Goal: Task Accomplishment & Management: Use online tool/utility

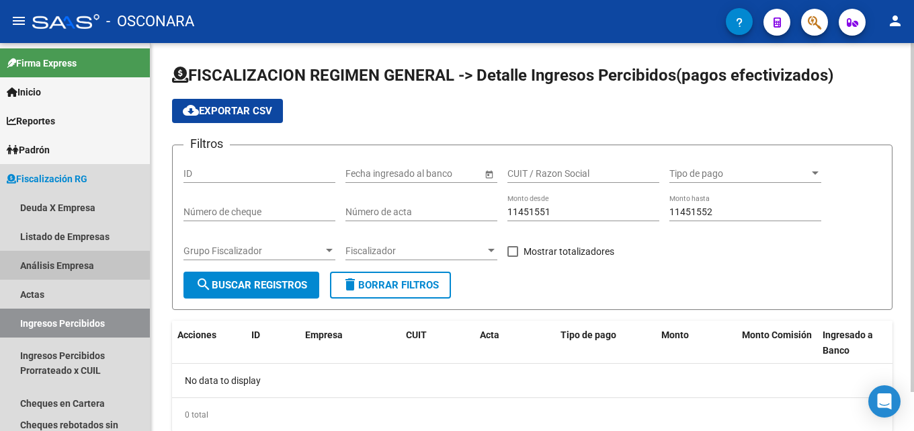
drag, startPoint x: 39, startPoint y: 263, endPoint x: 241, endPoint y: 140, distance: 236.6
click at [40, 262] on link "Análisis Empresa" at bounding box center [75, 265] width 150 height 29
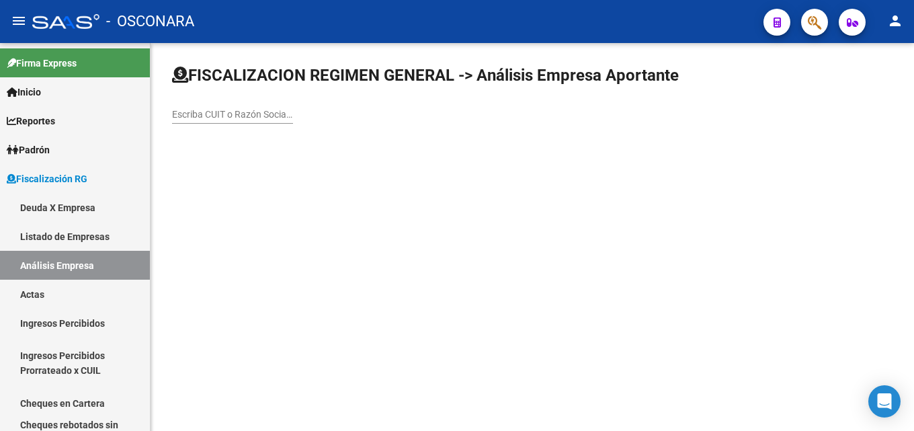
click at [269, 114] on input "Escriba CUIT o Razón Social para buscar" at bounding box center [232, 114] width 121 height 11
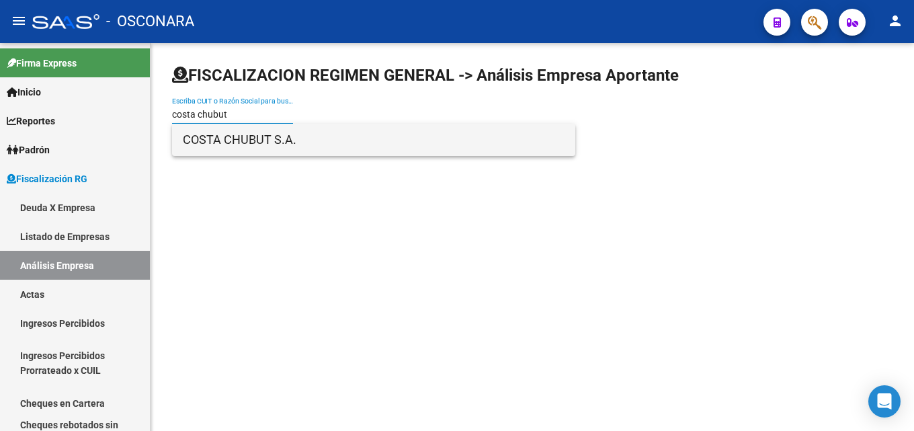
type input "costa chubut"
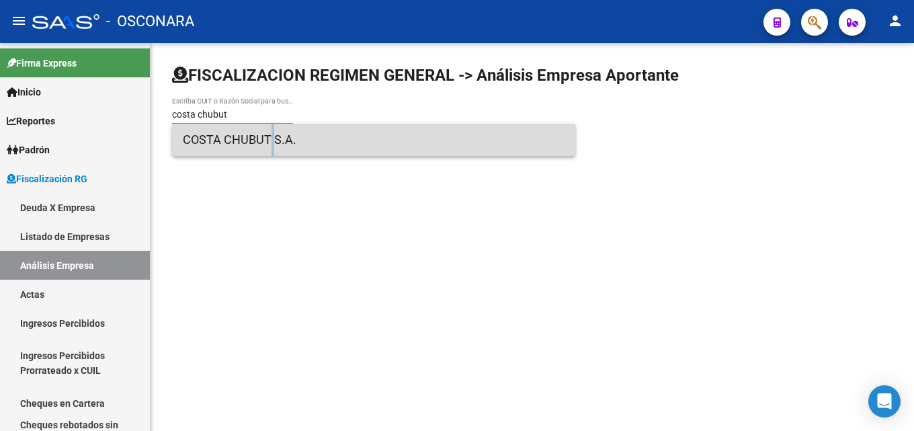
click at [261, 140] on span "COSTA CHUBUT S.A." at bounding box center [374, 140] width 382 height 32
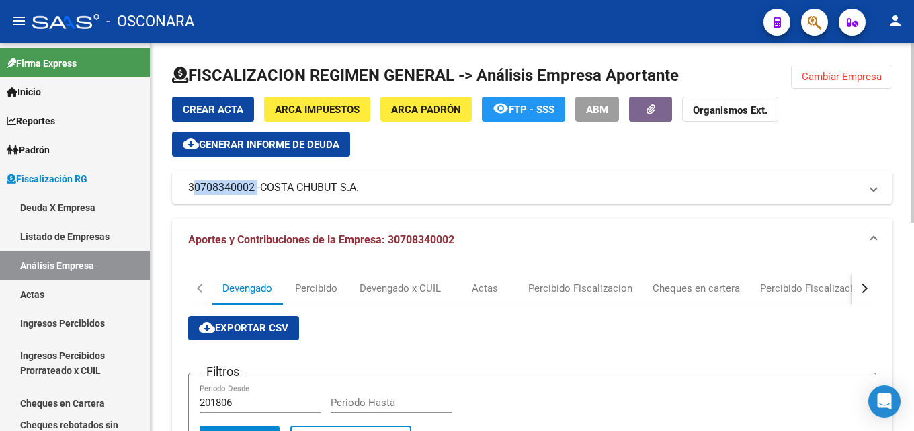
drag, startPoint x: 198, startPoint y: 192, endPoint x: 253, endPoint y: 188, distance: 55.2
click at [253, 188] on mat-expansion-panel-header "30708340002 - COSTA CHUBUT S.A." at bounding box center [532, 187] width 720 height 32
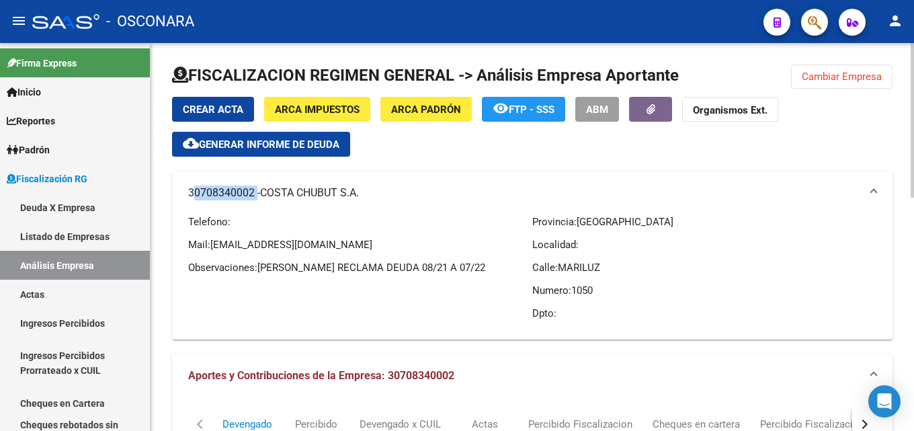
copy mat-panel-title "30708340002"
click at [846, 73] on span "Cambiar Empresa" at bounding box center [841, 77] width 80 height 12
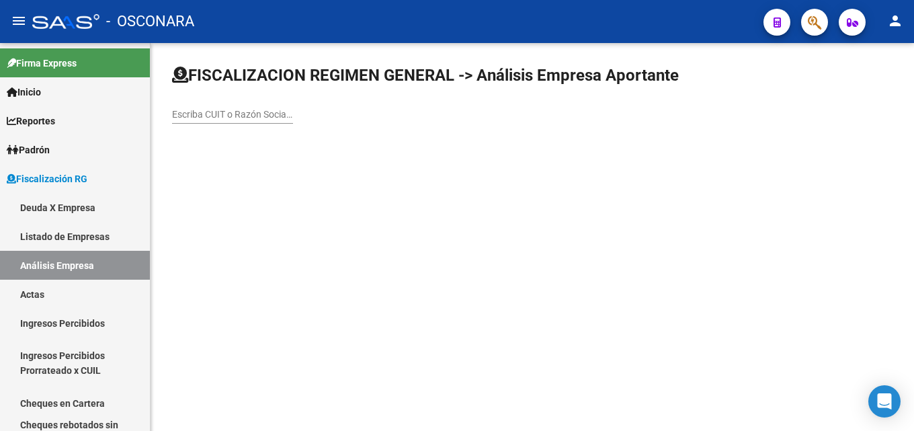
click at [222, 123] on div "Escriba CUIT o Razón Social para buscar" at bounding box center [232, 110] width 121 height 27
click at [221, 116] on input "Escriba CUIT o Razón Social para buscar" at bounding box center [232, 114] width 121 height 11
paste input "CASTELLANI Y NOCELLI"
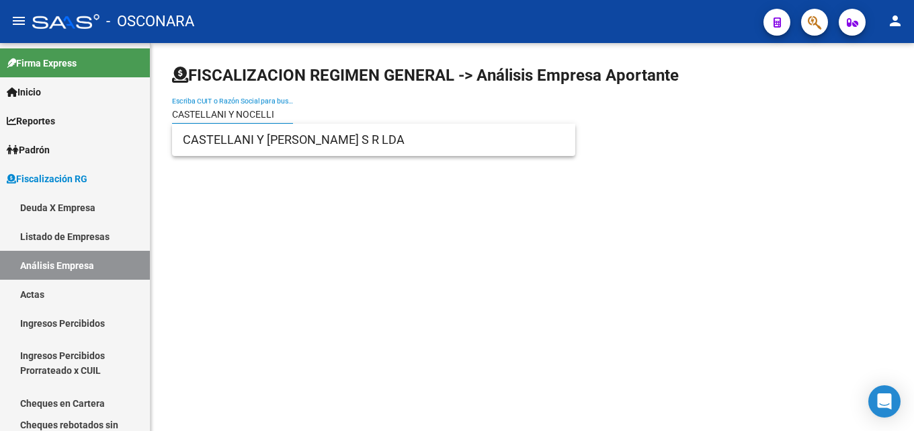
type input "CASTELLANI Y NOCELLI"
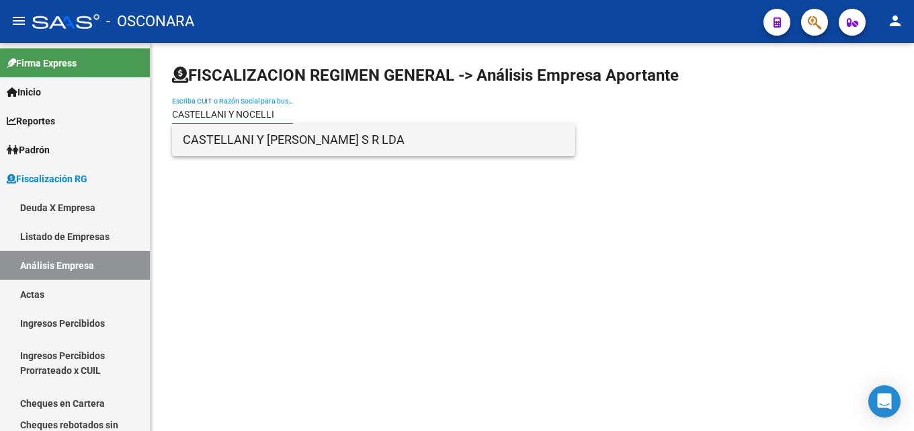
click at [222, 136] on span "CASTELLANI Y [PERSON_NAME] S R LDA" at bounding box center [374, 140] width 382 height 32
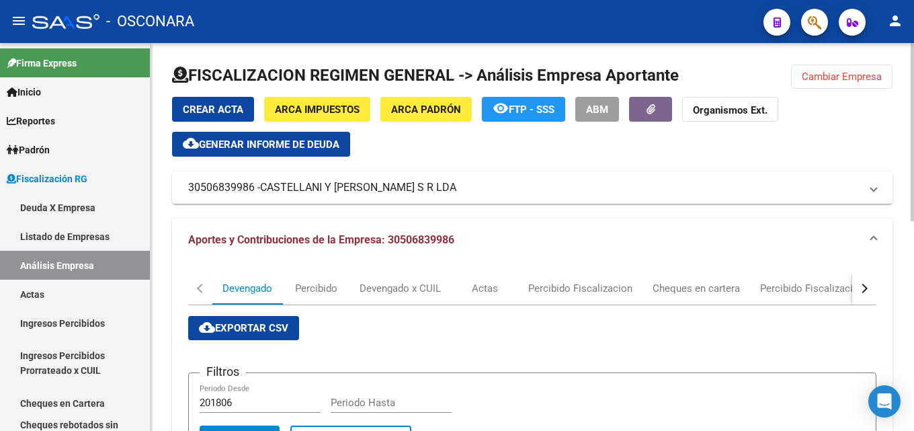
drag, startPoint x: 440, startPoint y: 187, endPoint x: 418, endPoint y: 189, distance: 21.5
click at [418, 189] on mat-panel-title "30506839986 - [PERSON_NAME] Y [PERSON_NAME] S R LDA" at bounding box center [524, 187] width 672 height 15
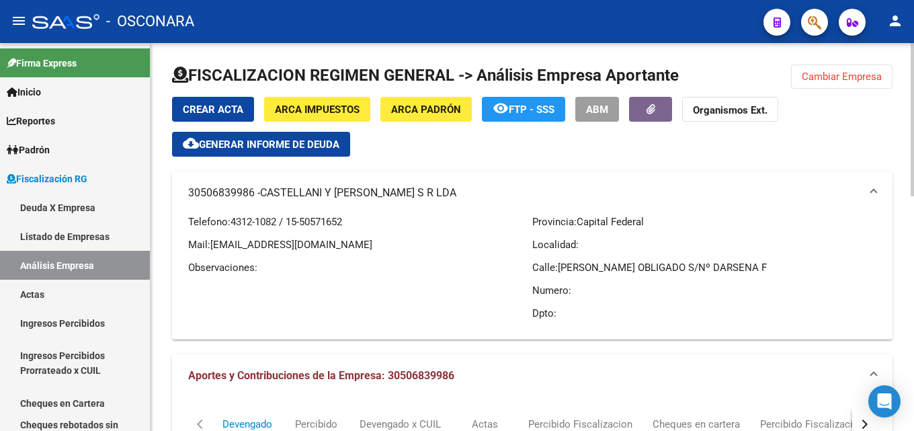
copy mat-panel-title "30506839986 - [PERSON_NAME] Y [PERSON_NAME] S R LDA"
click at [243, 191] on mat-panel-title "30506839986 - [PERSON_NAME] Y [PERSON_NAME] S R LDA" at bounding box center [524, 192] width 672 height 15
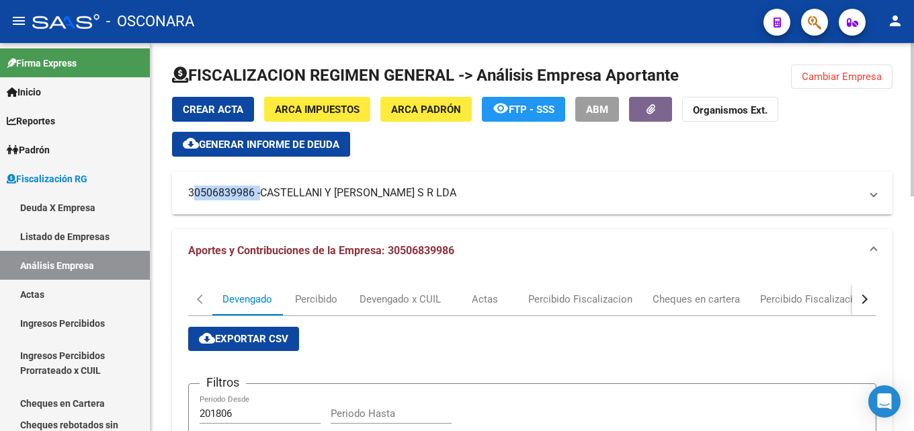
click at [243, 191] on mat-panel-title "30506839986 - [PERSON_NAME] Y [PERSON_NAME] S R LDA" at bounding box center [524, 192] width 672 height 15
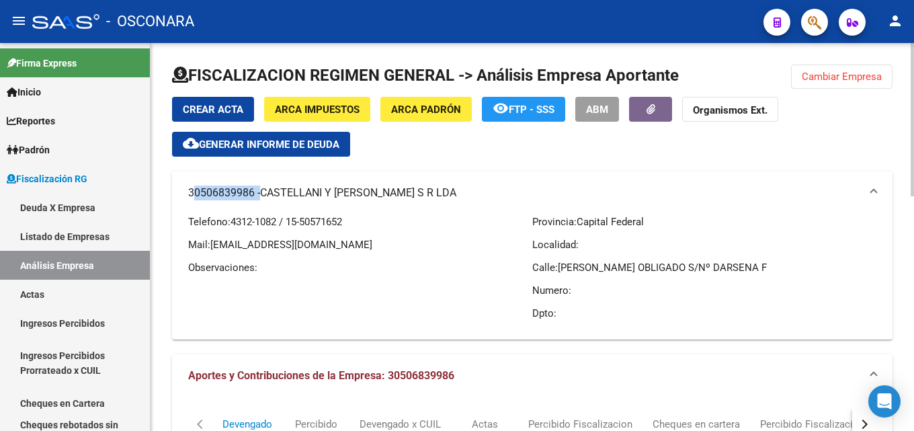
copy mat-panel-title "30506839986"
click at [850, 77] on span "Cambiar Empresa" at bounding box center [841, 77] width 80 height 12
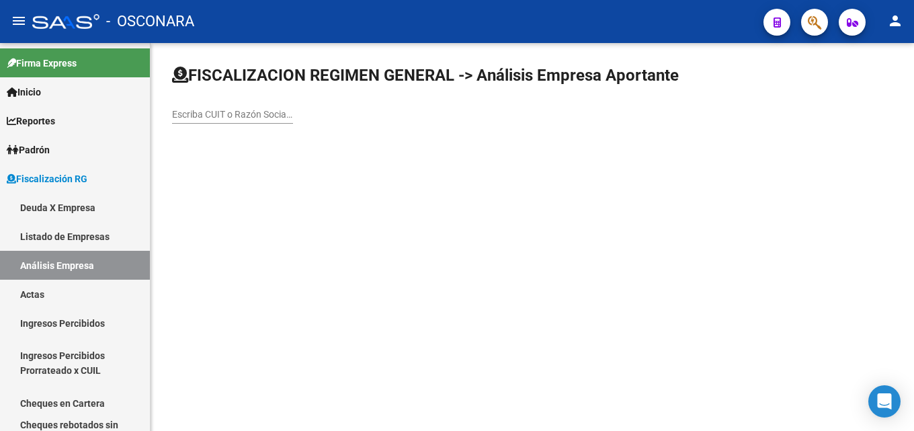
click at [210, 107] on div "Escriba CUIT o Razón Social para buscar" at bounding box center [232, 110] width 121 height 27
type input "KIKA"
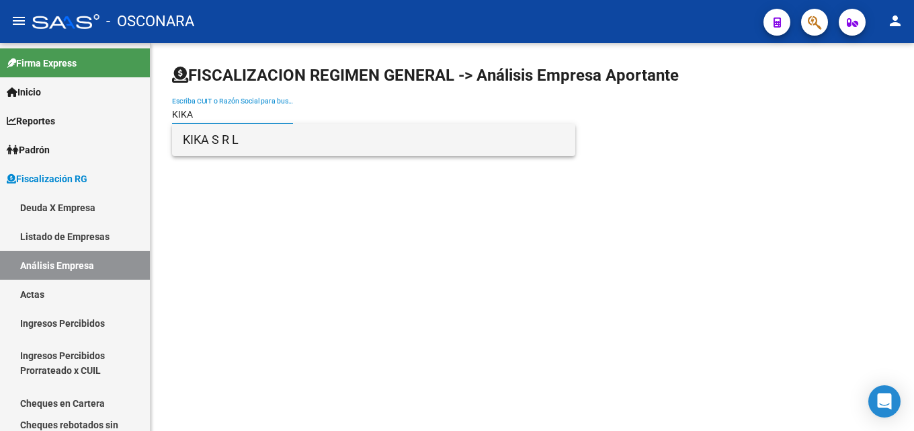
click at [201, 148] on span "KIKA S R L" at bounding box center [374, 140] width 382 height 32
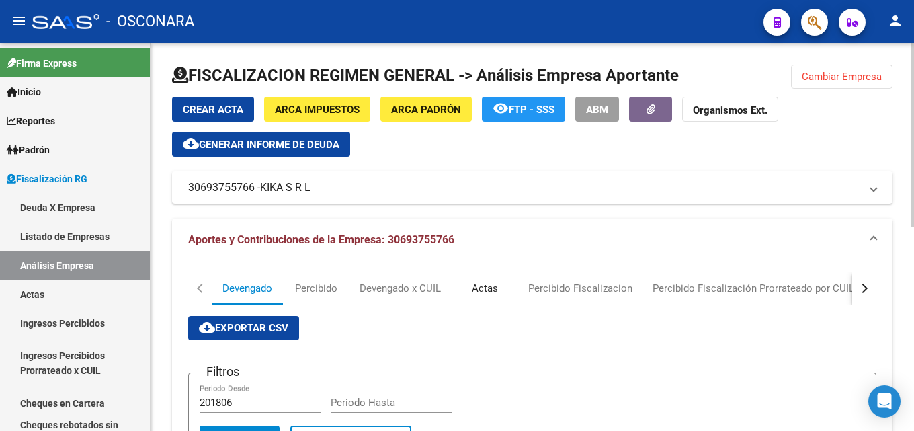
click at [471, 281] on div "Actas" at bounding box center [484, 288] width 67 height 32
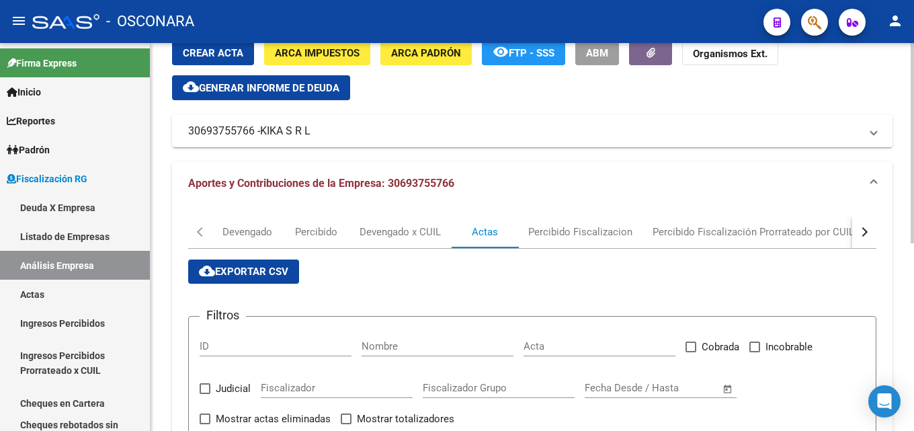
scroll to position [336, 0]
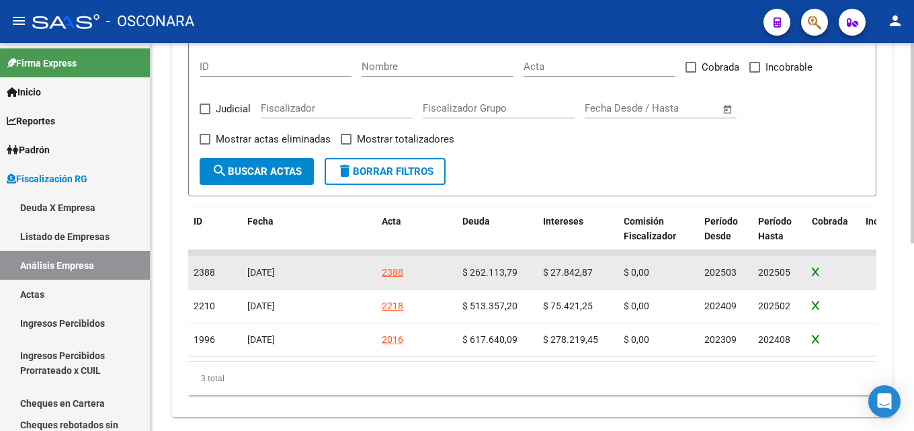
click at [389, 271] on div "2388" at bounding box center [392, 272] width 21 height 15
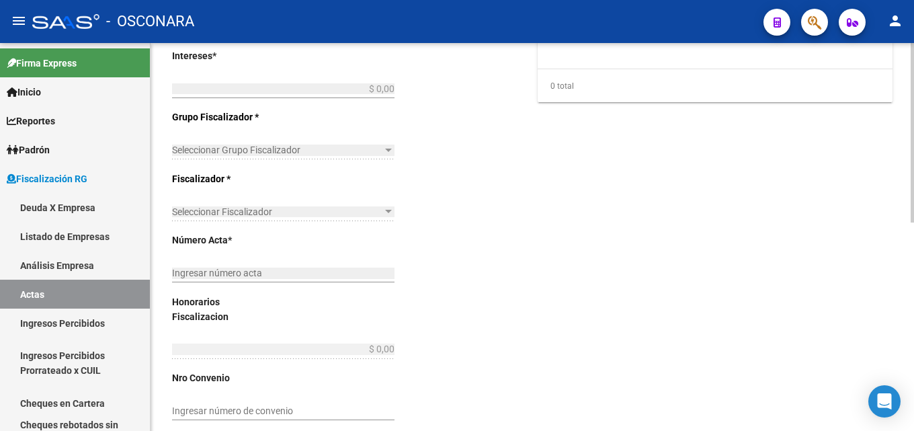
type input "202503"
type input "202505"
type input "$ 304.454,49"
type input "$ 262.113,79"
type input "$ 27.842,87"
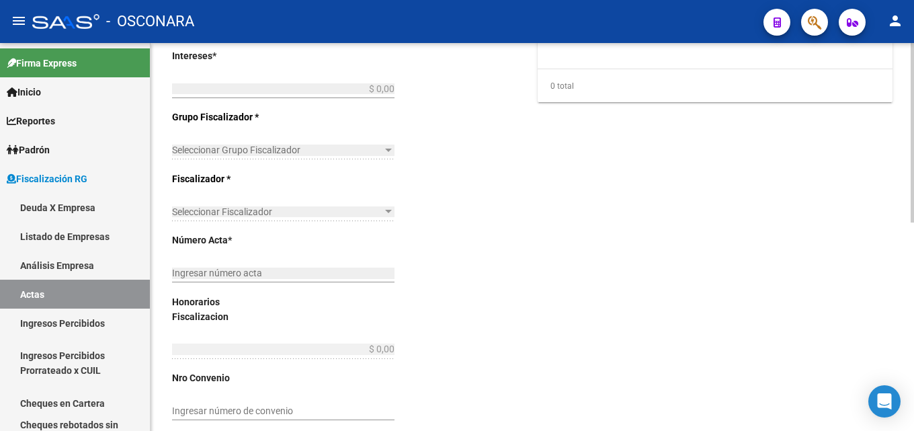
type input "2388"
type input "$ 14.497,83"
checkbox input "true"
type input "COBRANZA NORMA TISORIERO"
type input "[DATE]"
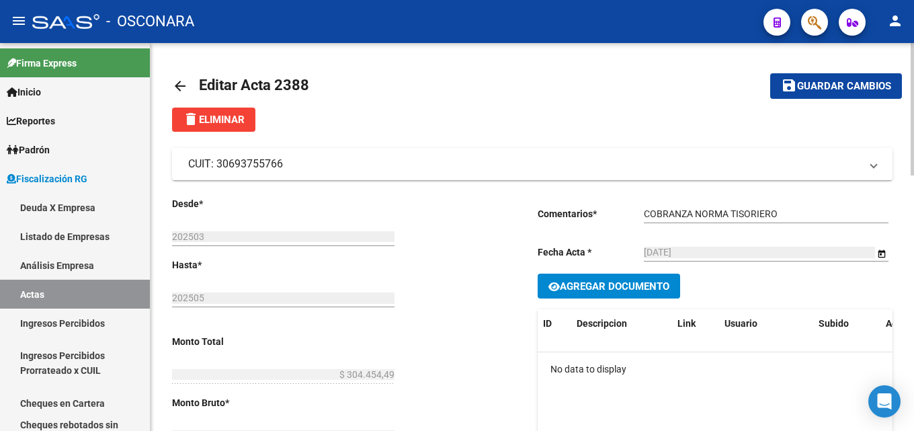
drag, startPoint x: 286, startPoint y: 165, endPoint x: 218, endPoint y: 167, distance: 68.5
click at [218, 167] on mat-panel-title "CUIT: 30693755766" at bounding box center [524, 164] width 672 height 15
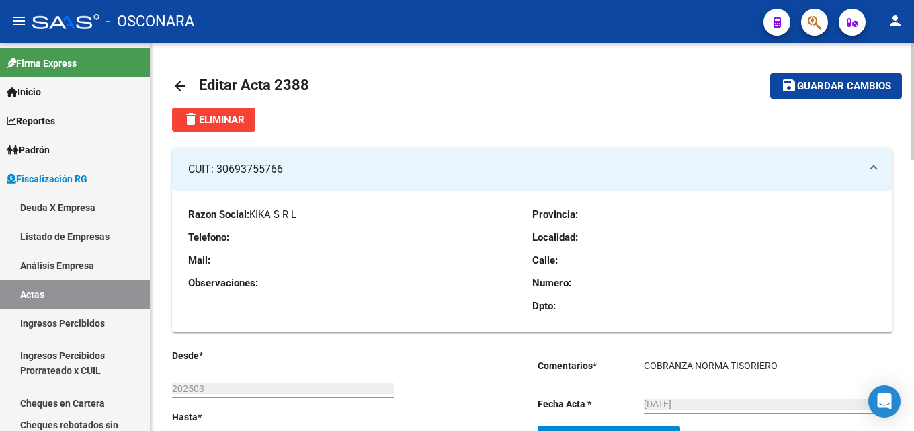
copy mat-panel-title "30693755766"
click at [175, 83] on mat-icon "arrow_back" at bounding box center [180, 86] width 16 height 16
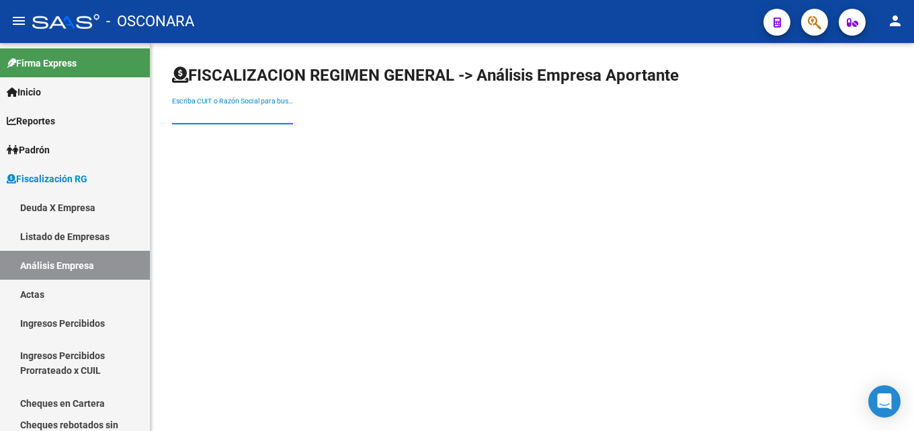
click at [204, 117] on input "Escriba CUIT o Razón Social para buscar" at bounding box center [232, 114] width 121 height 11
paste input "MARITIMA PORTOBELO"
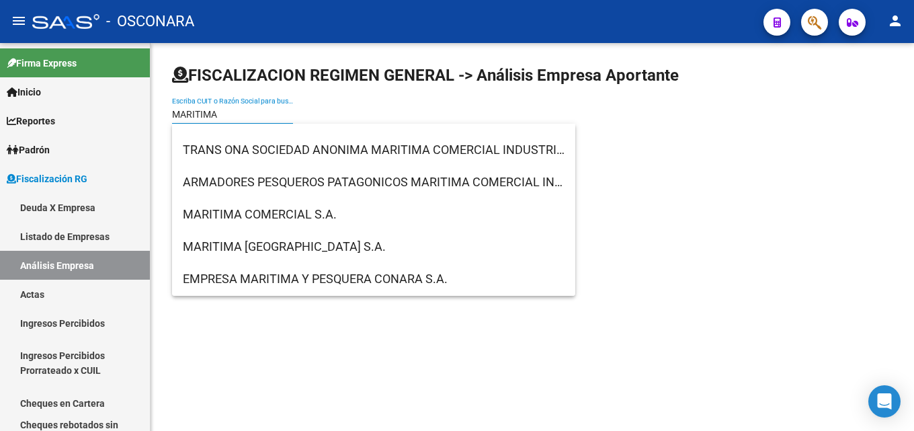
scroll to position [336, 0]
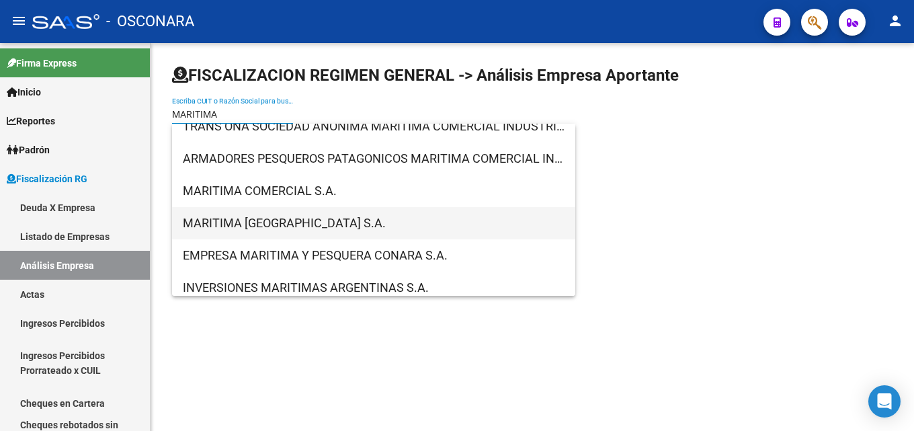
type input "MARITIMA"
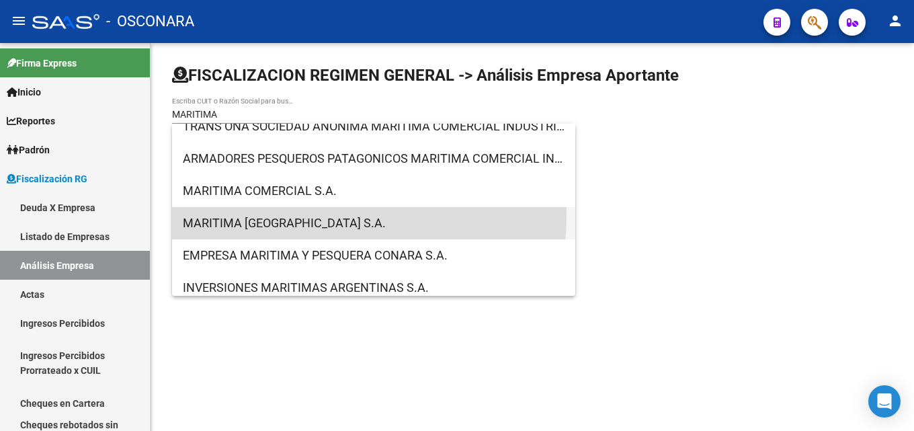
click at [270, 214] on span "MARITIMA [GEOGRAPHIC_DATA] S.A." at bounding box center [374, 223] width 382 height 32
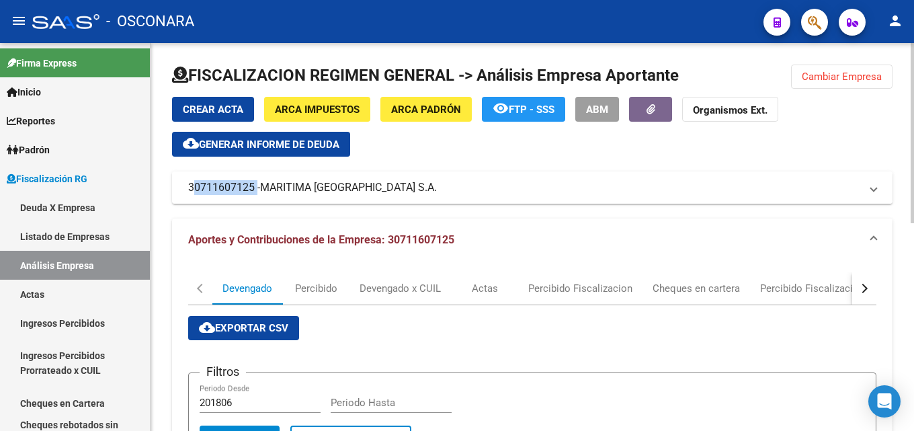
drag, startPoint x: 187, startPoint y: 193, endPoint x: 254, endPoint y: 189, distance: 67.3
click at [254, 189] on mat-expansion-panel-header "30711607125 - MARITIMA [GEOGRAPHIC_DATA] S.A." at bounding box center [532, 187] width 720 height 32
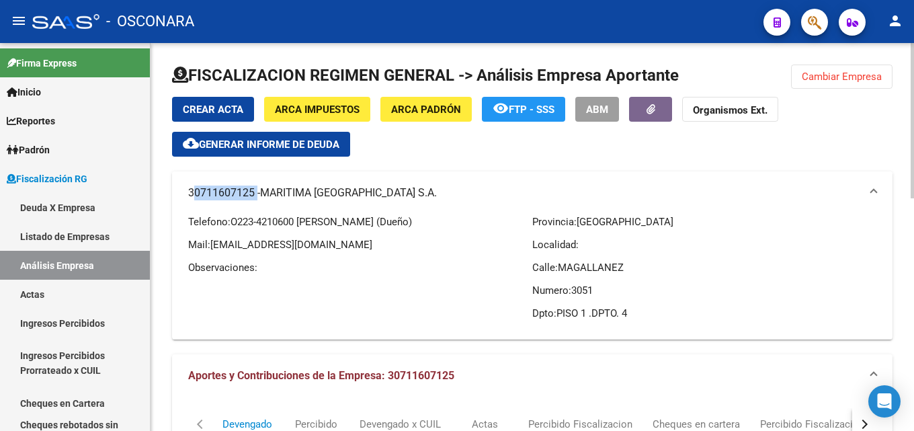
copy mat-panel-title "30711607125"
click at [837, 70] on button "Cambiar Empresa" at bounding box center [841, 76] width 101 height 24
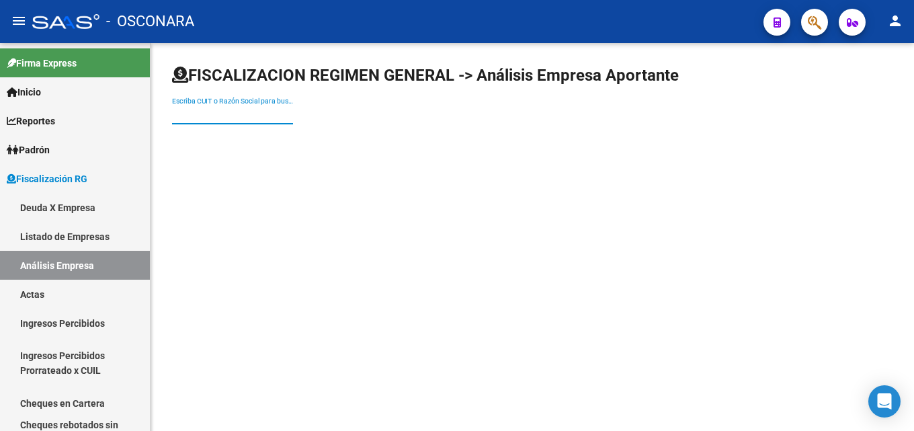
click at [205, 118] on input "Escriba CUIT o Razón Social para buscar" at bounding box center [232, 114] width 121 height 11
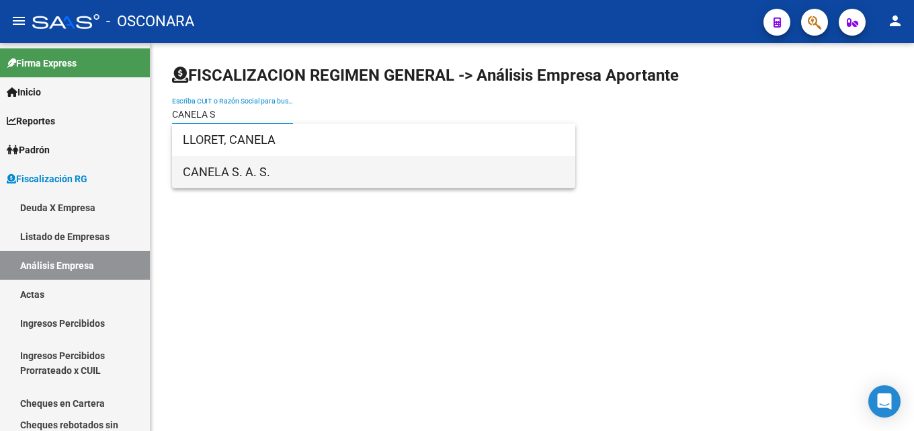
type input "CANELA S"
click at [220, 168] on span "CANELA S. A. S." at bounding box center [374, 172] width 382 height 32
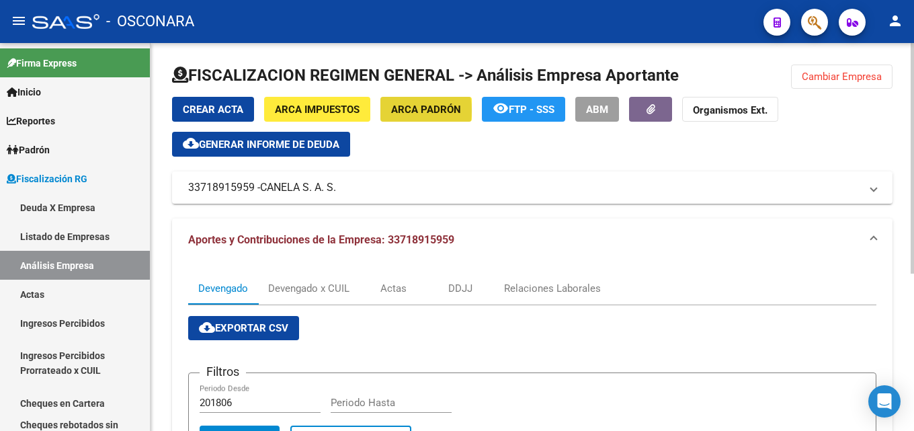
click at [414, 110] on span "ARCA Padrón" at bounding box center [426, 109] width 70 height 12
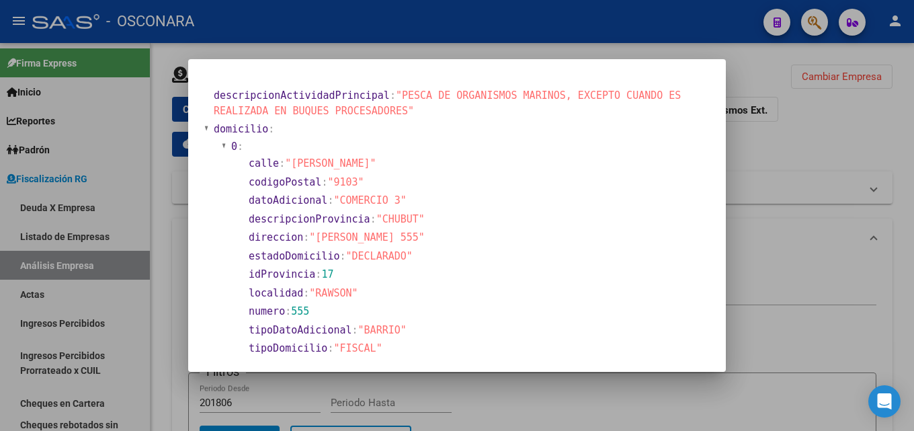
click at [738, 200] on div at bounding box center [457, 215] width 914 height 431
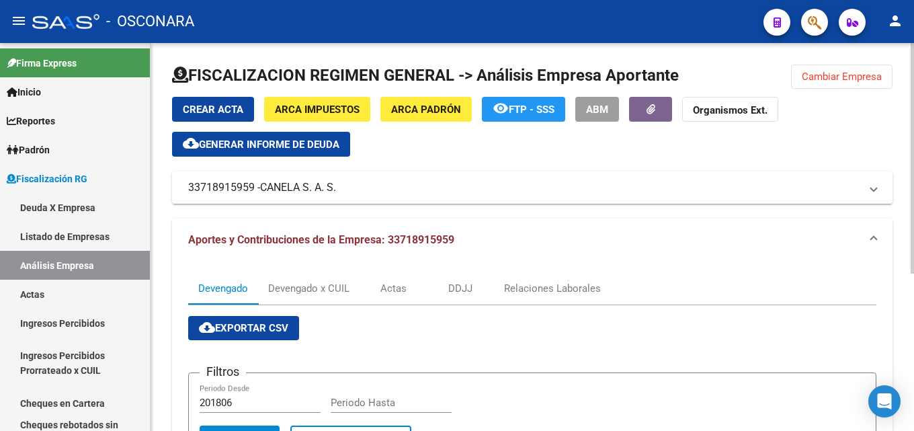
drag, startPoint x: 344, startPoint y: 195, endPoint x: 263, endPoint y: 197, distance: 80.6
click at [263, 197] on mat-expansion-panel-header "33718915959 - CANELA S. A. S." at bounding box center [532, 187] width 720 height 32
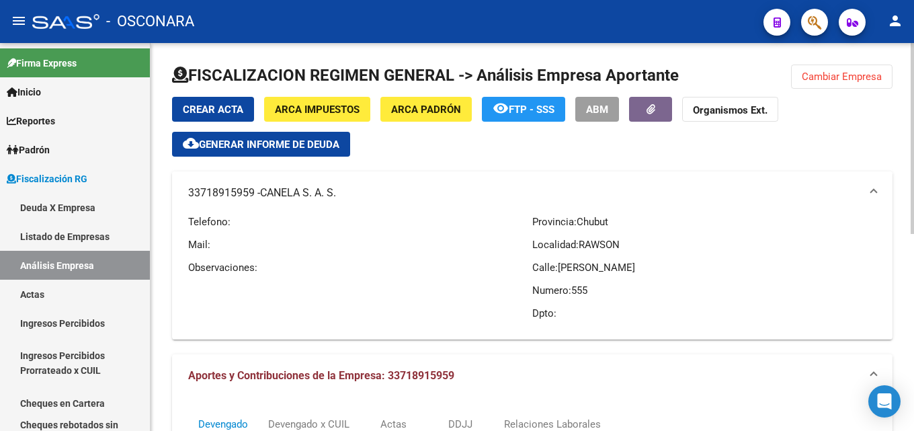
copy span "CANELA S. A. S."
drag, startPoint x: 186, startPoint y: 197, endPoint x: 252, endPoint y: 200, distance: 65.9
click at [252, 200] on mat-expansion-panel-header "33718915959 - CANELA S. A. S." at bounding box center [532, 192] width 720 height 43
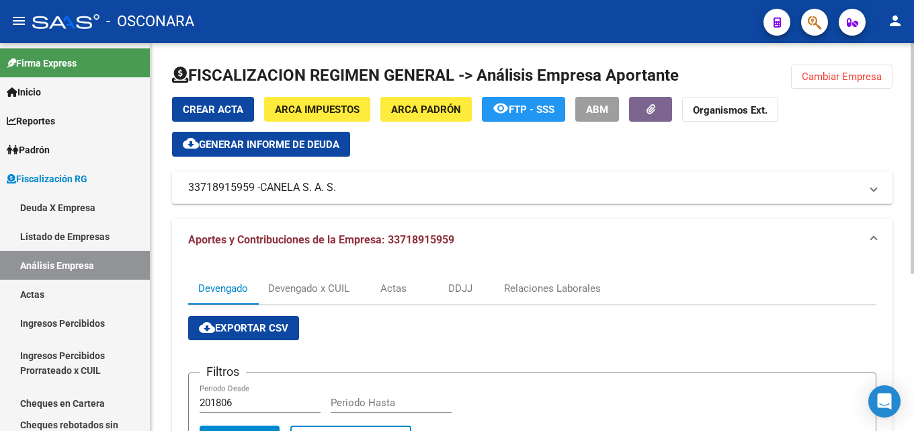
copy mat-panel-title "33718915959"
click at [832, 78] on span "Cambiar Empresa" at bounding box center [841, 77] width 80 height 12
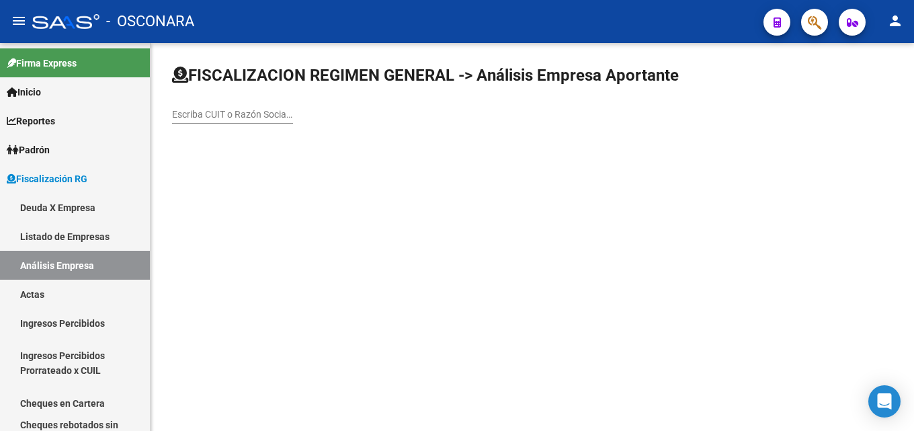
click at [226, 109] on input "Escriba CUIT o Razón Social para buscar" at bounding box center [232, 114] width 121 height 11
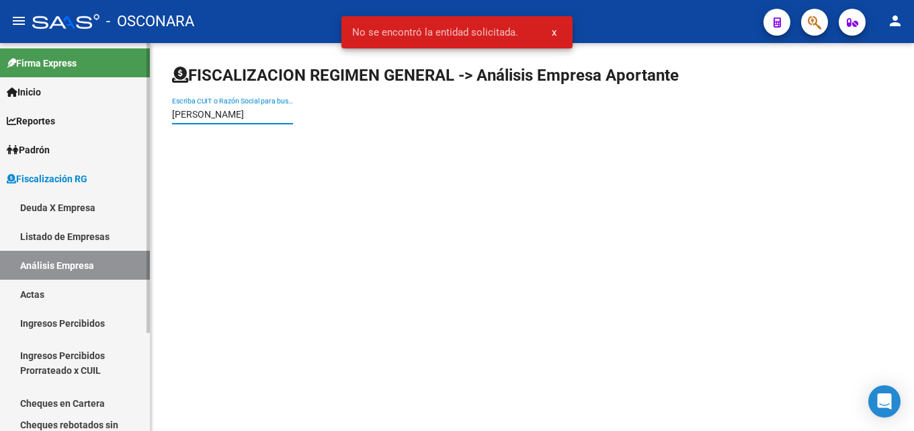
drag, startPoint x: 209, startPoint y: 113, endPoint x: 138, endPoint y: 113, distance: 71.2
click at [140, 113] on mat-sidenav-container "Firma Express Inicio Calendario SSS Instructivos Contacto OS Reportes Tablero d…" at bounding box center [457, 237] width 914 height 388
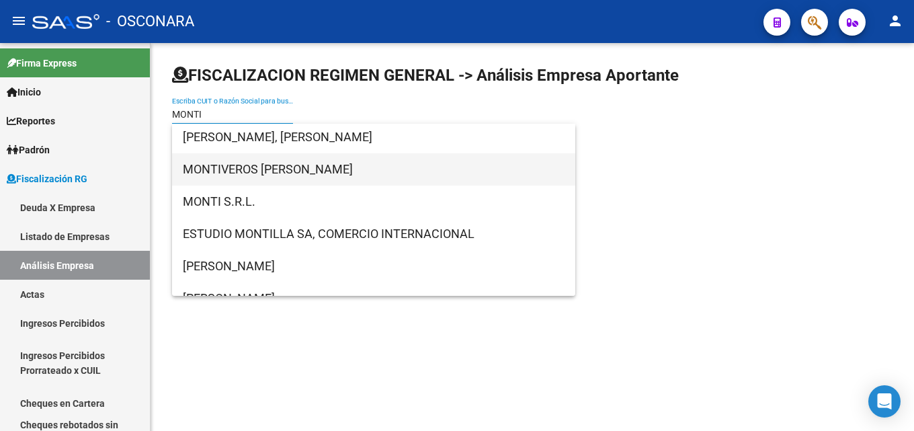
scroll to position [134, 0]
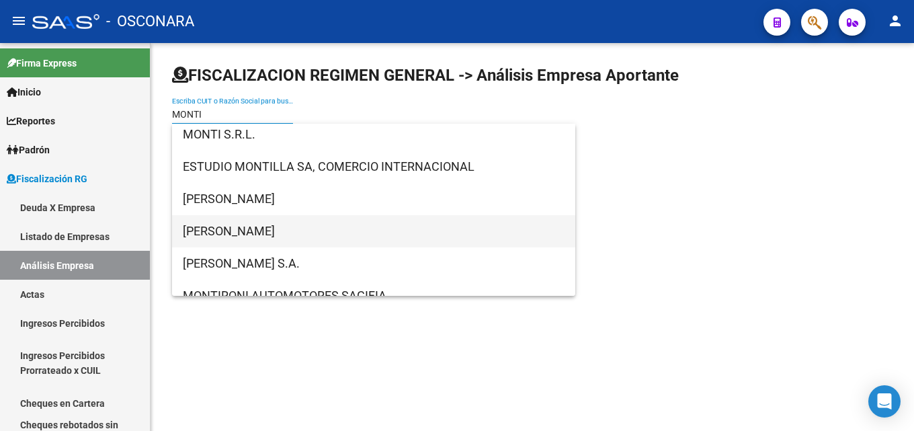
type input "MONTI"
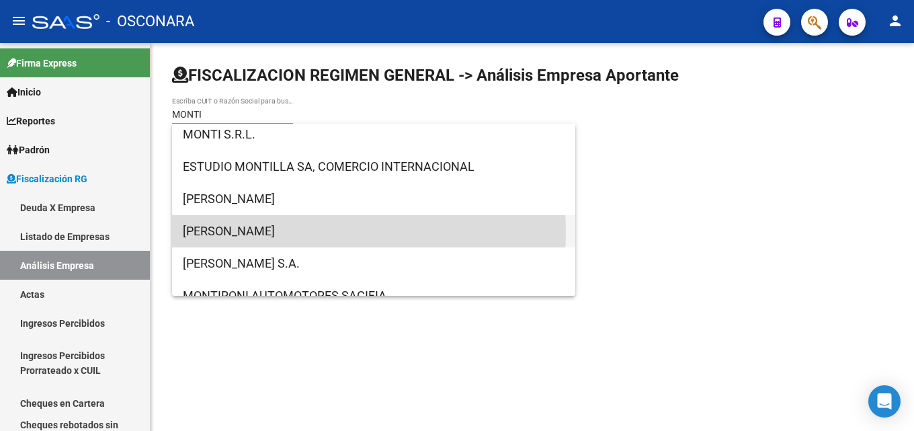
click at [300, 231] on span "[PERSON_NAME]" at bounding box center [374, 231] width 382 height 32
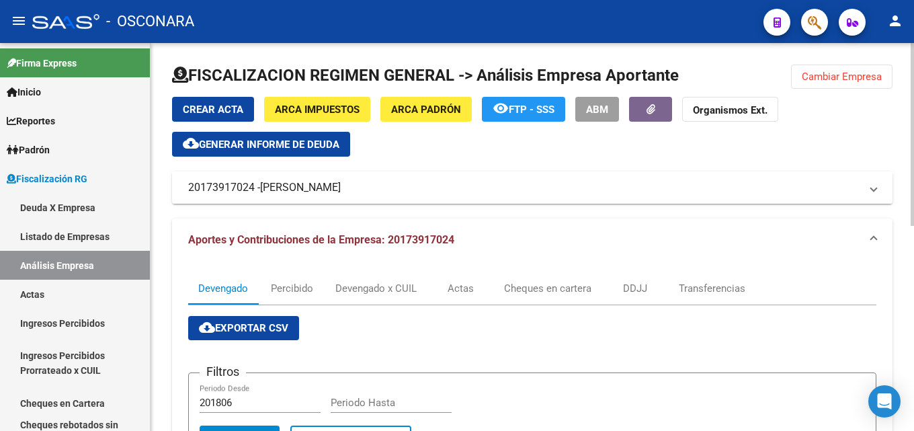
drag, startPoint x: 398, startPoint y: 191, endPoint x: 384, endPoint y: 197, distance: 14.7
click at [388, 197] on mat-expansion-panel-header "20173917024 - [PERSON_NAME]" at bounding box center [532, 187] width 720 height 32
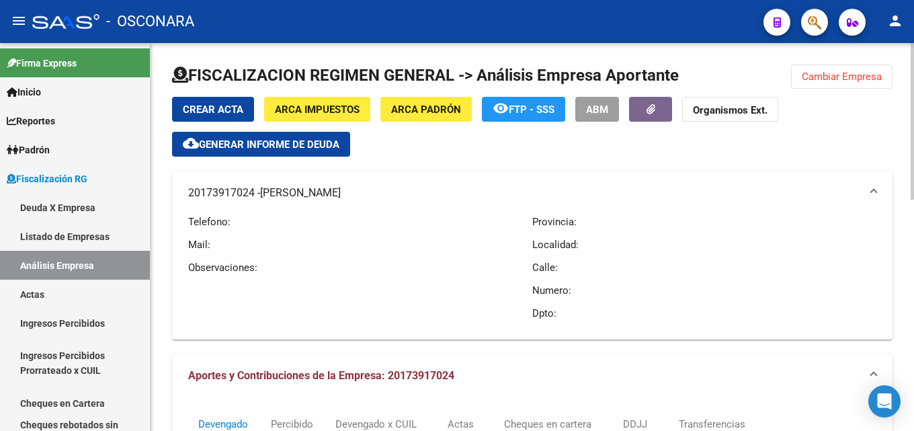
copy mat-panel-title "20173917024 - [PERSON_NAME]"
click at [226, 194] on mat-panel-title "20173917024 - [PERSON_NAME]" at bounding box center [524, 192] width 672 height 15
copy mat-panel-title "20173917024"
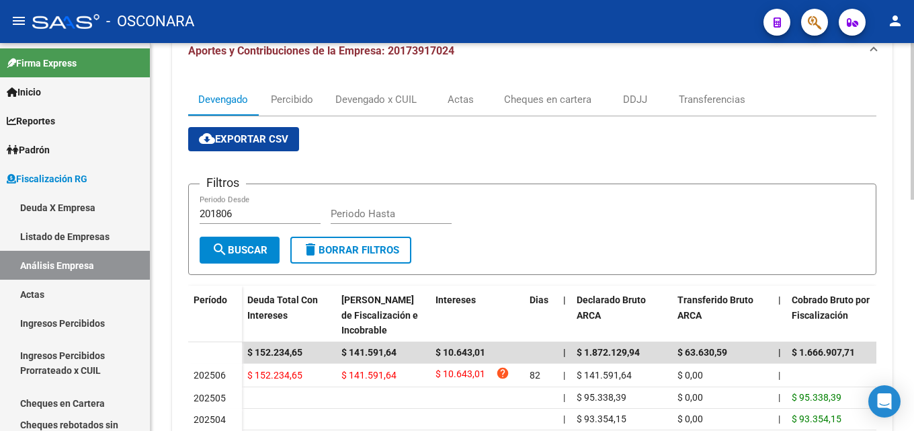
scroll to position [202, 0]
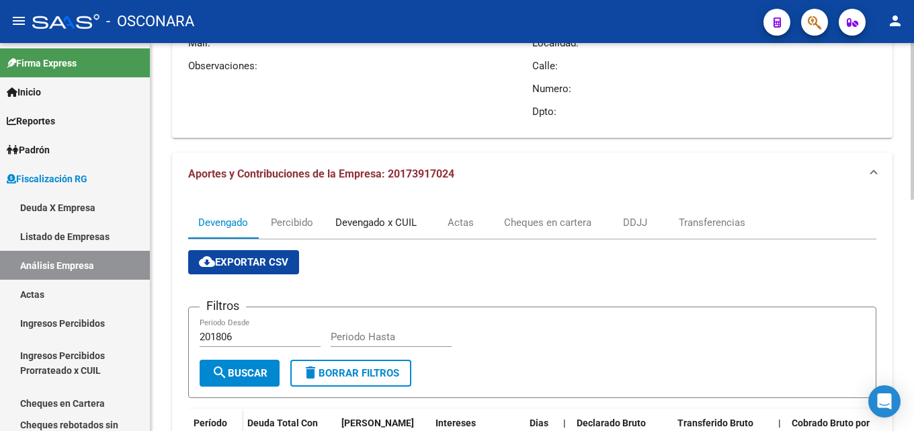
click at [378, 210] on div "Devengado x CUIL" at bounding box center [375, 222] width 101 height 32
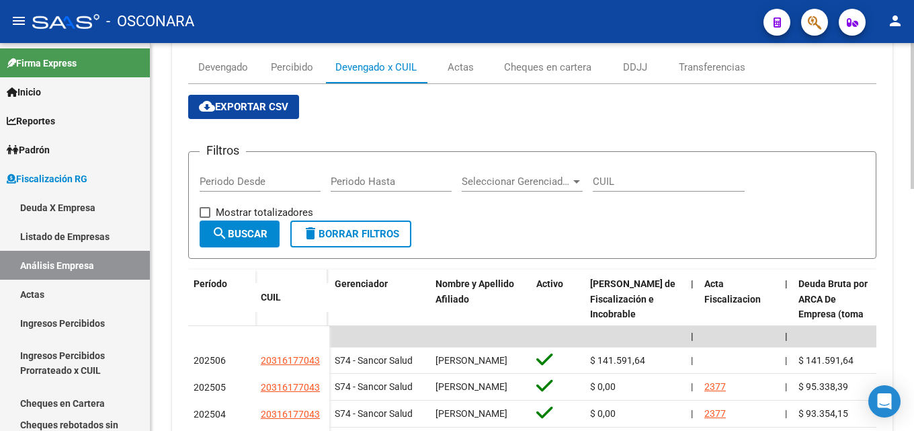
scroll to position [21, 0]
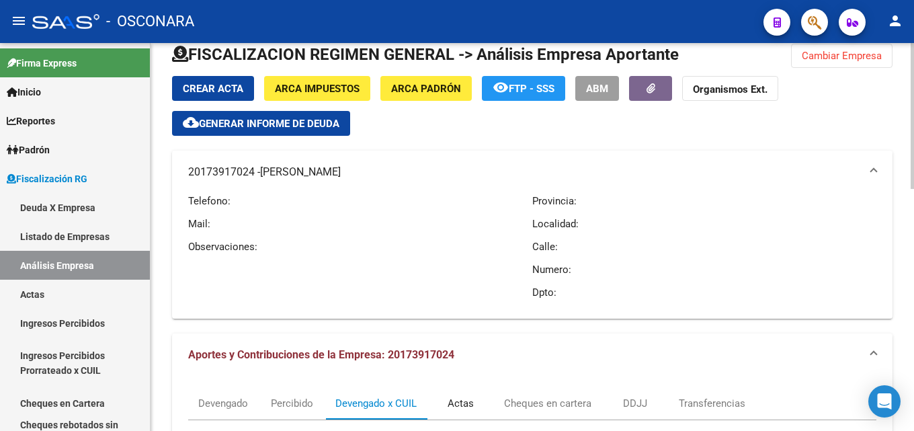
click at [455, 409] on div "Actas" at bounding box center [460, 403] width 26 height 15
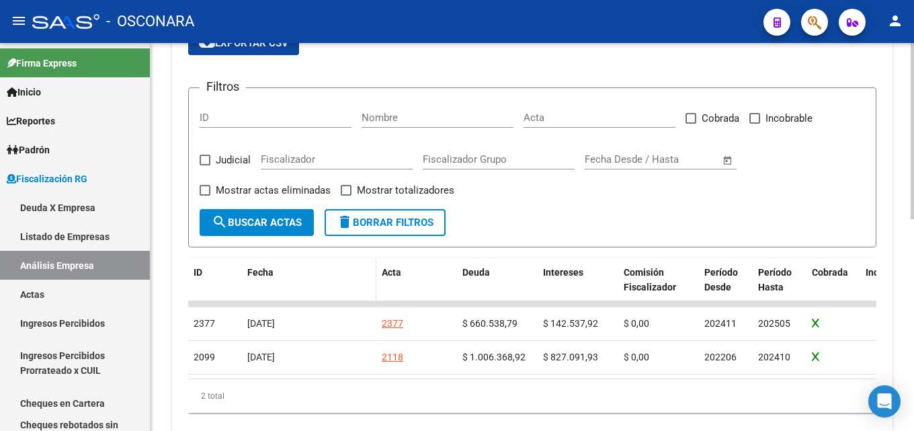
scroll to position [424, 0]
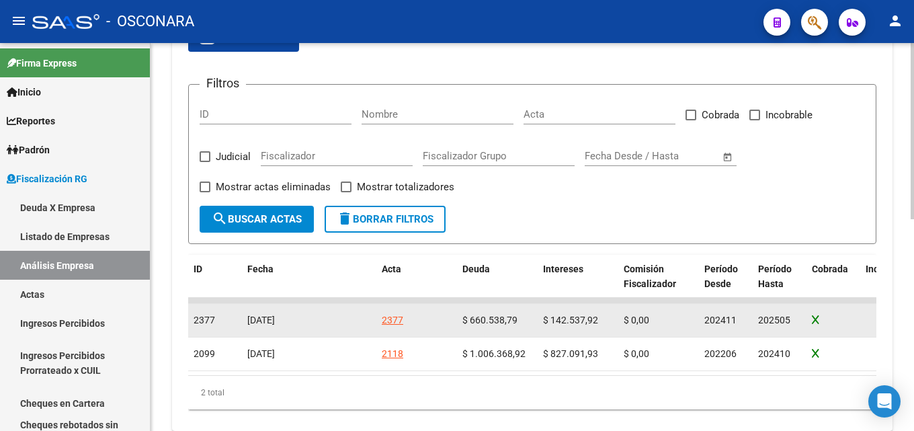
click at [394, 319] on div "2377" at bounding box center [392, 319] width 21 height 15
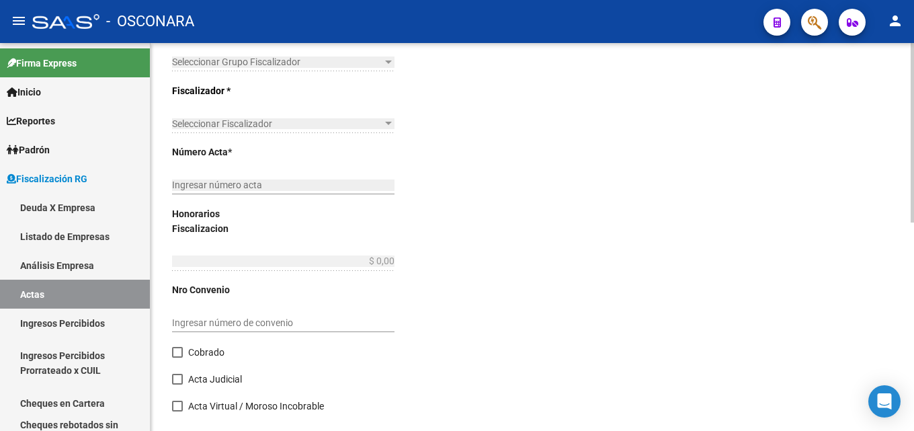
type input "202411"
type input "202505"
type input "$ 923.538,22"
type input "$ 660.538,79"
type input "$ 142.537,92"
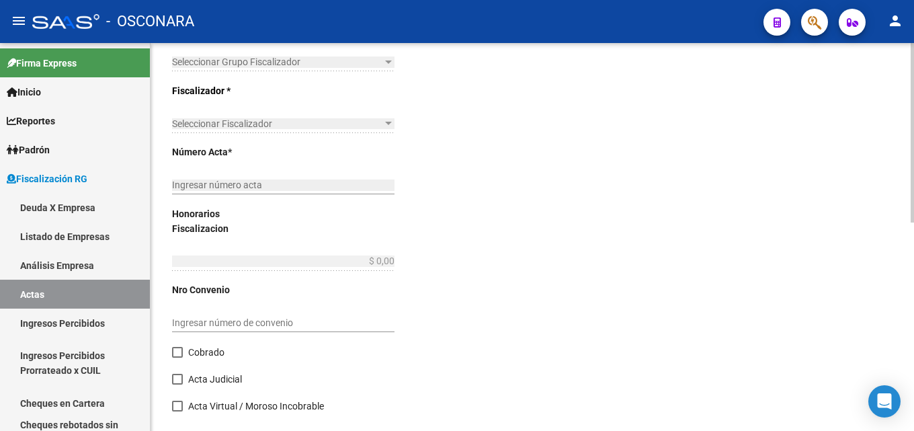
type input "2377"
type input "$ 120.461,51"
checkbox input "true"
type input "COBRANZA FISCALIZADORA [PERSON_NAME]"
type input "[DATE]"
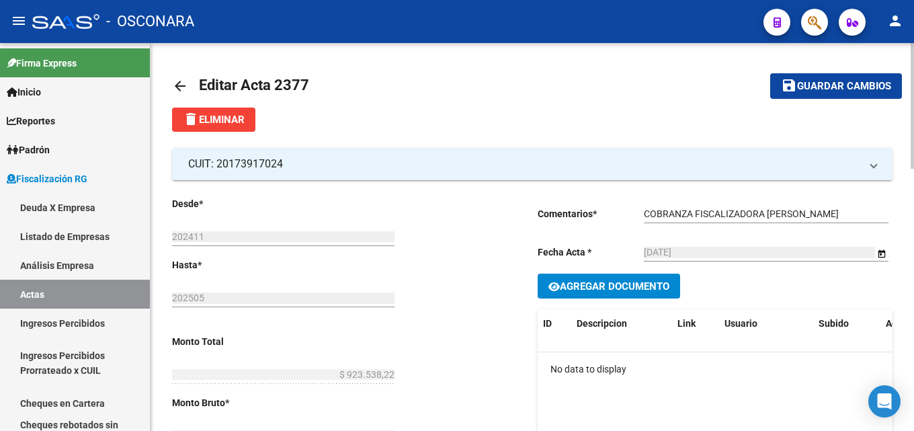
click at [183, 80] on mat-icon "arrow_back" at bounding box center [180, 86] width 16 height 16
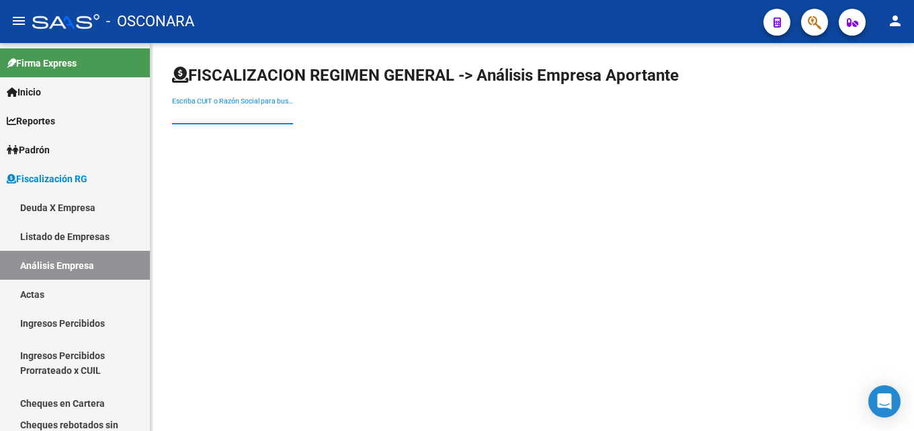
click at [237, 117] on input "Escriba CUIT o Razón Social para buscar" at bounding box center [232, 114] width 121 height 11
type input "[PERSON_NAME]"
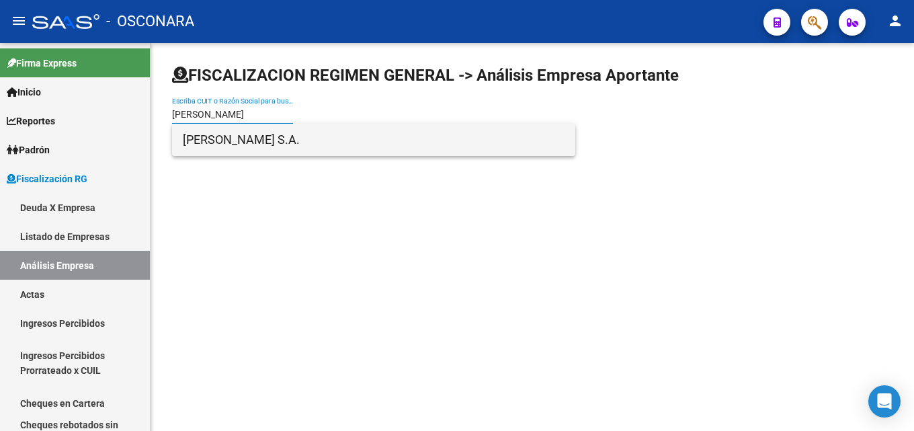
click at [264, 141] on span "[PERSON_NAME] S.A." at bounding box center [374, 140] width 382 height 32
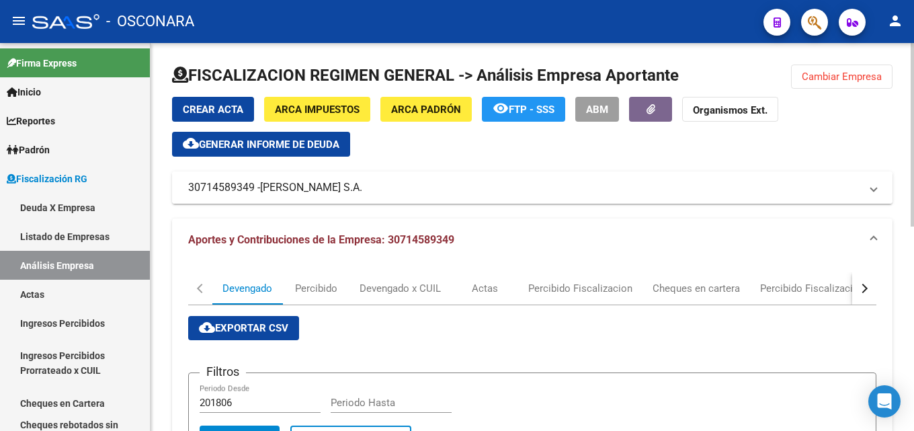
drag, startPoint x: 181, startPoint y: 187, endPoint x: 253, endPoint y: 191, distance: 72.0
click at [253, 191] on mat-expansion-panel-header "30714589349 - [PERSON_NAME] S.A." at bounding box center [532, 187] width 720 height 32
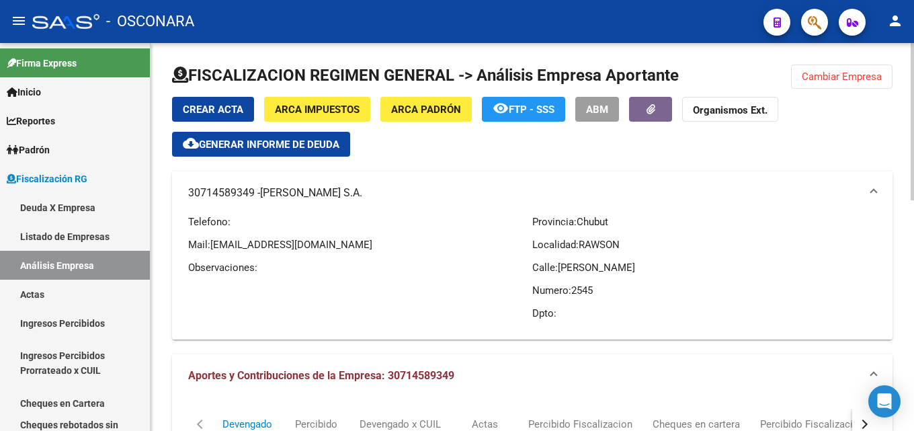
copy mat-panel-title "30714589349"
drag, startPoint x: 424, startPoint y: 178, endPoint x: 380, endPoint y: 192, distance: 46.5
click at [380, 192] on mat-expansion-panel-header "30714589349 - [PERSON_NAME] S.A." at bounding box center [532, 192] width 720 height 43
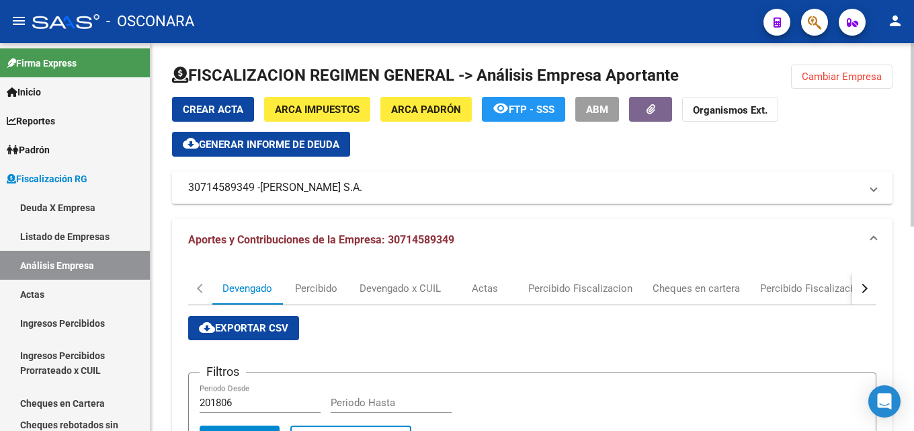
click at [439, 196] on mat-expansion-panel-header "30714589349 - [PERSON_NAME] S.A." at bounding box center [532, 187] width 720 height 32
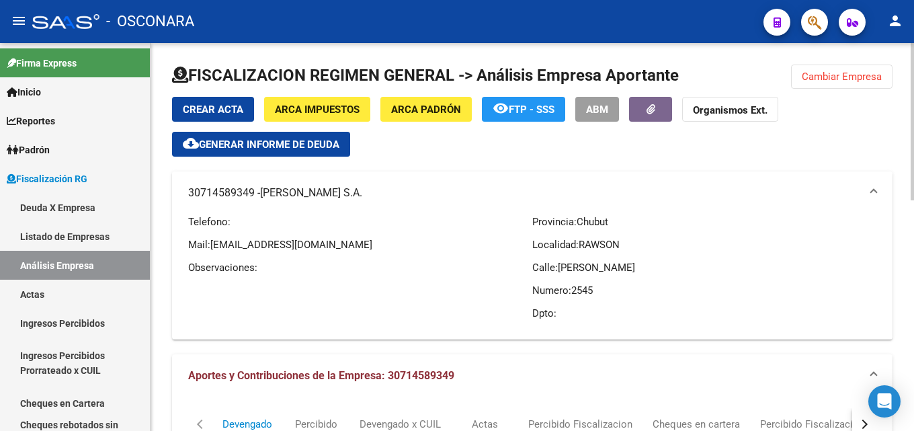
drag, startPoint x: 425, startPoint y: 191, endPoint x: 405, endPoint y: 195, distance: 19.8
click at [405, 195] on mat-panel-title "30714589349 - [PERSON_NAME] S.A." at bounding box center [524, 192] width 672 height 15
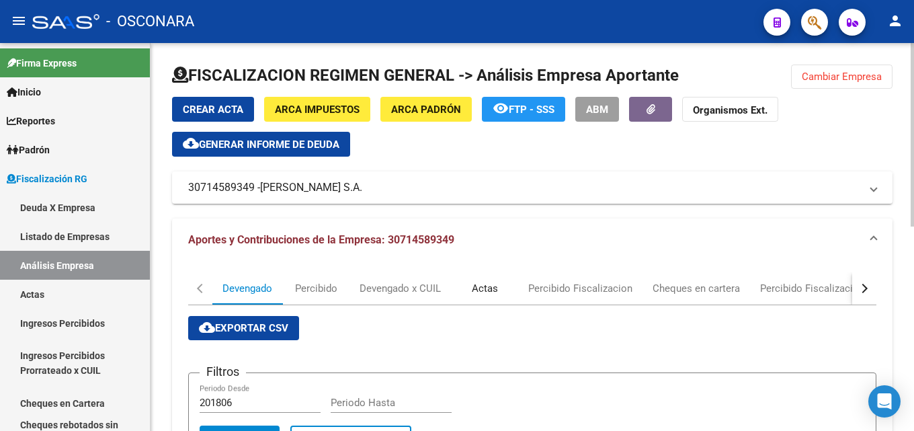
click at [504, 284] on div "Actas" at bounding box center [484, 288] width 67 height 32
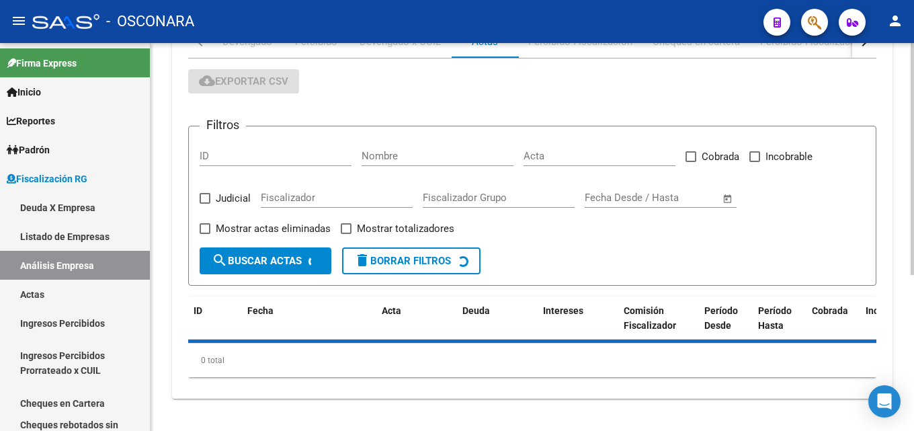
scroll to position [247, 0]
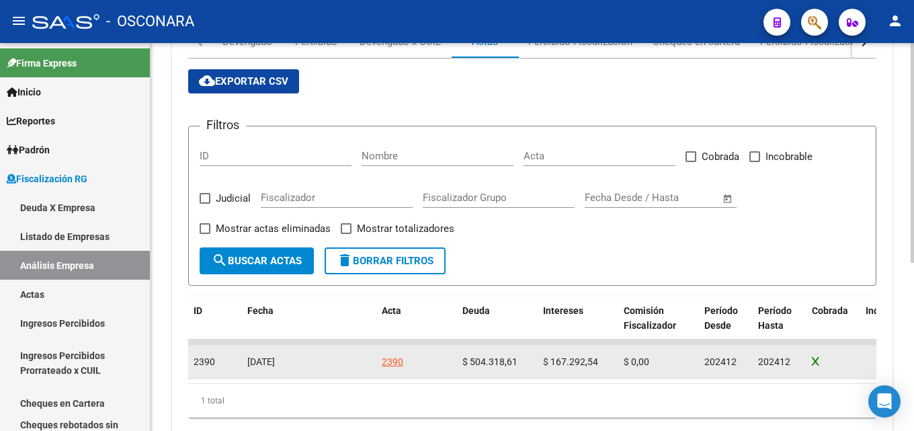
click at [390, 367] on div "2390" at bounding box center [392, 361] width 21 height 15
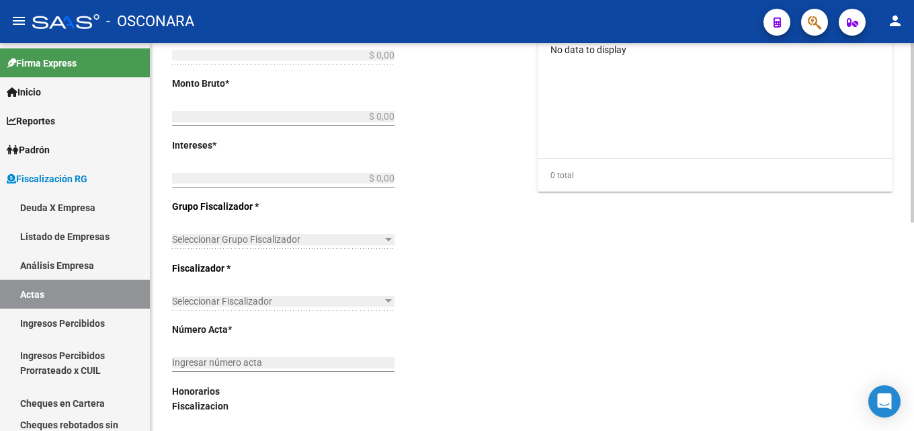
type input "202412"
type input "$ 772.352,82"
type input "$ 504.318,61"
type input "$ 167.292,54"
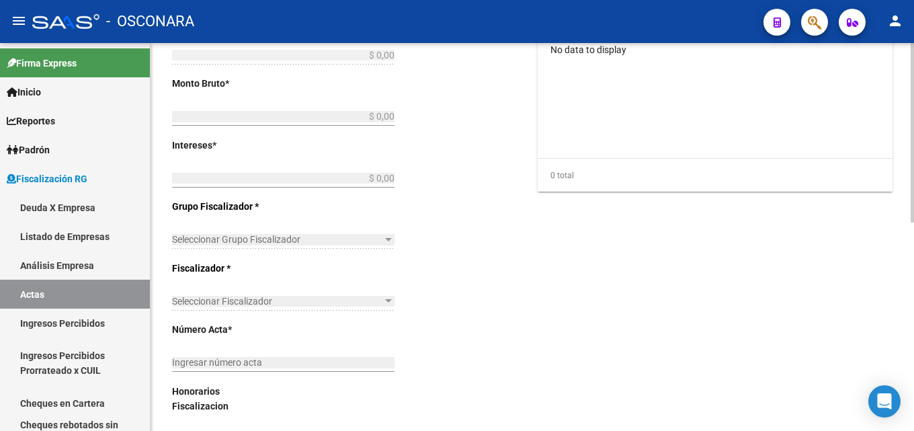
type input "2390"
type input "$ 100.741,67"
checkbox input "true"
type input "COBRANZA DELEGACION RAWSON"
type input "[DATE]"
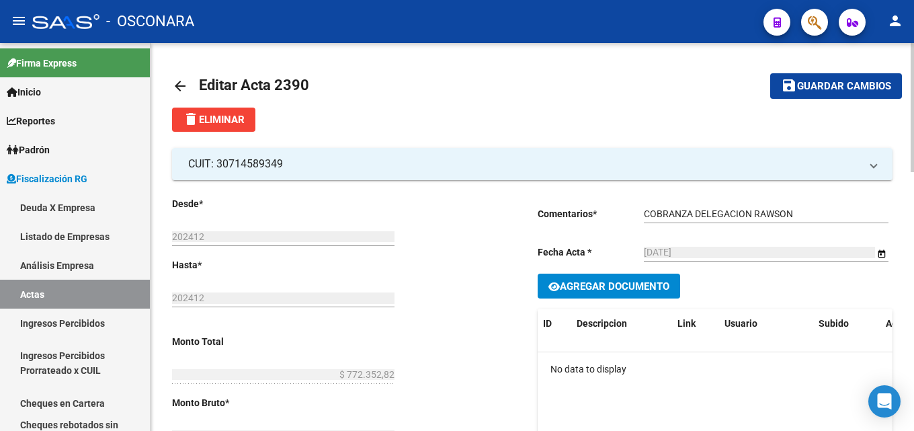
click at [197, 85] on link "arrow_back" at bounding box center [185, 86] width 27 height 32
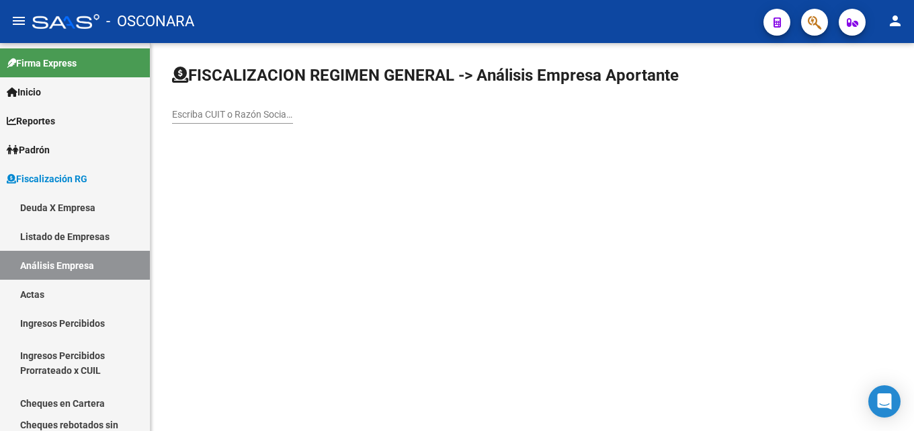
click at [212, 112] on input "Escriba CUIT o Razón Social para buscar" at bounding box center [232, 114] width 121 height 11
paste input "GRANJA TRES ARROYOS"
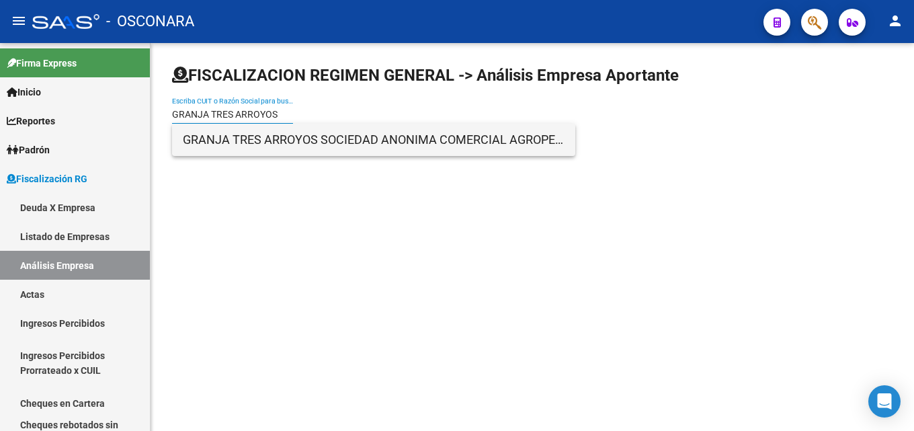
type input "GRANJA TRES ARROYOS"
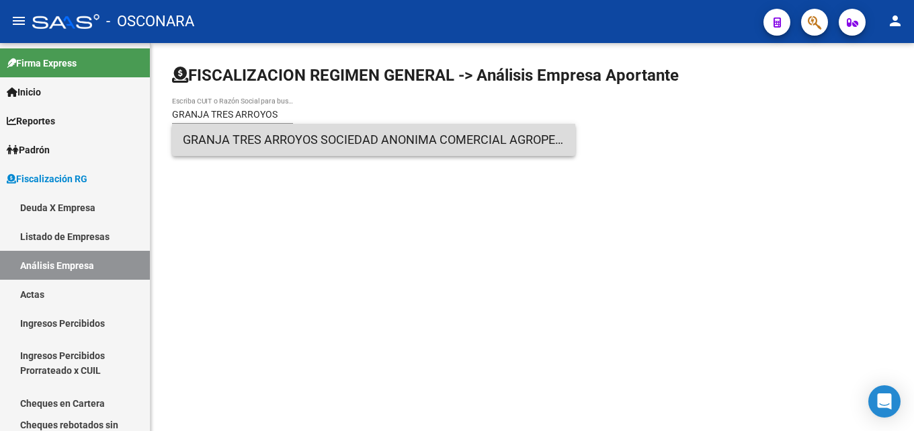
click at [235, 134] on span "GRANJA TRES ARROYOS SOCIEDAD ANONIMA COMERCIAL AGROPECUARIA FIN E INDUSTRIAL" at bounding box center [374, 140] width 382 height 32
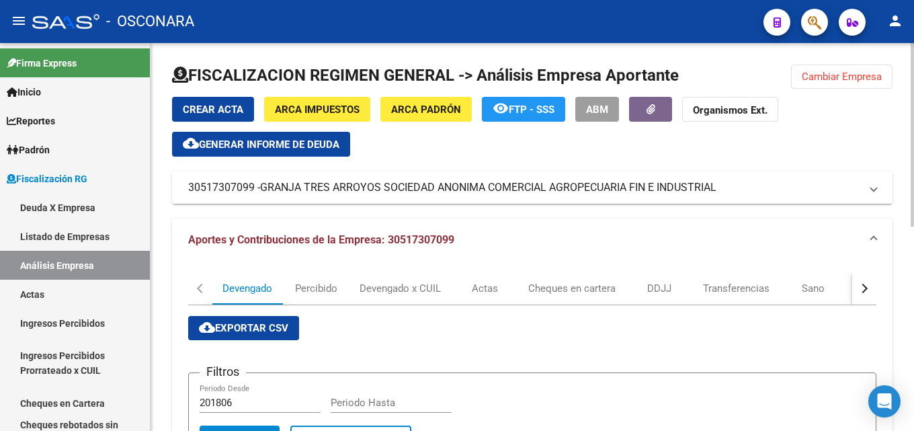
drag, startPoint x: 265, startPoint y: 189, endPoint x: 719, endPoint y: 187, distance: 454.1
click at [716, 187] on span "GRANJA TRES ARROYOS SOCIEDAD ANONIMA COMERCIAL AGROPECUARIA FIN E INDUSTRIAL" at bounding box center [488, 187] width 456 height 15
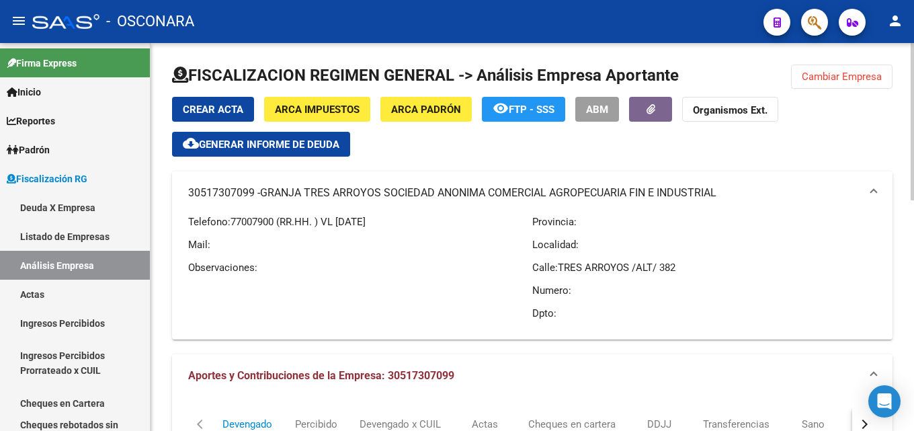
drag, startPoint x: 191, startPoint y: 193, endPoint x: 253, endPoint y: 199, distance: 62.7
click at [253, 199] on mat-expansion-panel-header "30517307099 - GRANJA TRES ARROYOS SOCIEDAD ANONIMA COMERCIAL AGROPECUARIA FIN E…" at bounding box center [532, 192] width 720 height 43
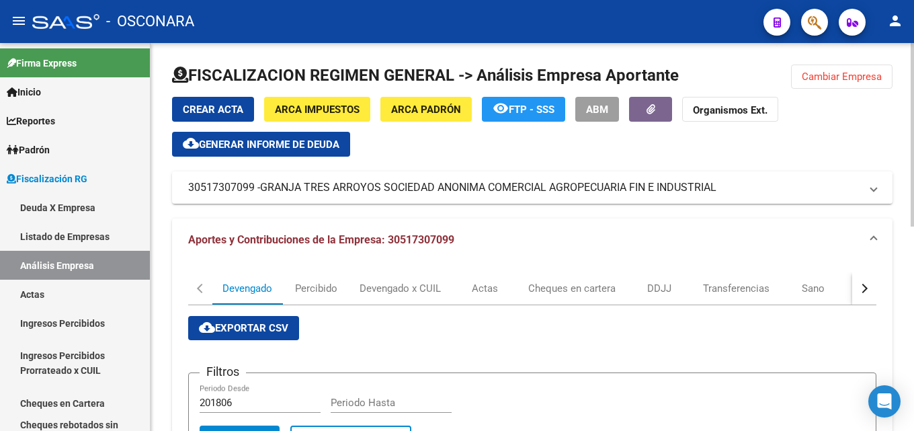
click at [823, 75] on span "Cambiar Empresa" at bounding box center [841, 77] width 80 height 12
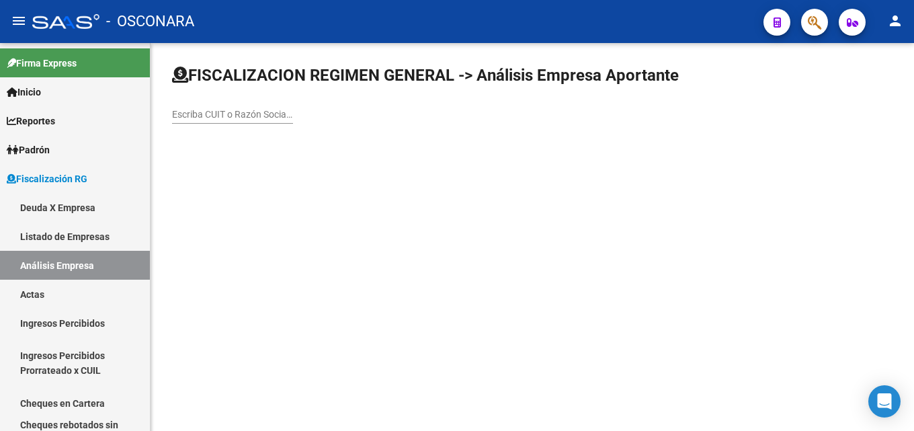
click at [250, 118] on input "Escriba CUIT o Razón Social para buscar" at bounding box center [232, 114] width 121 height 11
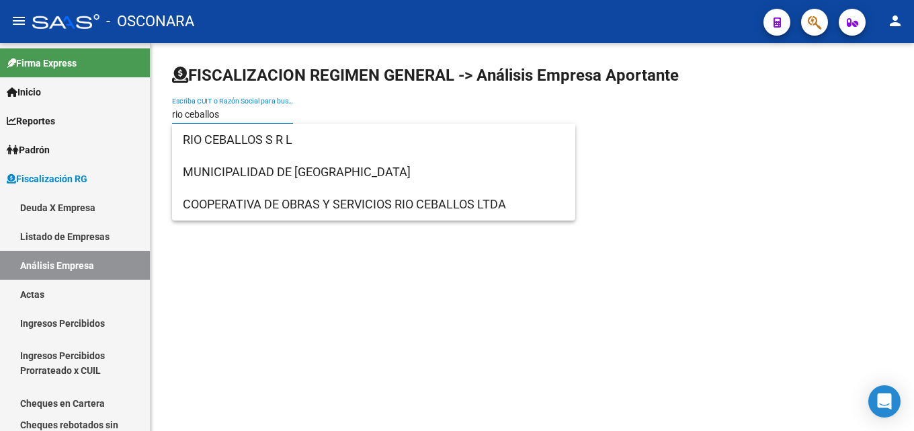
type input "rio ceballos"
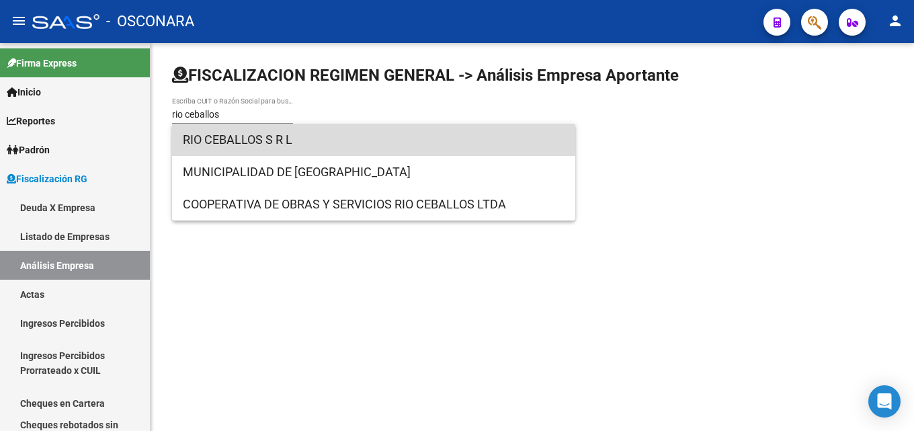
click at [257, 140] on span "RIO CEBALLOS S R L" at bounding box center [374, 140] width 382 height 32
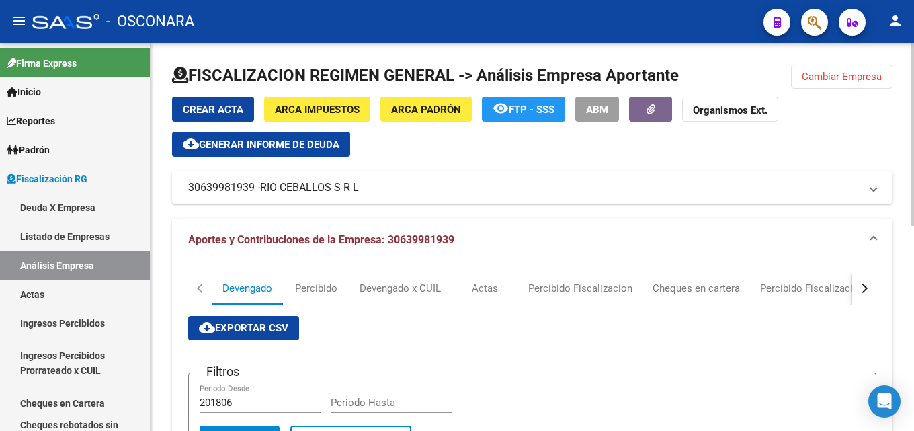
drag, startPoint x: 323, startPoint y: 189, endPoint x: 360, endPoint y: 188, distance: 37.0
click at [360, 188] on mat-panel-title "30639981939 - RIO CEBALLOS S R L" at bounding box center [524, 187] width 672 height 15
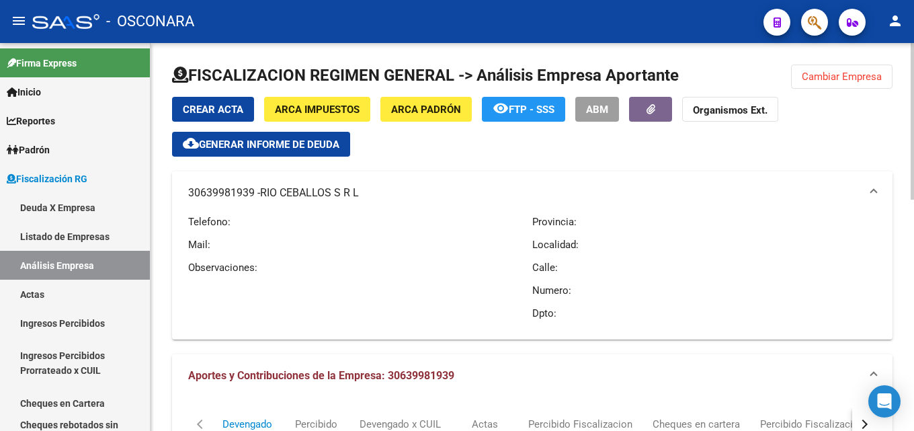
drag, startPoint x: 189, startPoint y: 190, endPoint x: 253, endPoint y: 197, distance: 64.2
click at [253, 197] on mat-panel-title "30639981939 - RIO CEBALLOS S R L" at bounding box center [524, 192] width 672 height 15
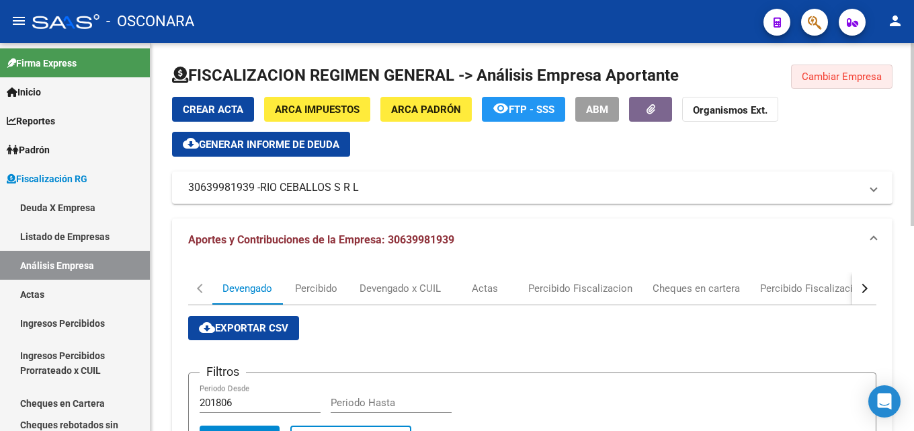
click at [817, 69] on button "Cambiar Empresa" at bounding box center [841, 76] width 101 height 24
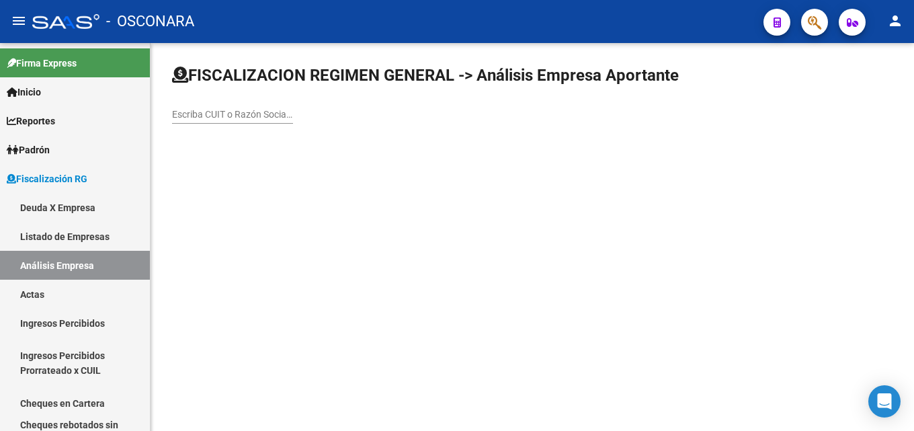
click at [273, 115] on input "Escriba CUIT o Razón Social para buscar" at bounding box center [232, 114] width 121 height 11
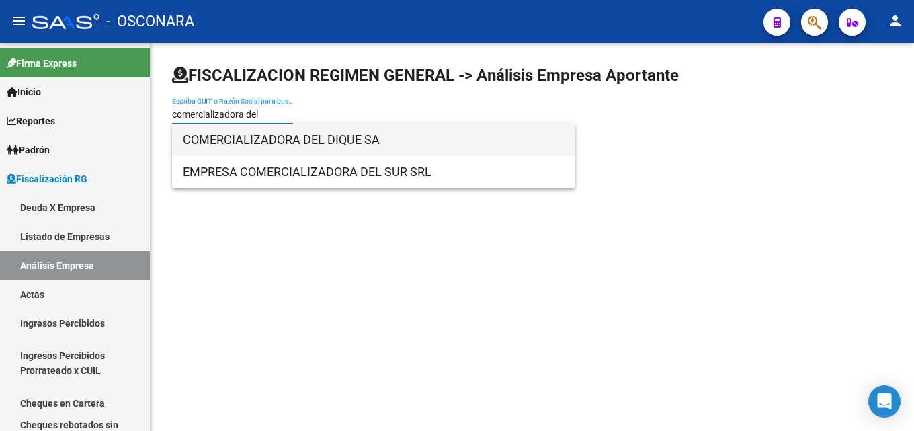
type input "comercializadora del"
click at [262, 138] on span "COMERCIALIZADORA DEL DIQUE SA" at bounding box center [374, 140] width 382 height 32
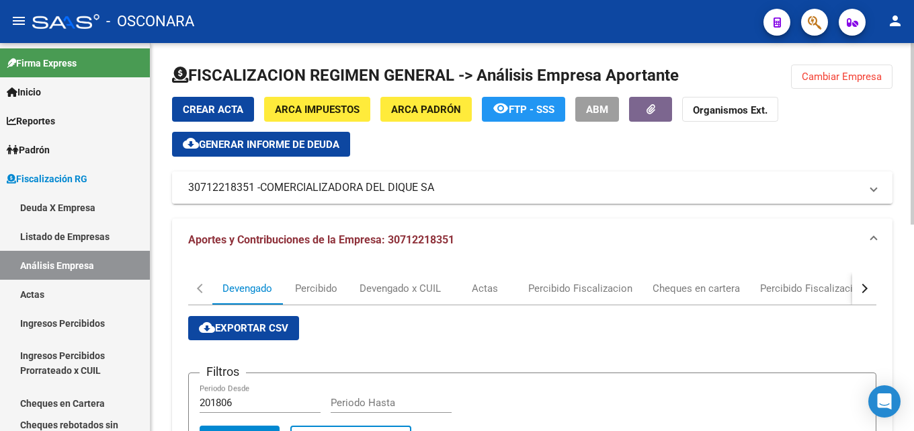
drag, startPoint x: 449, startPoint y: 191, endPoint x: 437, endPoint y: 193, distance: 12.2
click at [437, 193] on mat-panel-title "30712218351 - COMERCIALIZADORA DEL DIQUE SA" at bounding box center [524, 187] width 672 height 15
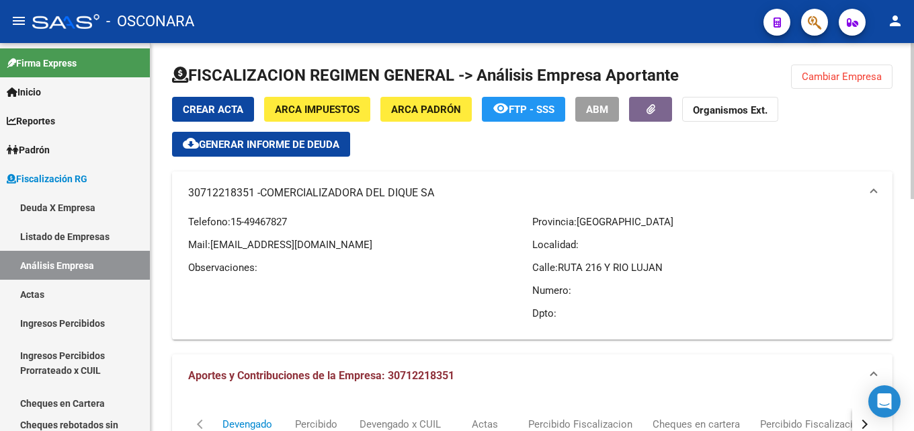
drag, startPoint x: 185, startPoint y: 193, endPoint x: 253, endPoint y: 199, distance: 68.1
click at [253, 199] on mat-expansion-panel-header "30712218351 - COMERCIALIZADORA DEL DIQUE SA" at bounding box center [532, 192] width 720 height 43
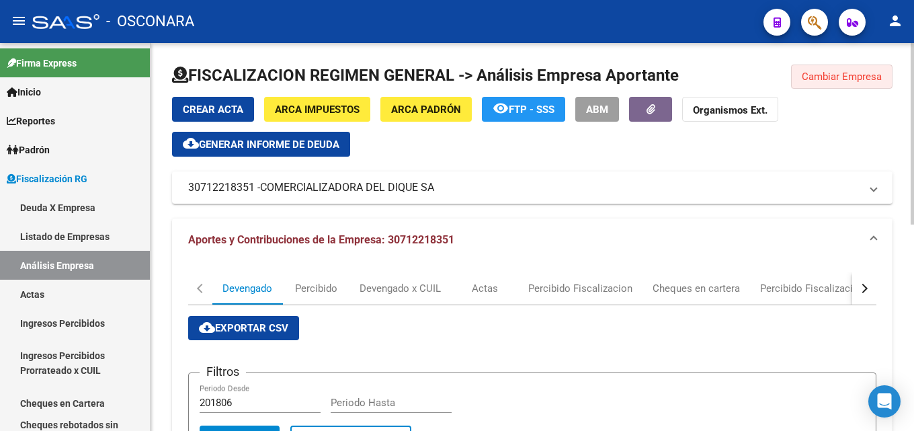
click at [844, 72] on span "Cambiar Empresa" at bounding box center [841, 77] width 80 height 12
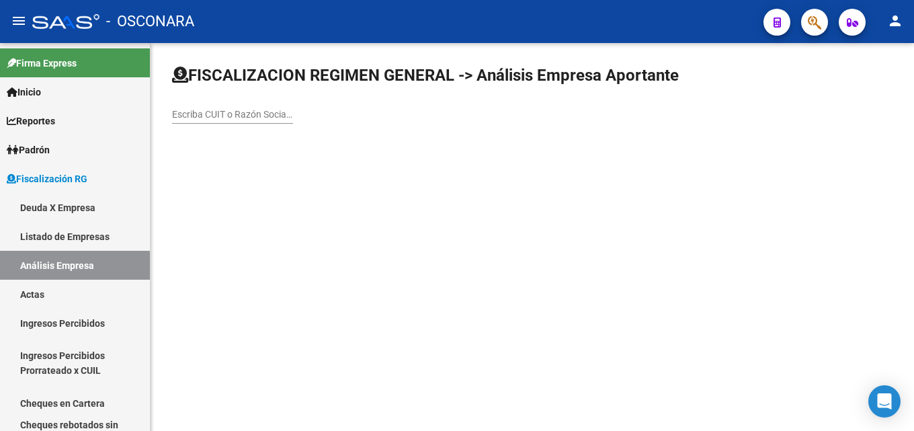
click at [232, 114] on input "Escriba CUIT o Razón Social para buscar" at bounding box center [232, 114] width 121 height 11
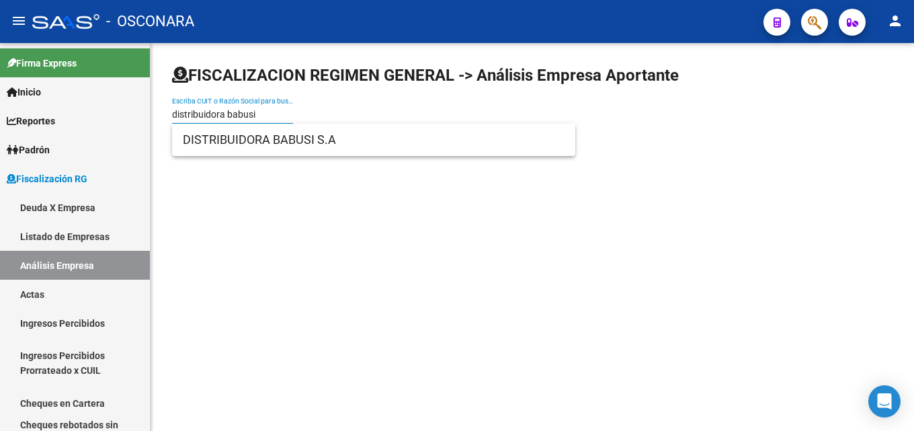
type input "distribuidora babusi"
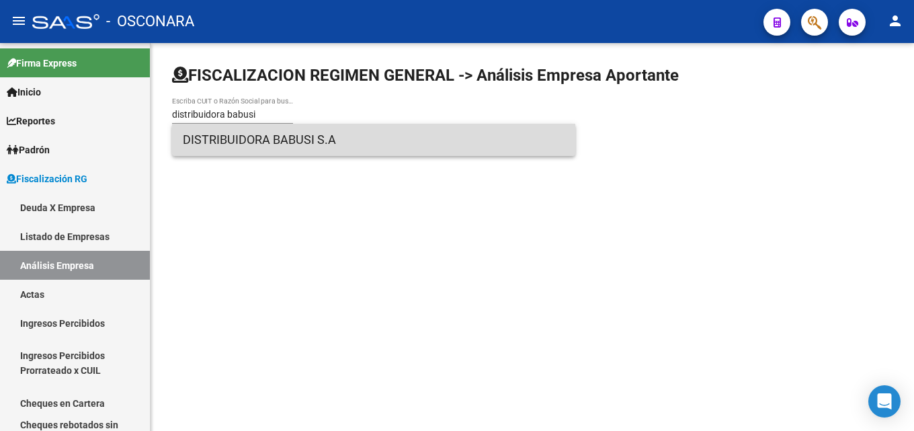
click at [280, 137] on span "DISTRIBUIDORA BABUSI S.A" at bounding box center [374, 140] width 382 height 32
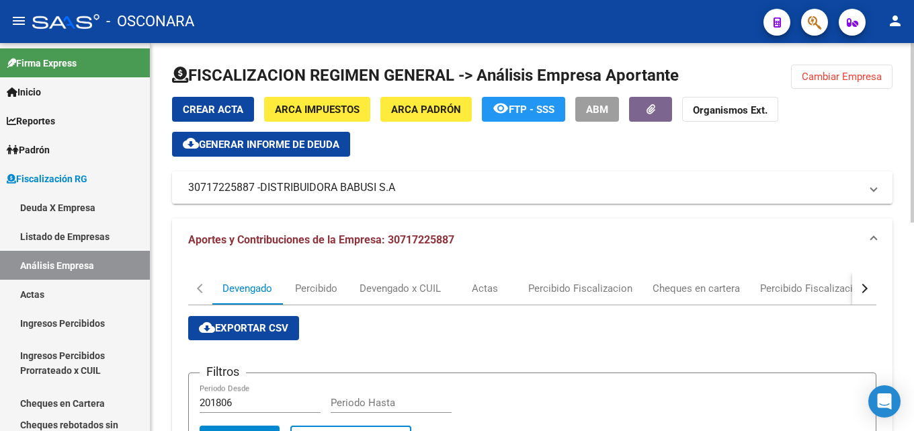
drag, startPoint x: 423, startPoint y: 192, endPoint x: 398, endPoint y: 185, distance: 25.7
click at [398, 185] on mat-panel-title "30717225887 - DISTRIBUIDORA BABUSI S.A" at bounding box center [524, 187] width 672 height 15
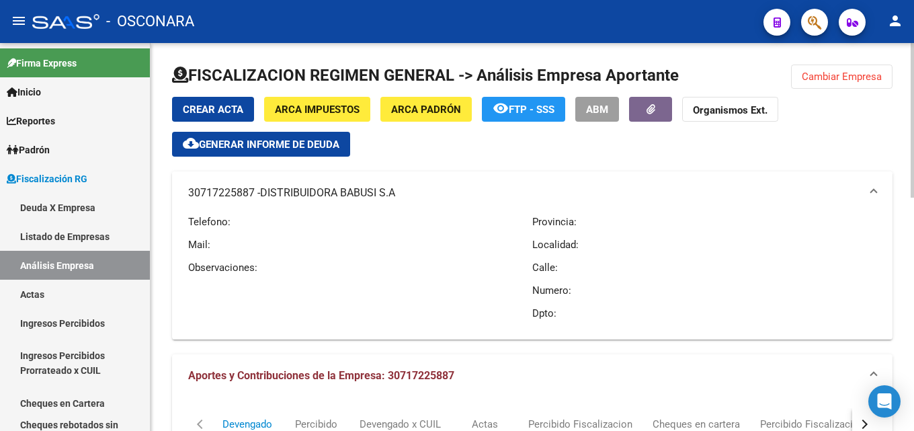
drag, startPoint x: 407, startPoint y: 195, endPoint x: 398, endPoint y: 196, distance: 9.5
click at [398, 196] on mat-panel-title "30717225887 - DISTRIBUIDORA BABUSI S.A" at bounding box center [524, 192] width 672 height 15
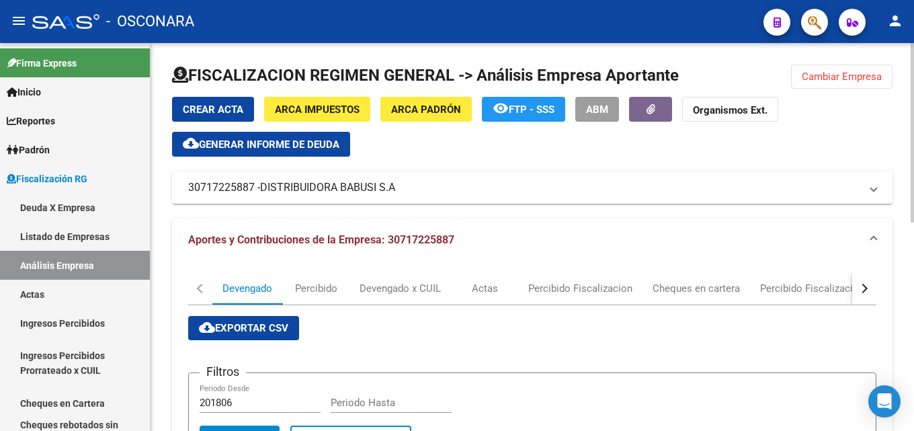
drag, startPoint x: 183, startPoint y: 190, endPoint x: 255, endPoint y: 191, distance: 71.2
click at [255, 191] on mat-expansion-panel-header "30717225887 - DISTRIBUIDORA BABUSI S.A" at bounding box center [532, 187] width 720 height 32
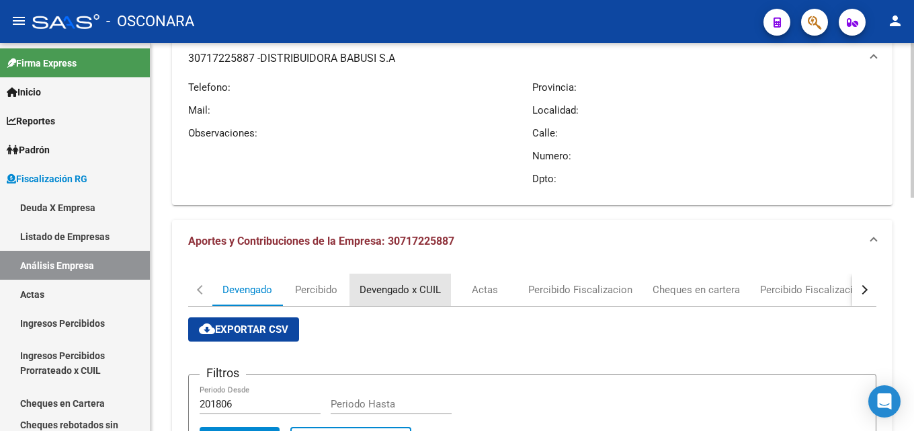
click at [416, 281] on div "Devengado x CUIL" at bounding box center [399, 289] width 101 height 32
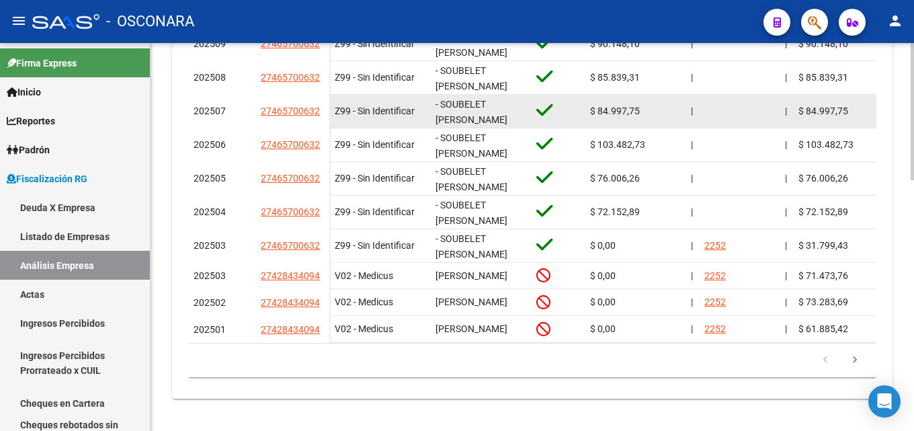
scroll to position [237, 0]
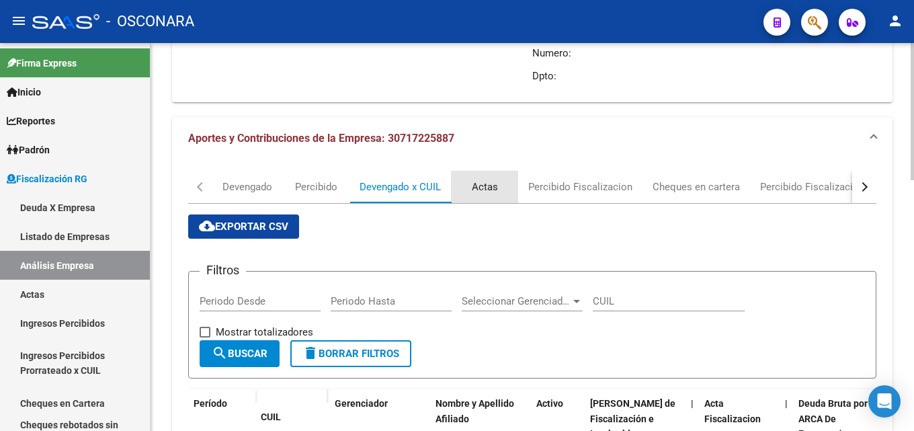
click at [482, 183] on div "Actas" at bounding box center [485, 186] width 26 height 15
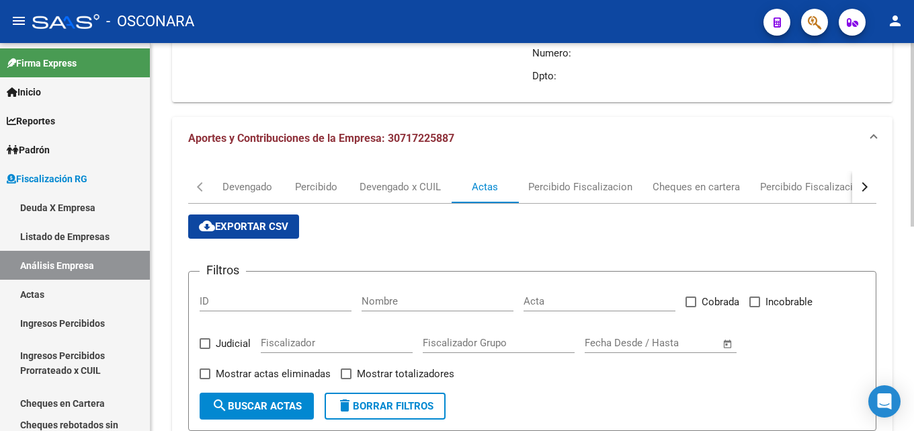
scroll to position [433, 0]
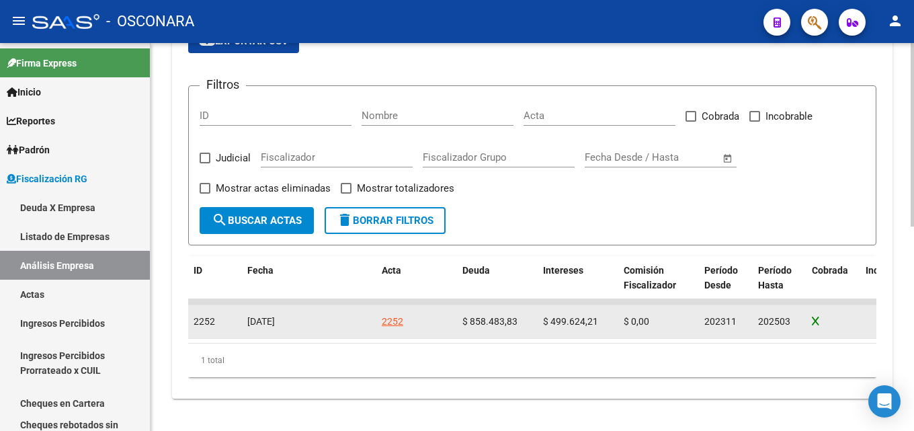
click at [386, 316] on div "2252" at bounding box center [392, 321] width 21 height 15
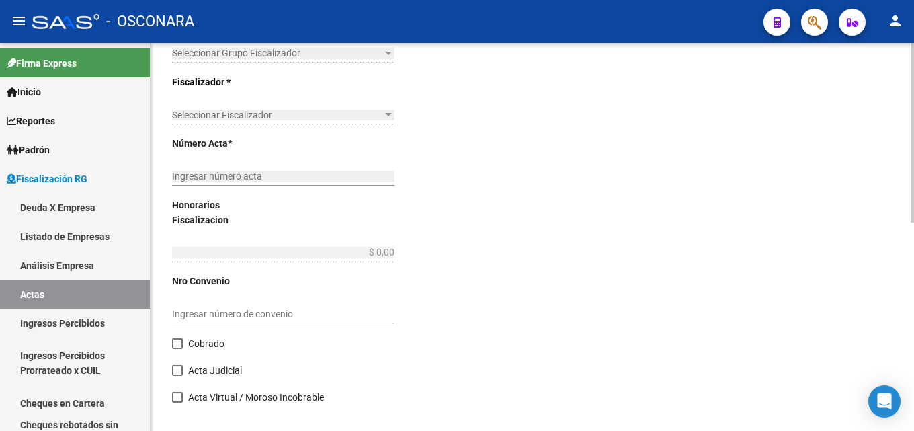
type input "202311"
type input "202503"
type input "$ 1.561.824,25"
type input "$ 858.483,83"
type input "$ 499.624,21"
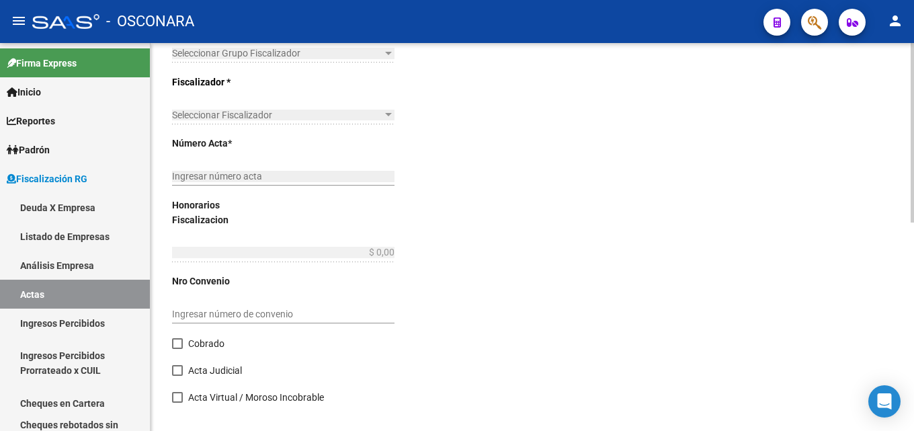
type input "2252"
type input "$ 203.716,21"
checkbox input "true"
type input "COBRANZA FISCALIZADORA [PERSON_NAME]"
type input "[DATE]"
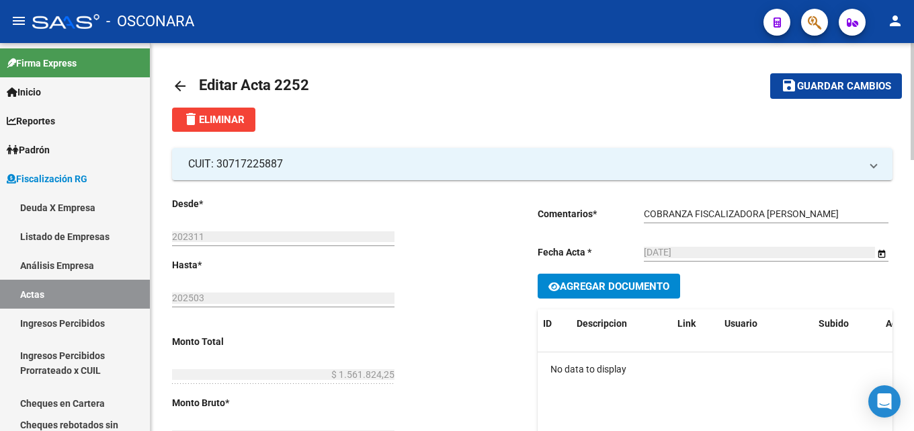
click at [186, 82] on mat-icon "arrow_back" at bounding box center [180, 86] width 16 height 16
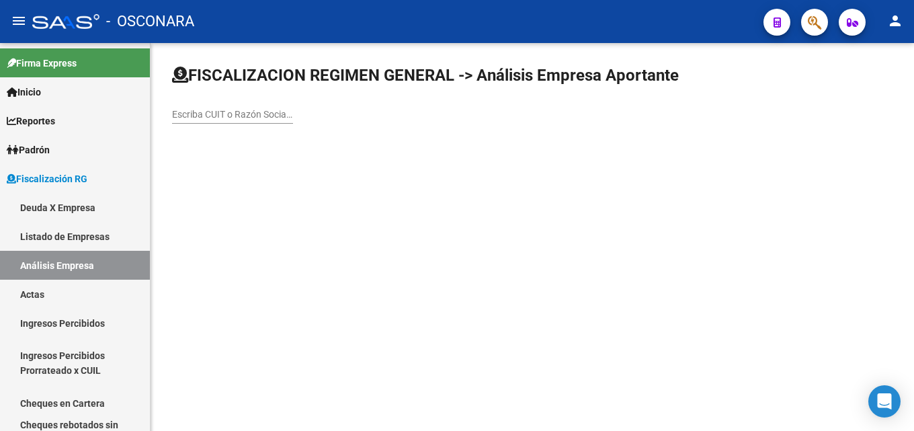
click at [202, 118] on input "Escriba CUIT o Razón Social para buscar" at bounding box center [232, 114] width 121 height 11
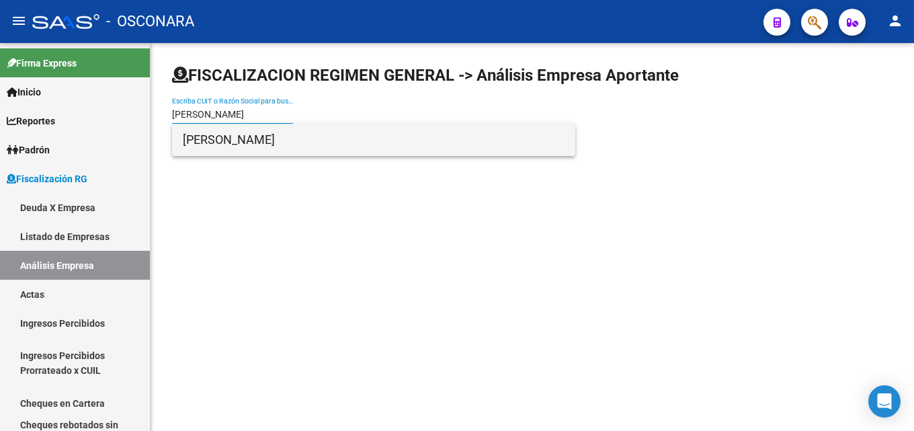
type input "[PERSON_NAME]"
click at [225, 132] on span "[PERSON_NAME]" at bounding box center [374, 140] width 382 height 32
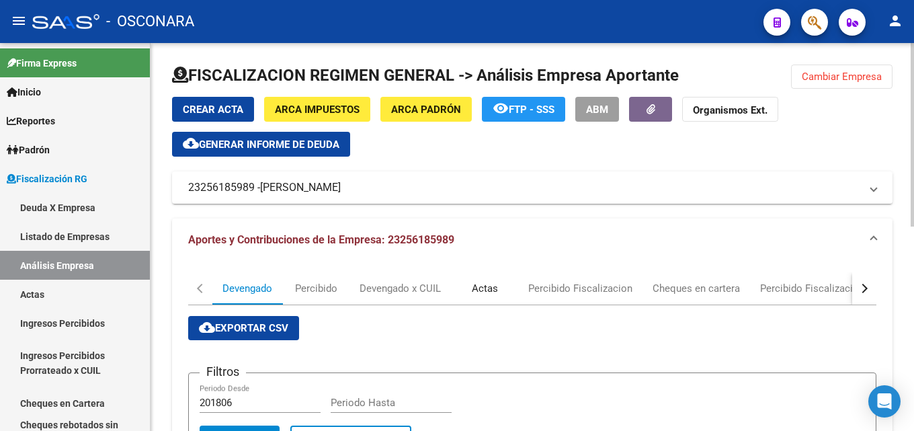
click at [468, 290] on div "Actas" at bounding box center [484, 288] width 67 height 32
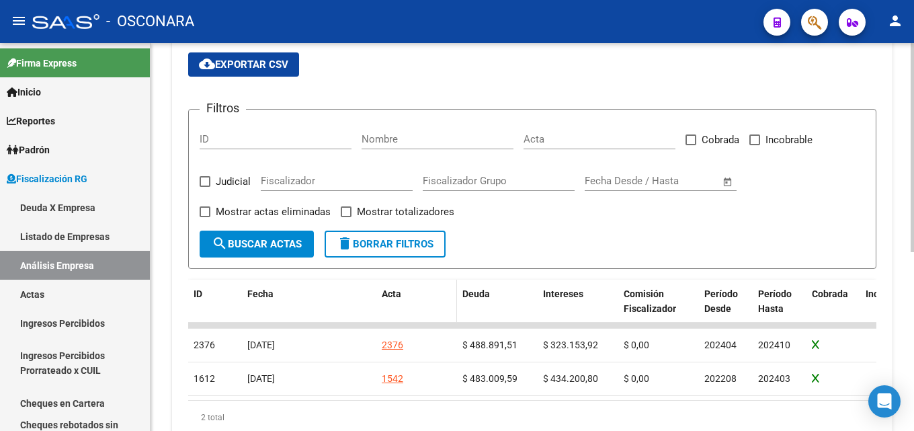
scroll to position [269, 0]
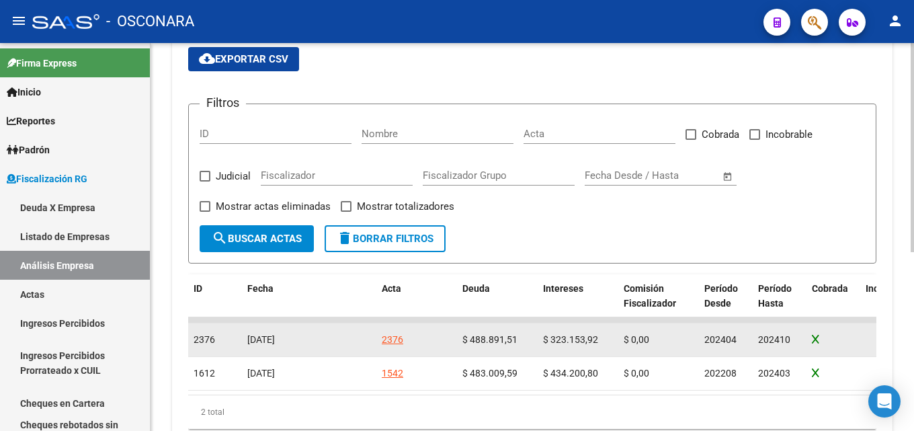
click at [410, 345] on div "2376" at bounding box center [417, 339] width 70 height 15
click at [397, 339] on div "2376" at bounding box center [392, 339] width 21 height 15
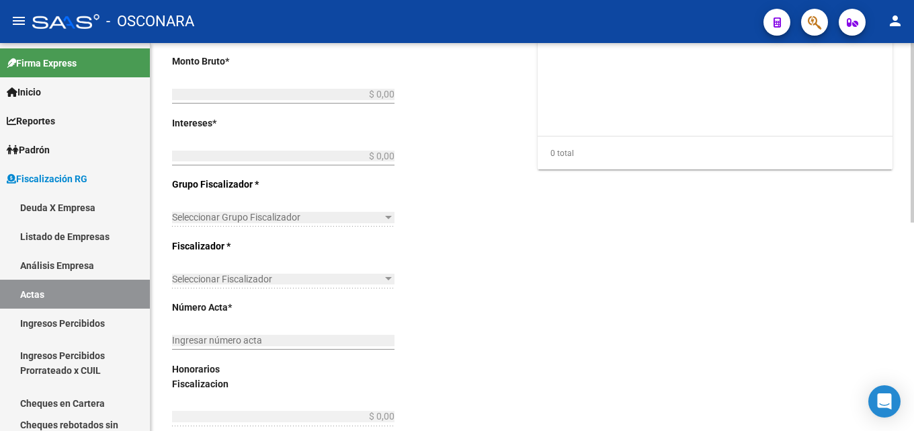
type input "202404"
type input "202410"
type input "$ 933.852,25"
type input "$ 488.891,51"
type input "$ 323.153,92"
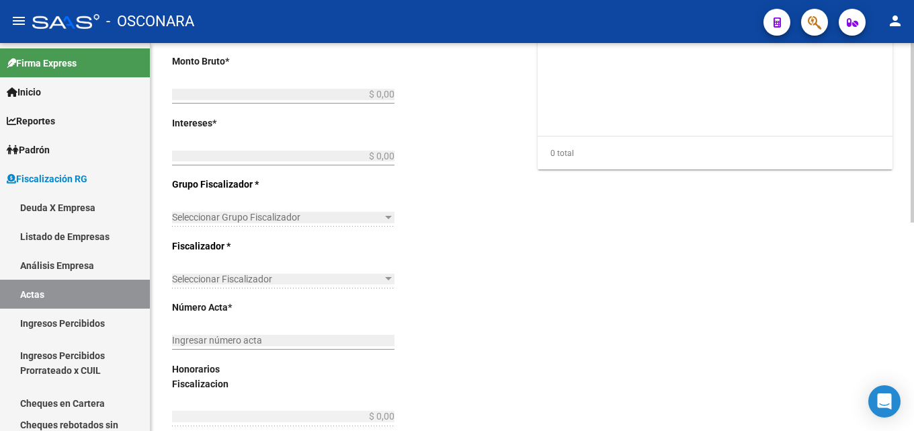
type input "2376"
type input "$ 121.806,82"
checkbox input "true"
type input "COBRANZA FISCALIZADORA [PERSON_NAME]"
type input "[DATE]"
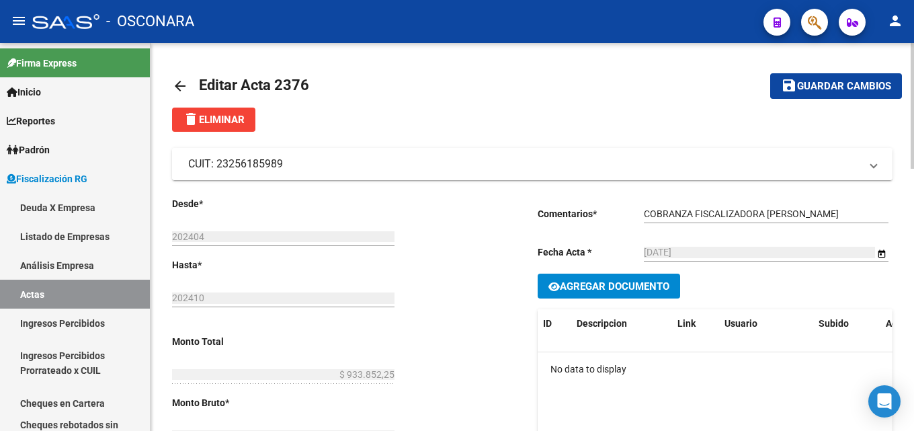
drag, startPoint x: 312, startPoint y: 161, endPoint x: 216, endPoint y: 163, distance: 96.1
click at [216, 163] on mat-panel-title "CUIT: 23256185989" at bounding box center [524, 164] width 672 height 15
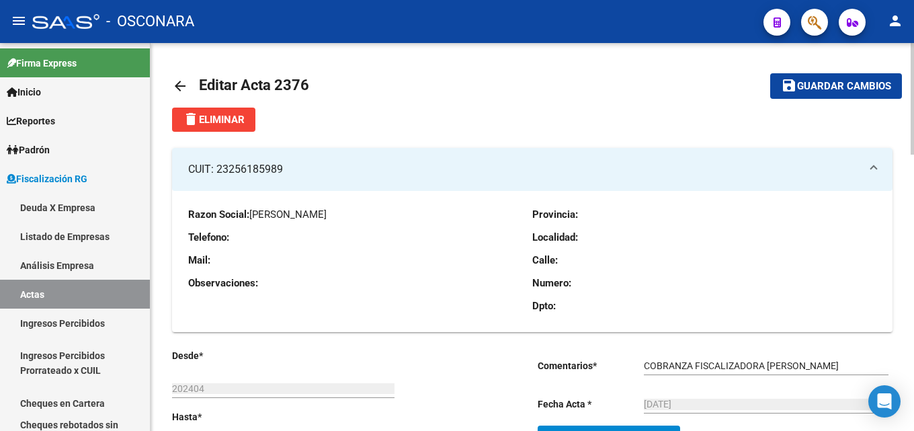
drag, startPoint x: 365, startPoint y: 213, endPoint x: 253, endPoint y: 216, distance: 112.2
click at [253, 216] on p "Razon Social: [PERSON_NAME]" at bounding box center [360, 214] width 344 height 15
click at [179, 81] on mat-icon "arrow_back" at bounding box center [180, 86] width 16 height 16
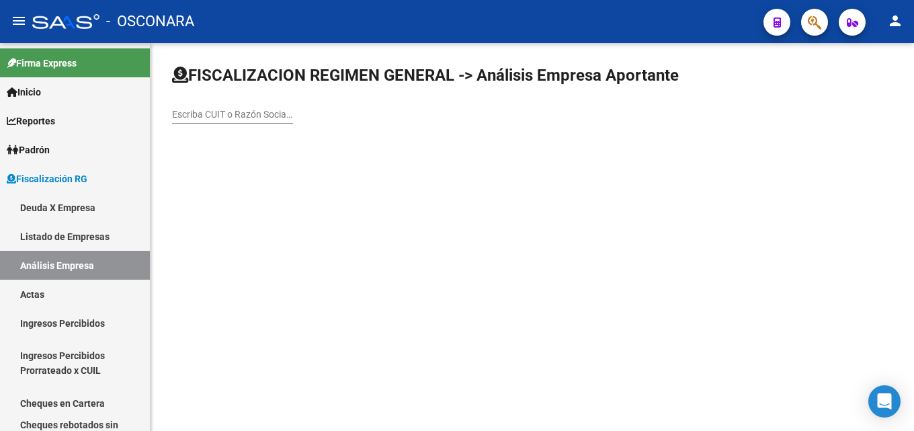
click at [232, 112] on input "Escriba CUIT o Razón Social para buscar" at bounding box center [232, 114] width 121 height 11
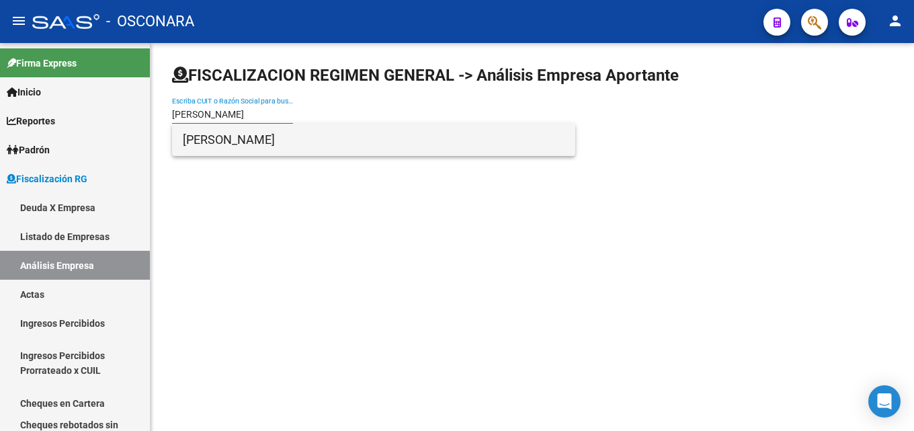
type input "[PERSON_NAME]"
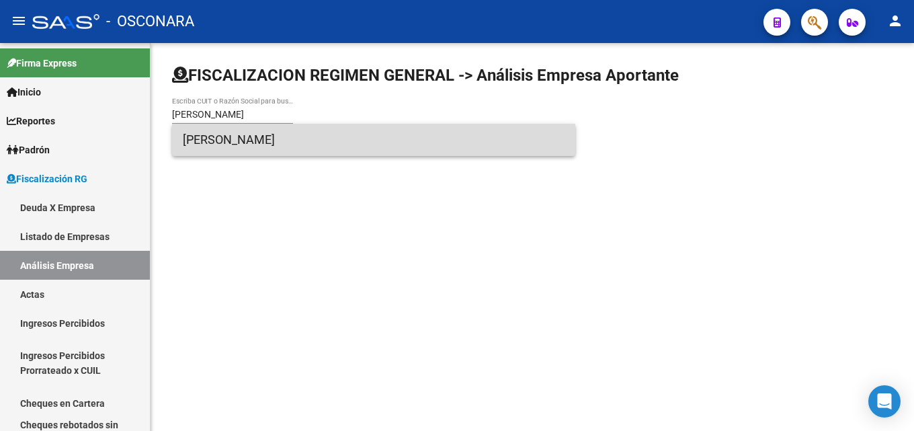
click at [256, 146] on span "[PERSON_NAME]" at bounding box center [374, 140] width 382 height 32
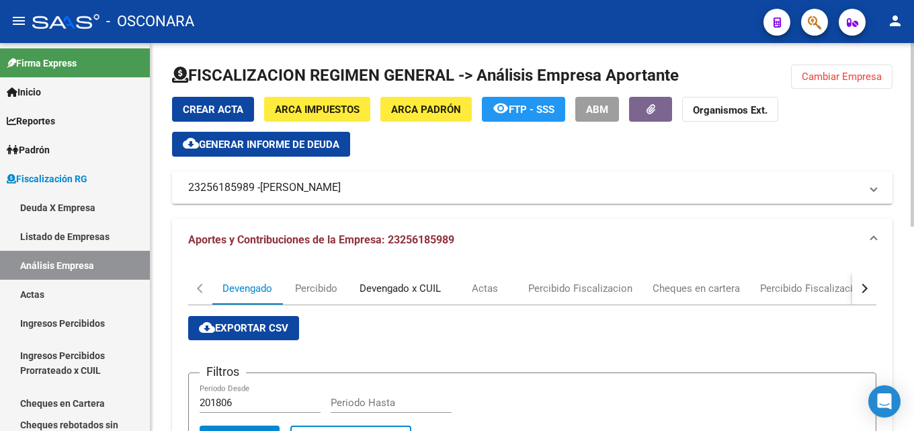
click at [398, 296] on div "Devengado x CUIL" at bounding box center [399, 288] width 81 height 15
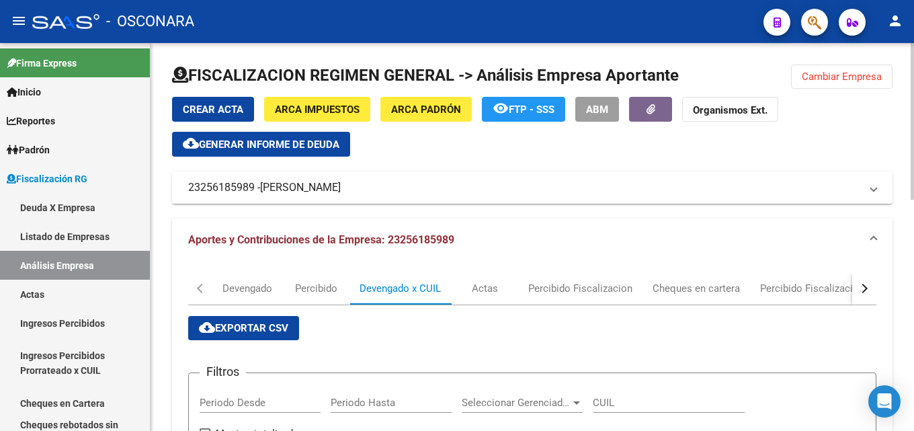
click at [824, 78] on span "Cambiar Empresa" at bounding box center [841, 77] width 80 height 12
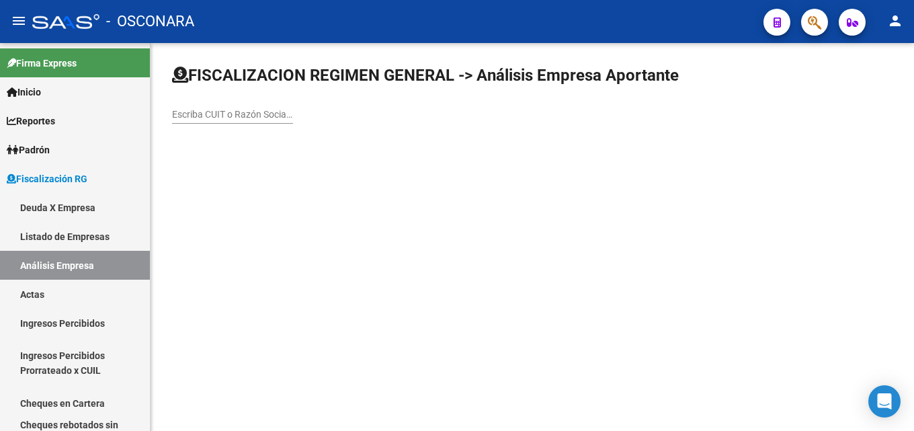
click at [250, 106] on div "Escriba CUIT o Razón Social para buscar" at bounding box center [232, 110] width 121 height 27
paste input "TRANSFLUVIAL"
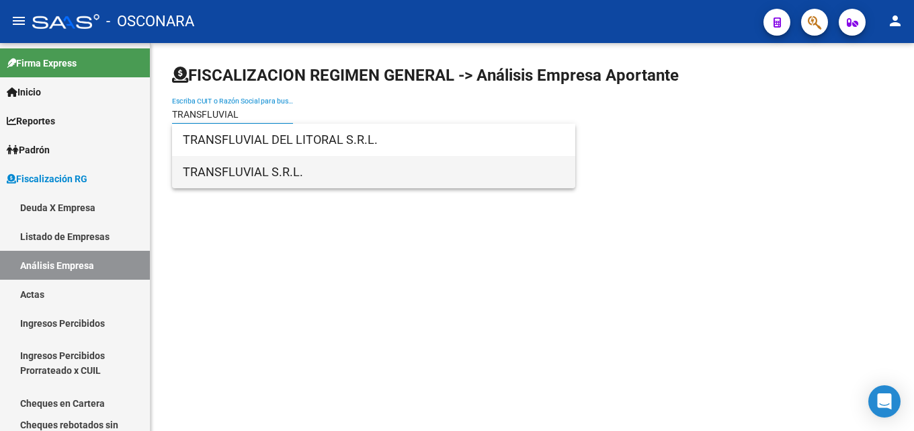
type input "TRANSFLUVIAL"
click at [244, 170] on span "TRANSFLUVIAL S.R.L." at bounding box center [374, 172] width 382 height 32
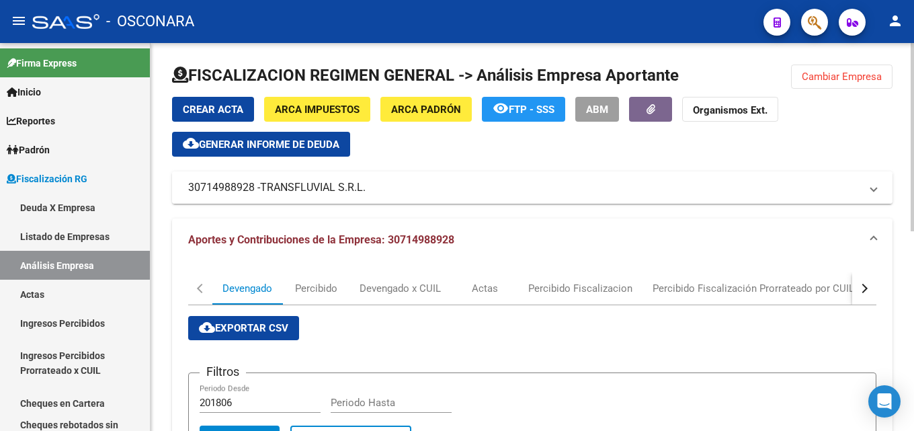
drag, startPoint x: 386, startPoint y: 191, endPoint x: 367, endPoint y: 191, distance: 18.8
click at [367, 191] on mat-panel-title "30714988928 - TRANSFLUVIAL S.R.L." at bounding box center [524, 187] width 672 height 15
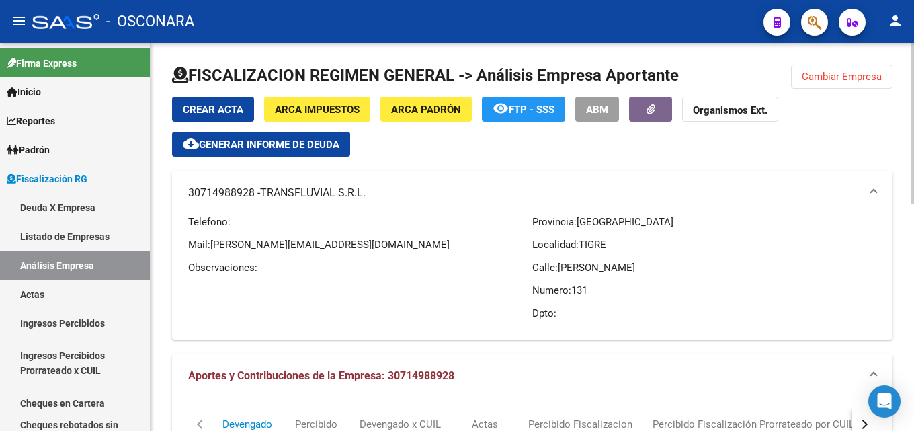
drag, startPoint x: 187, startPoint y: 198, endPoint x: 252, endPoint y: 199, distance: 65.2
click at [252, 199] on mat-expansion-panel-header "30714988928 - TRANSFLUVIAL S.R.L." at bounding box center [532, 192] width 720 height 43
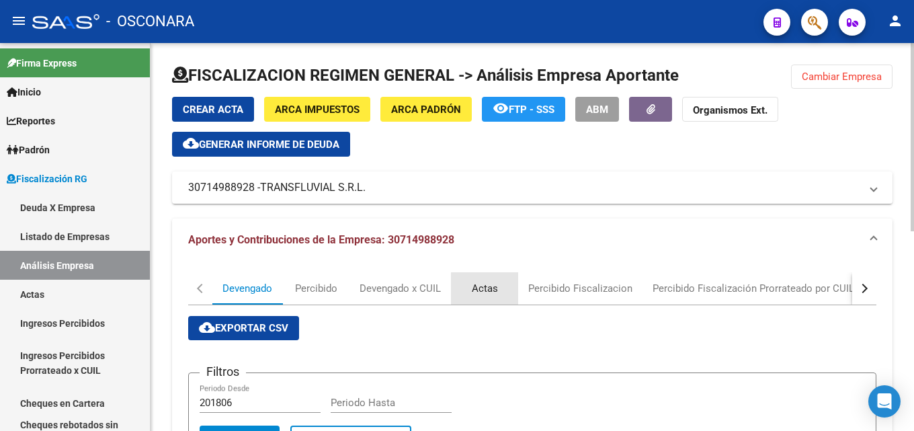
click at [497, 294] on div "Actas" at bounding box center [485, 288] width 26 height 15
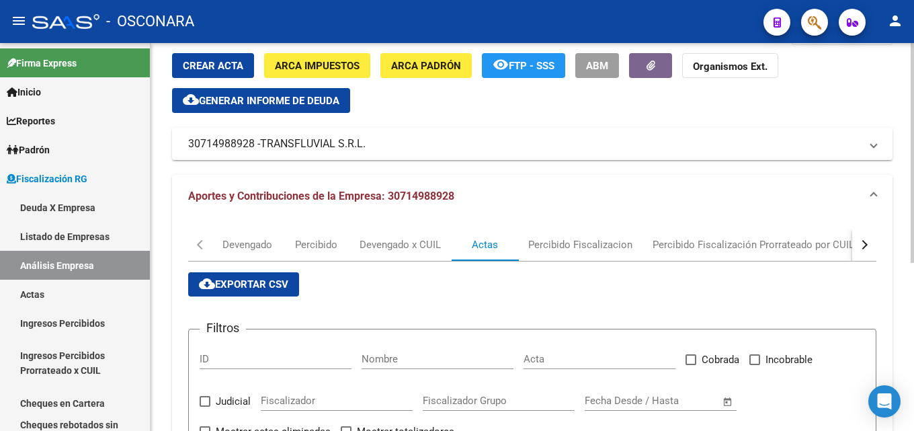
scroll to position [269, 0]
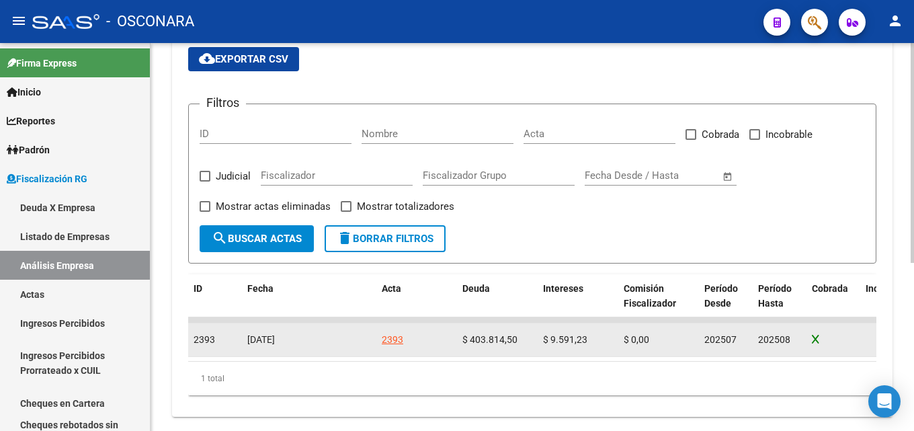
click at [396, 333] on div "2393" at bounding box center [392, 339] width 21 height 15
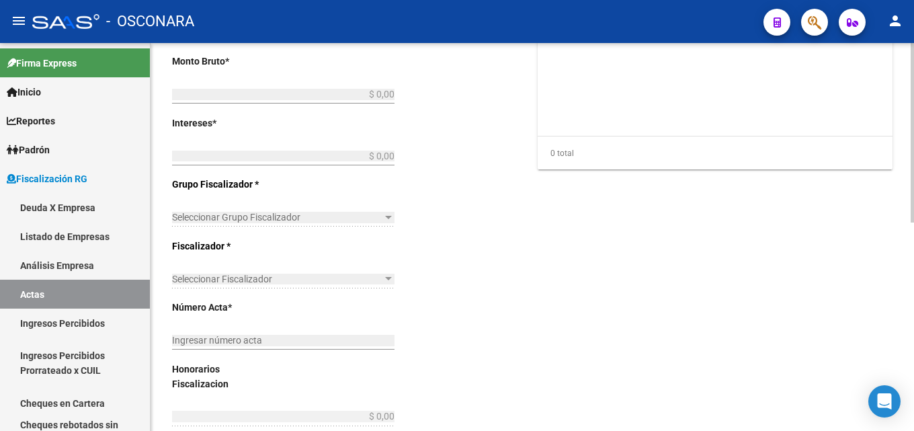
type input "202507"
type input "202508"
type input "$ 475.416,59"
type input "$ 403.814,50"
type input "$ 9.591,23"
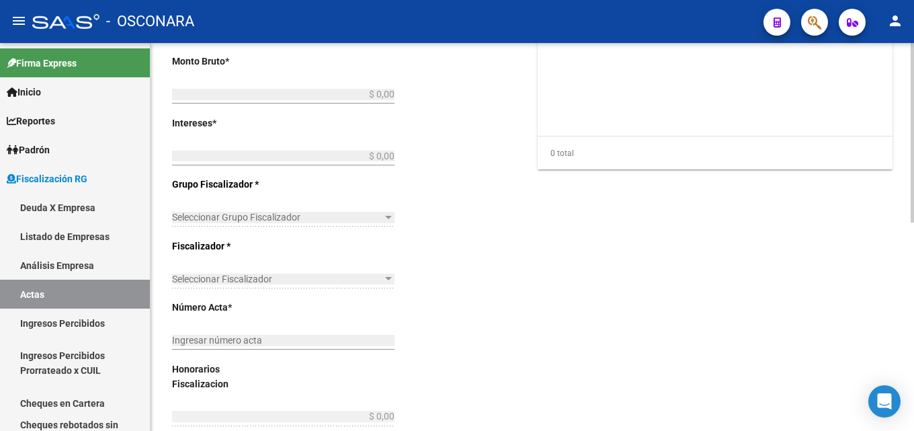
type input "2393"
type input "$ 62.010,86"
checkbox input "true"
type input "COBRANZA NORMA TISORIERO"
type input "[DATE]"
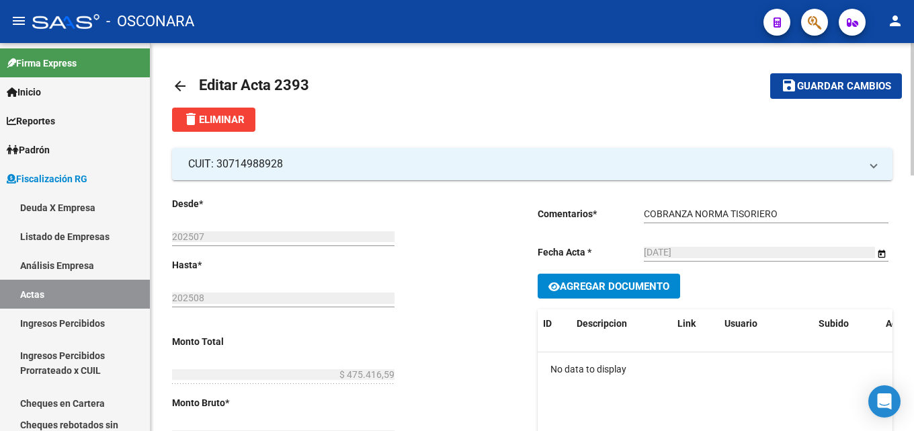
click at [178, 84] on mat-icon "arrow_back" at bounding box center [180, 86] width 16 height 16
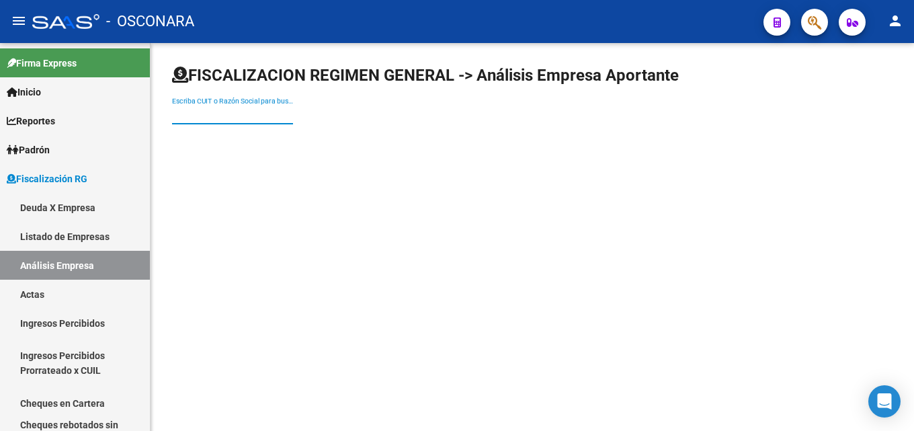
click at [244, 114] on input "Escriba CUIT o Razón Social para buscar" at bounding box center [232, 114] width 121 height 11
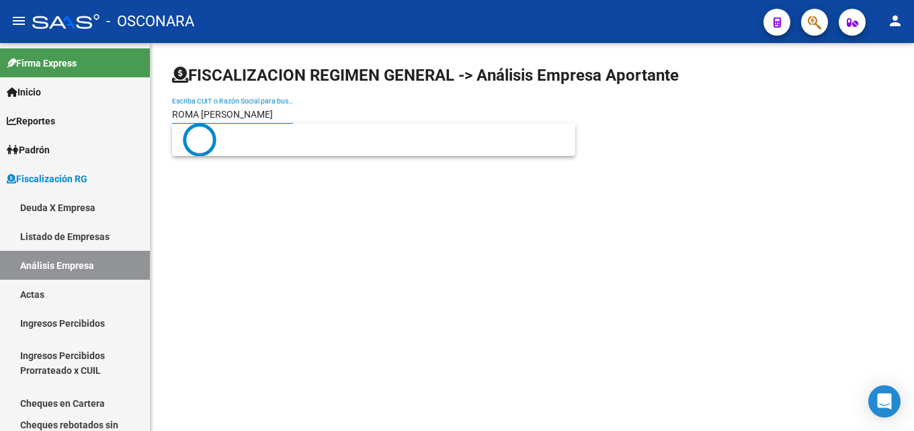
click at [208, 114] on input "ROMA [PERSON_NAME]" at bounding box center [232, 114] width 121 height 11
drag, startPoint x: 234, startPoint y: 120, endPoint x: 202, endPoint y: 119, distance: 32.9
click at [202, 119] on input "ROMA [PERSON_NAME]" at bounding box center [232, 114] width 121 height 11
type input "ROMA [PERSON_NAME]"
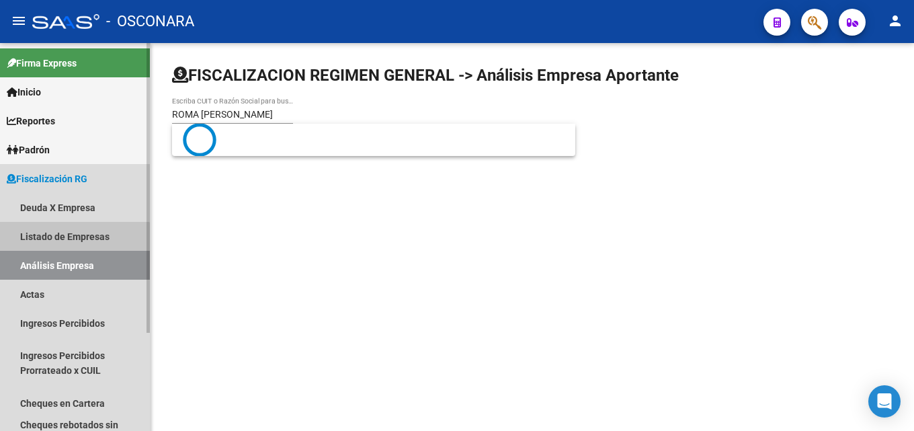
click at [66, 247] on link "Listado de Empresas" at bounding box center [75, 236] width 150 height 29
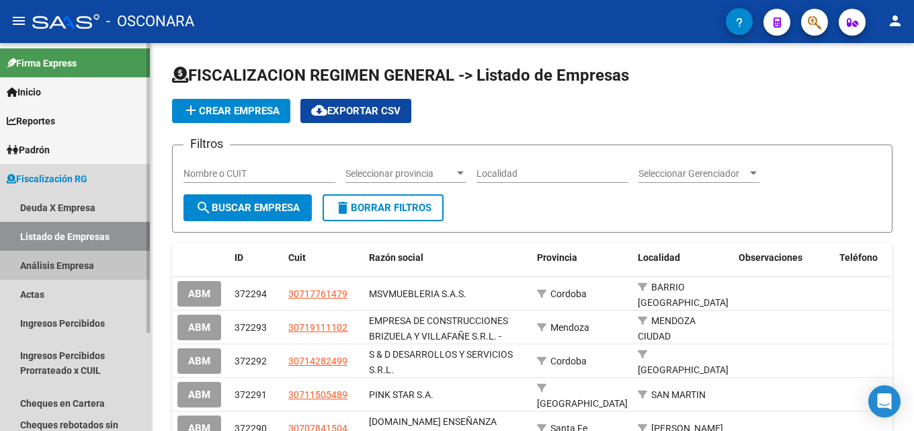
click at [67, 269] on link "Análisis Empresa" at bounding box center [75, 265] width 150 height 29
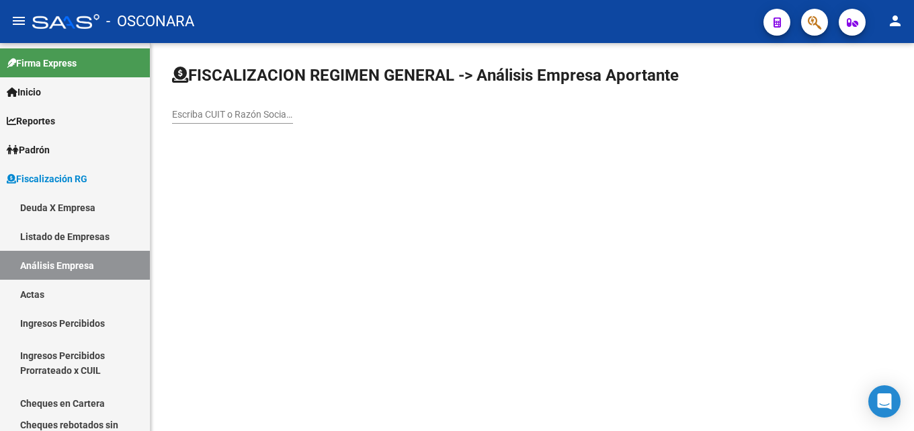
click at [232, 93] on div "Escriba CUIT o Razón Social para buscar" at bounding box center [532, 99] width 720 height 71
click at [230, 109] on input "Escriba CUIT o Razón Social para buscar" at bounding box center [232, 114] width 121 height 11
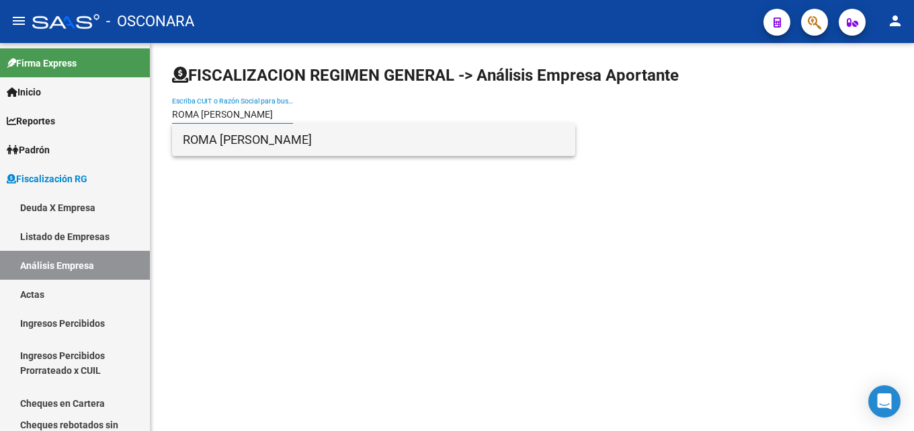
type input "ROMA [PERSON_NAME]"
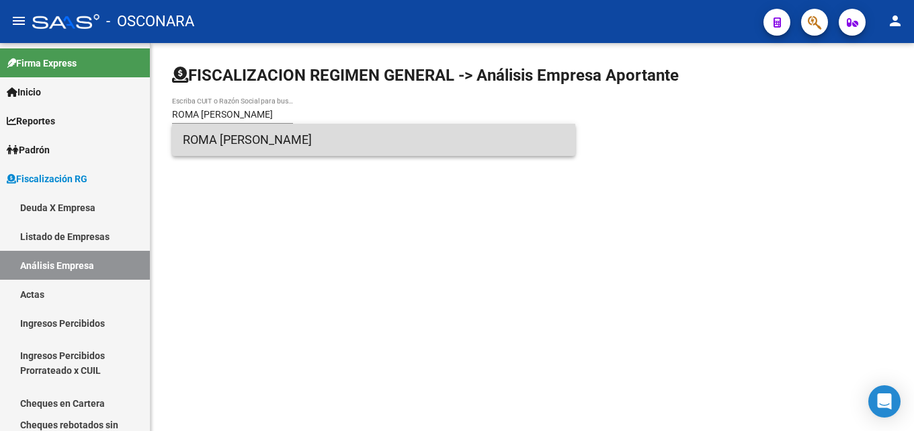
click at [285, 138] on span "ROMA [PERSON_NAME]" at bounding box center [374, 140] width 382 height 32
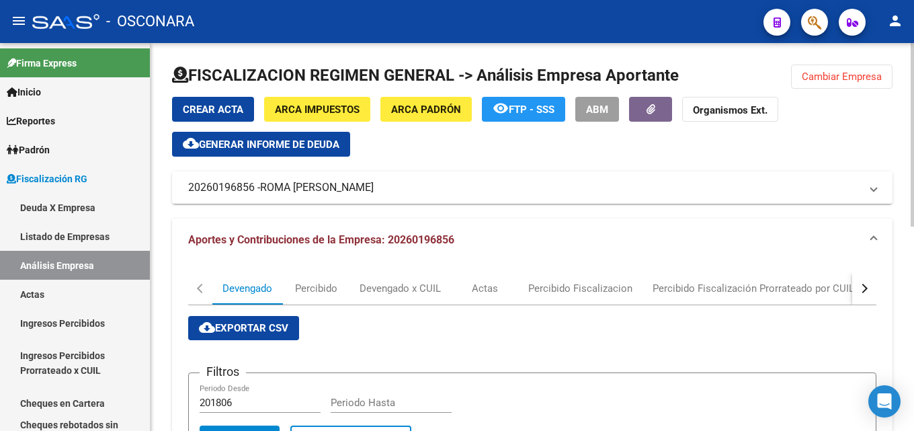
drag, startPoint x: 183, startPoint y: 191, endPoint x: 254, endPoint y: 191, distance: 70.5
click at [254, 191] on mat-expansion-panel-header "20260196856 - ROMA [PERSON_NAME]" at bounding box center [532, 187] width 720 height 32
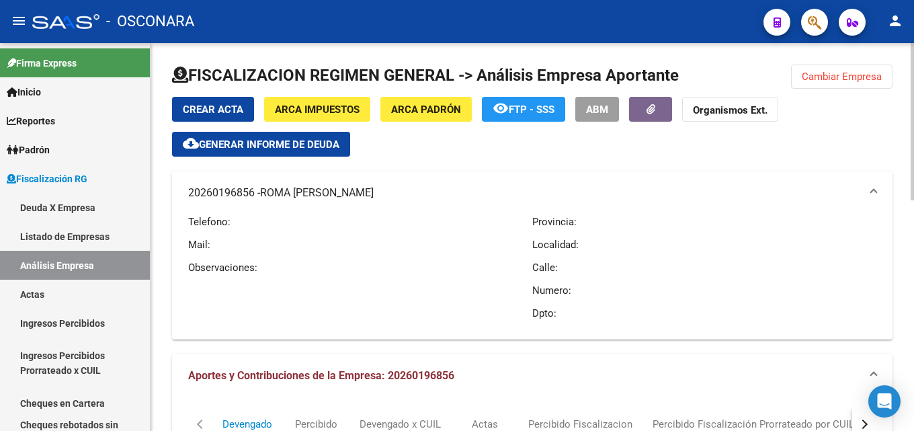
drag, startPoint x: 380, startPoint y: 189, endPoint x: 368, endPoint y: 190, distance: 12.1
click at [368, 190] on mat-panel-title "20260196856 - ROMA [PERSON_NAME]" at bounding box center [524, 192] width 672 height 15
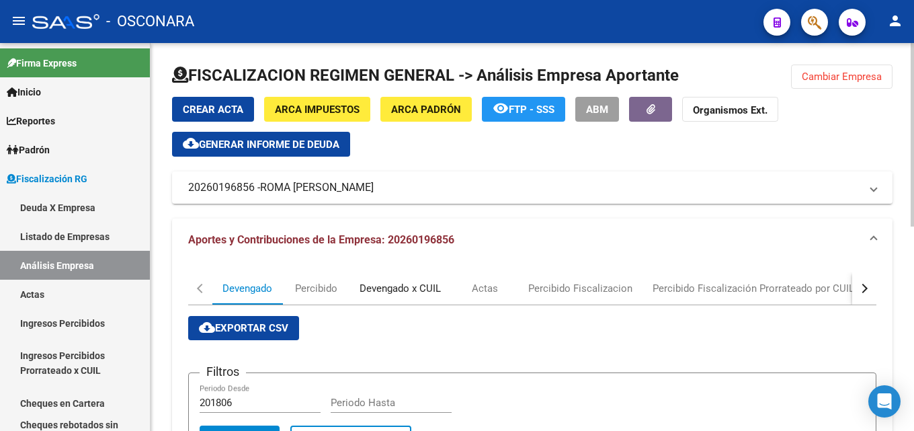
click at [409, 283] on div "Devengado x CUIL" at bounding box center [399, 288] width 81 height 15
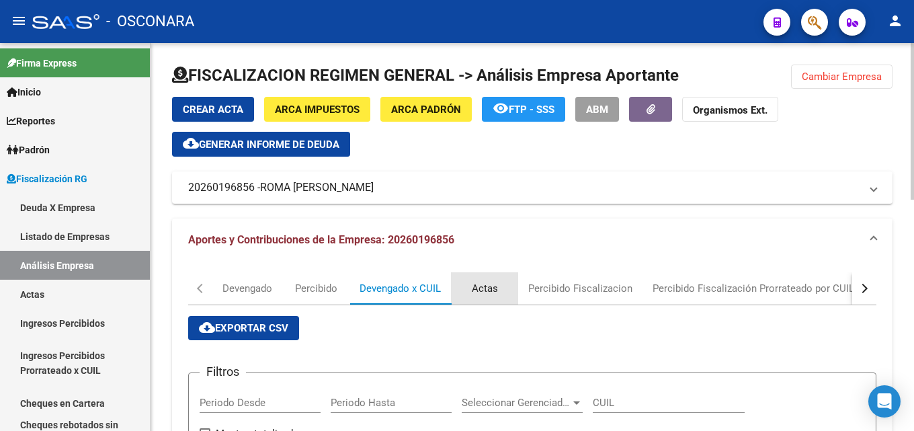
click at [484, 289] on div "Actas" at bounding box center [485, 288] width 26 height 15
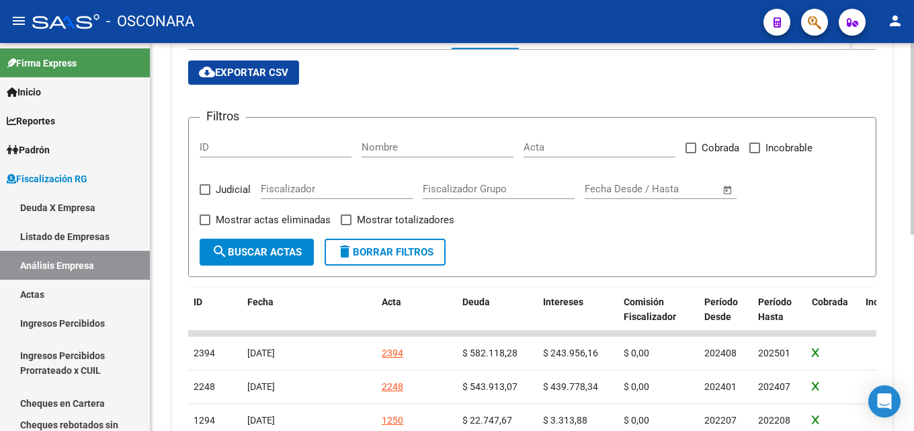
scroll to position [260, 0]
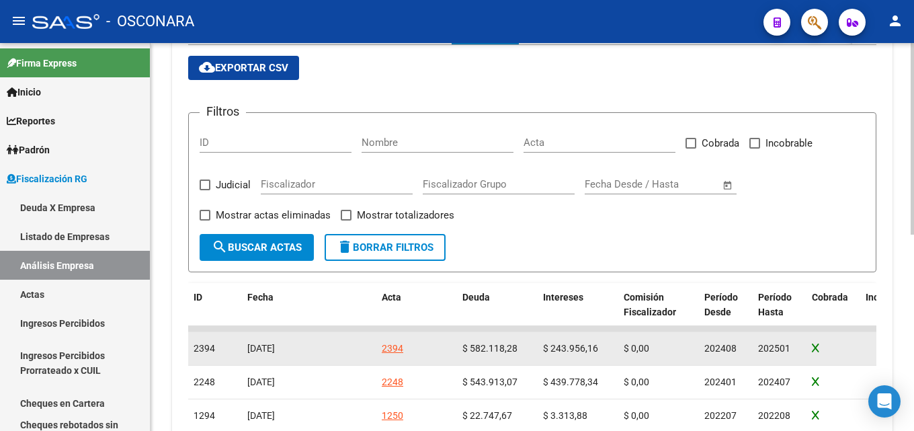
click at [391, 343] on div "2394" at bounding box center [392, 348] width 21 height 15
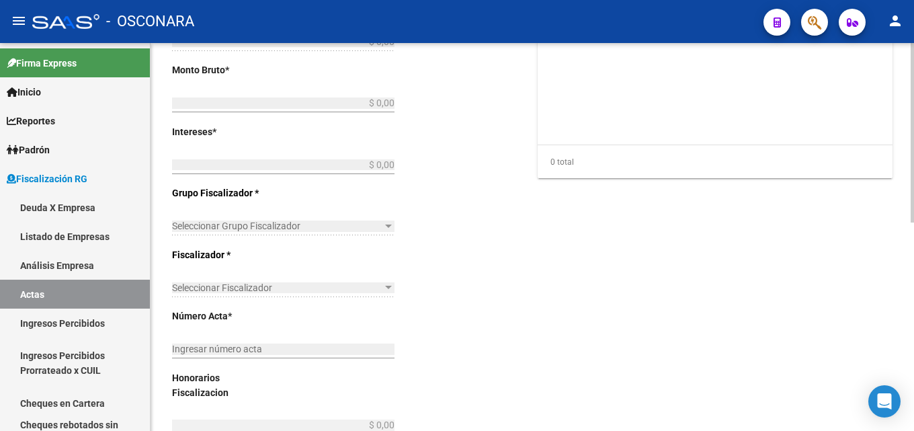
type input "202408"
type input "202501"
type input "$ 950.000,00"
type input "$ 582.118,28"
type input "$ 243.956,16"
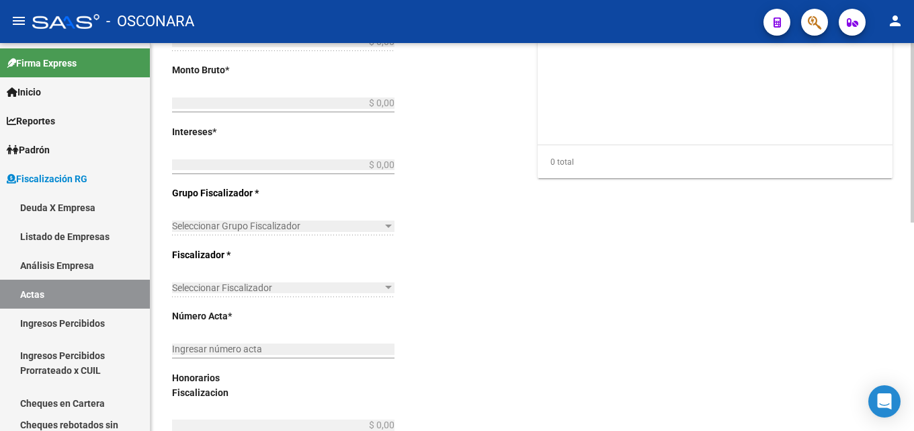
type input "2394"
type input "$ 123.925,56"
checkbox input "true"
type input "COBRANZA NORMA TISORIERO"
type input "[DATE]"
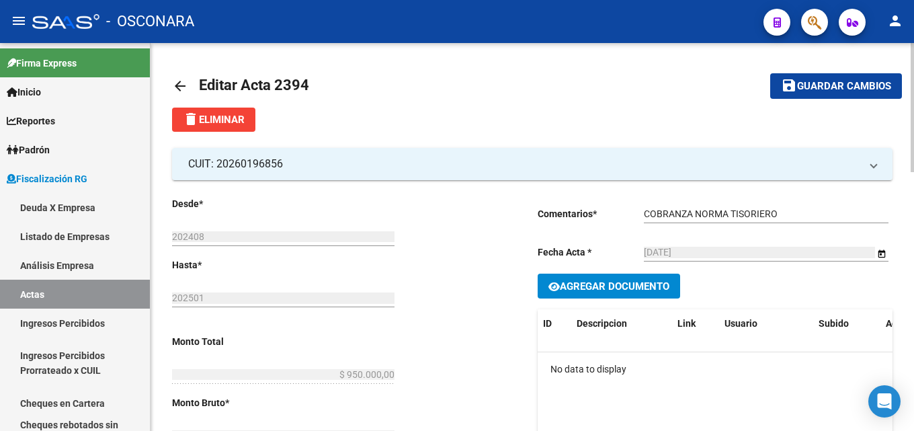
click at [173, 84] on mat-icon "arrow_back" at bounding box center [180, 86] width 16 height 16
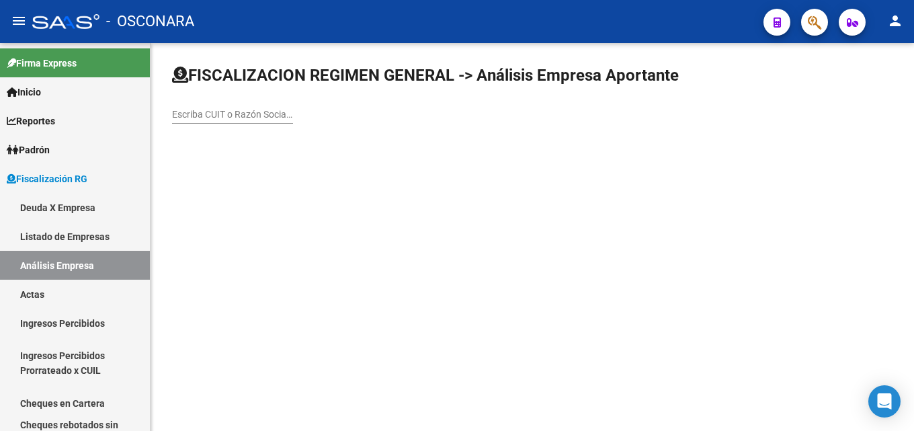
click at [208, 121] on div "Escriba CUIT o Razón Social para buscar" at bounding box center [232, 110] width 121 height 27
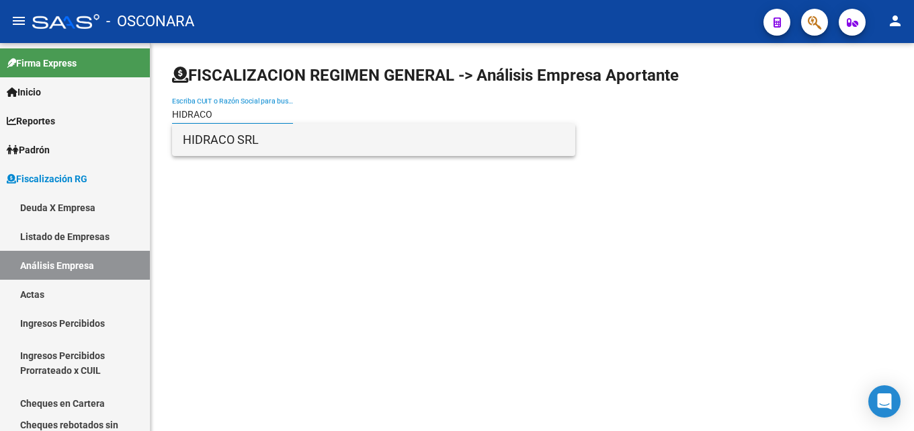
type input "HIDRACO"
click at [204, 146] on span "HIDRACO SRL" at bounding box center [374, 140] width 382 height 32
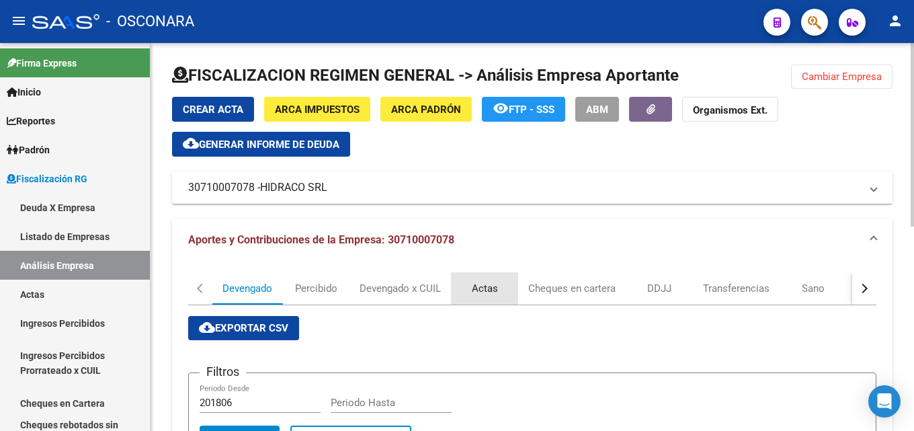
click at [482, 285] on div "Actas" at bounding box center [485, 288] width 26 height 15
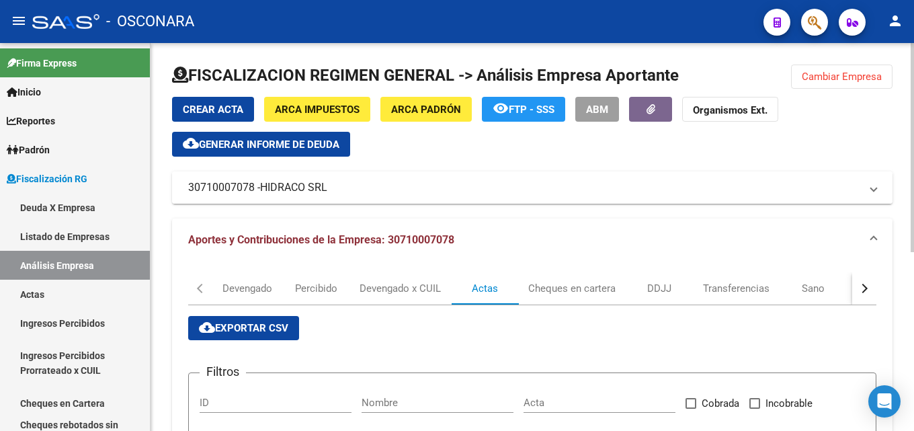
drag, startPoint x: 335, startPoint y: 187, endPoint x: 328, endPoint y: 190, distance: 6.9
click at [328, 190] on mat-panel-title "30710007078 - HIDRACO SRL" at bounding box center [524, 187] width 672 height 15
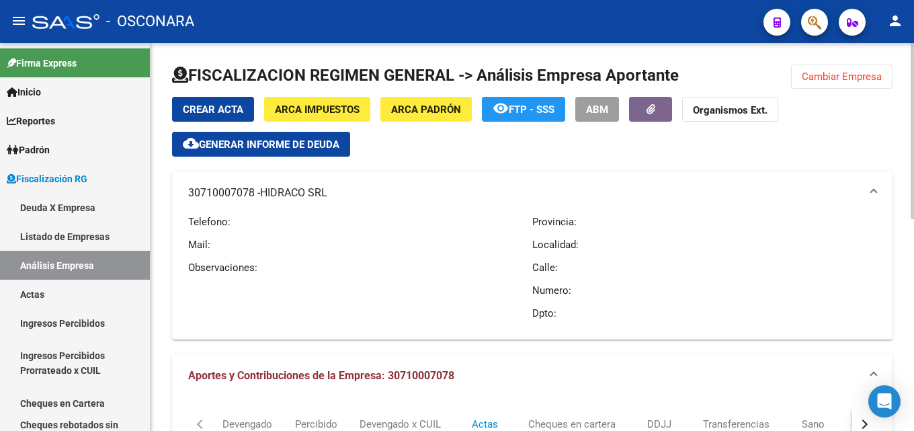
click at [617, 165] on div "Crear Acta ARCA Impuestos ARCA Padrón remove_red_eye FTP - SSS ABM Organismos E…" at bounding box center [532, 218] width 720 height 242
drag, startPoint x: 340, startPoint y: 195, endPoint x: 329, endPoint y: 197, distance: 10.9
click at [329, 197] on mat-panel-title "30710007078 - HIDRACO SRL" at bounding box center [524, 192] width 672 height 15
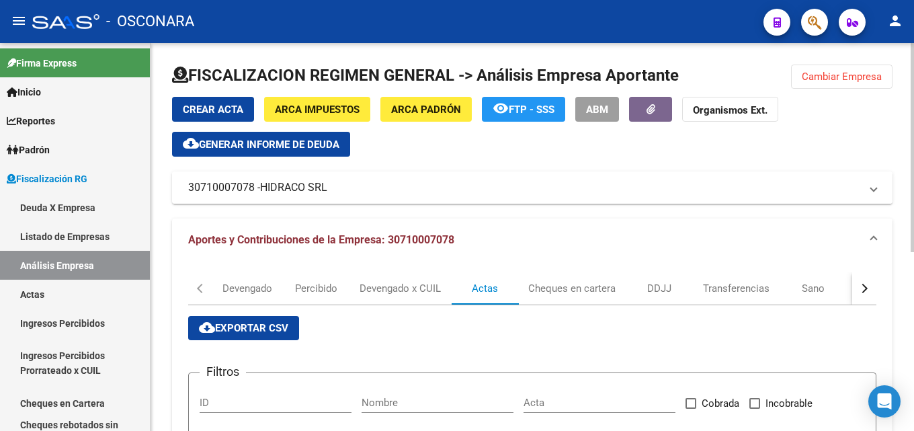
drag, startPoint x: 187, startPoint y: 187, endPoint x: 252, endPoint y: 192, distance: 65.4
click at [252, 192] on mat-expansion-panel-header "30710007078 - HIDRACO SRL" at bounding box center [532, 187] width 720 height 32
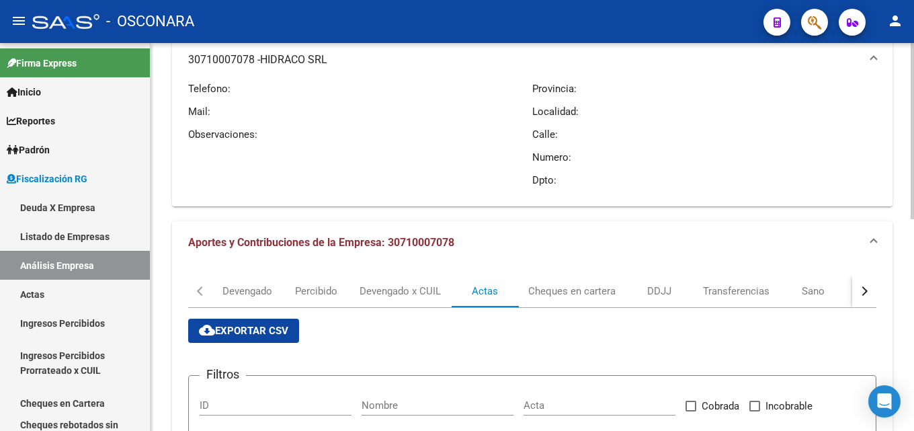
scroll to position [134, 0]
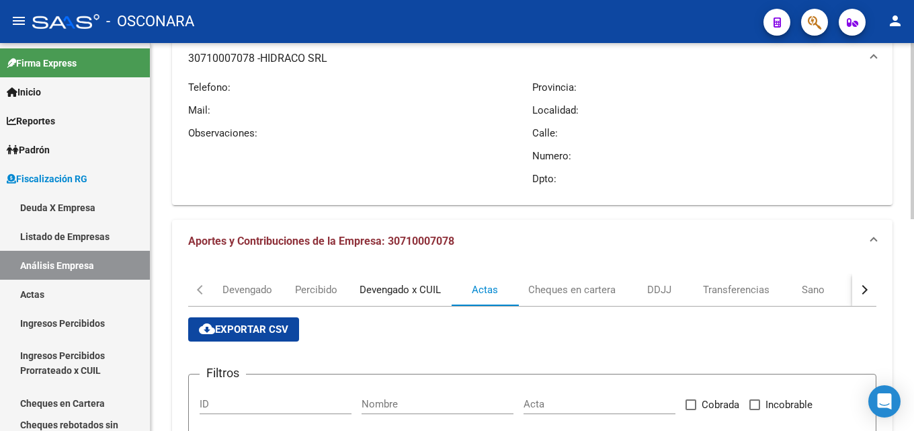
click at [390, 279] on div "Devengado x CUIL" at bounding box center [399, 289] width 101 height 32
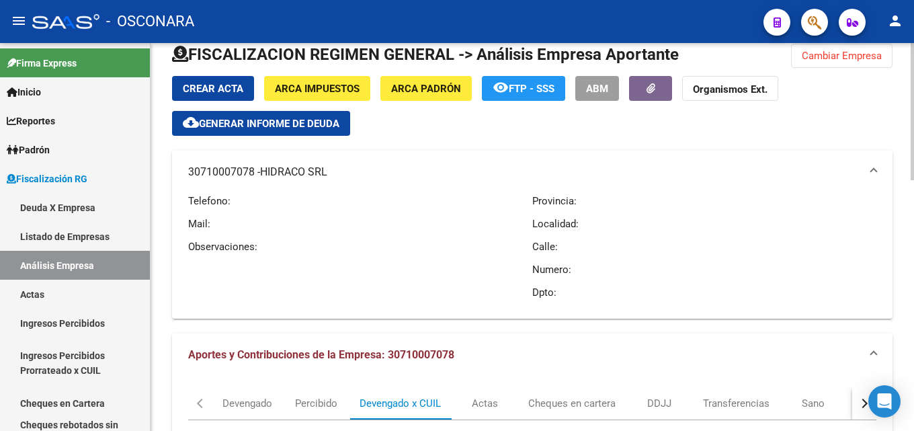
scroll to position [0, 0]
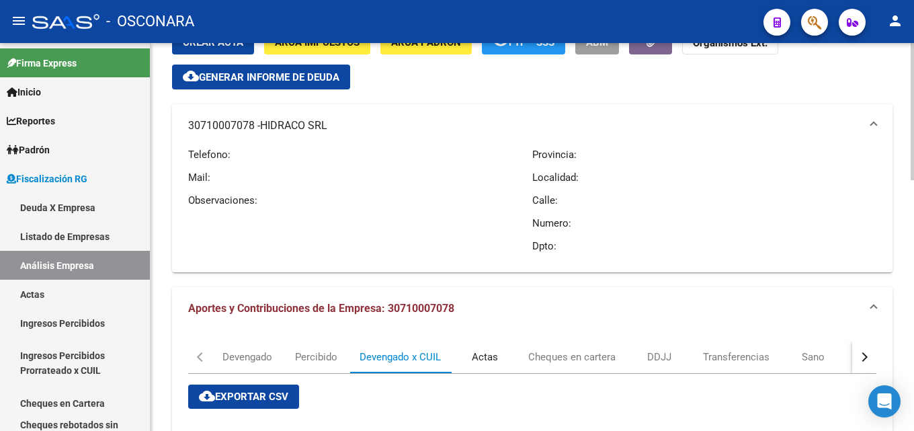
click at [488, 362] on div "Actas" at bounding box center [485, 356] width 26 height 15
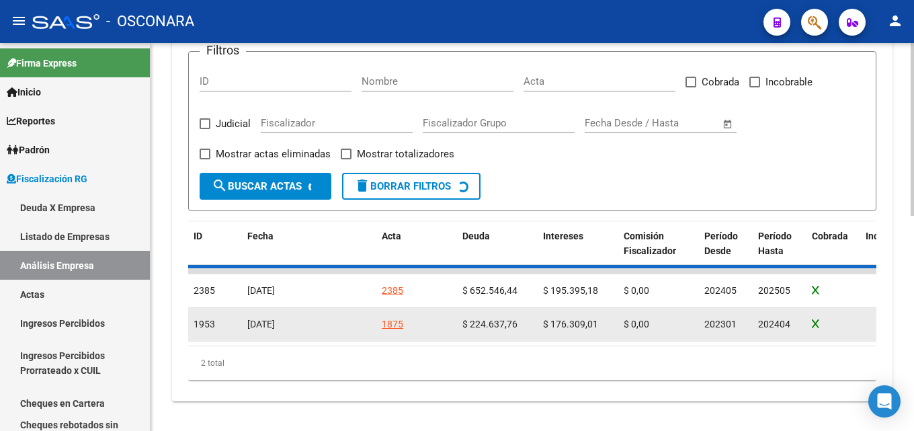
scroll to position [457, 0]
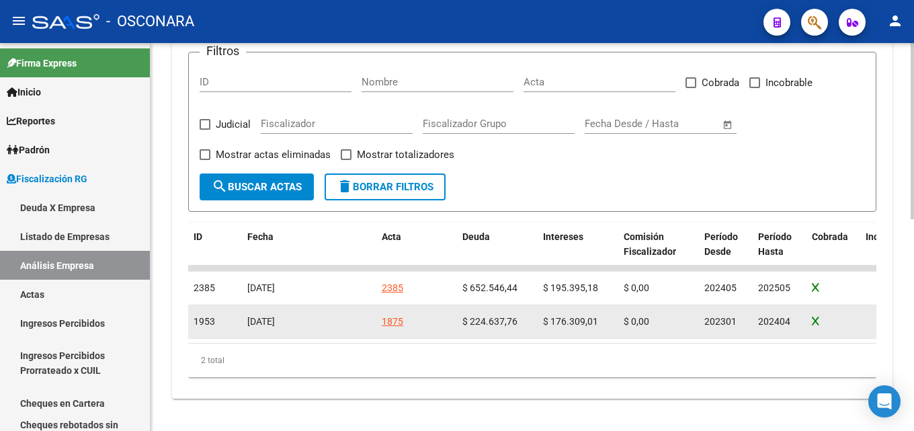
click at [394, 320] on div "1875" at bounding box center [392, 321] width 21 height 15
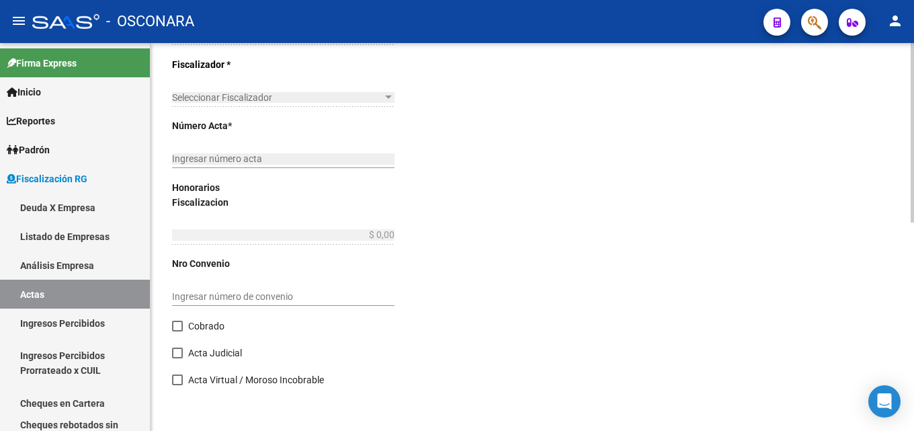
type input "202301"
type input "202404"
type input "$ 461.008,00"
type input "$ 224.637,76"
type input "$ 176.309,01"
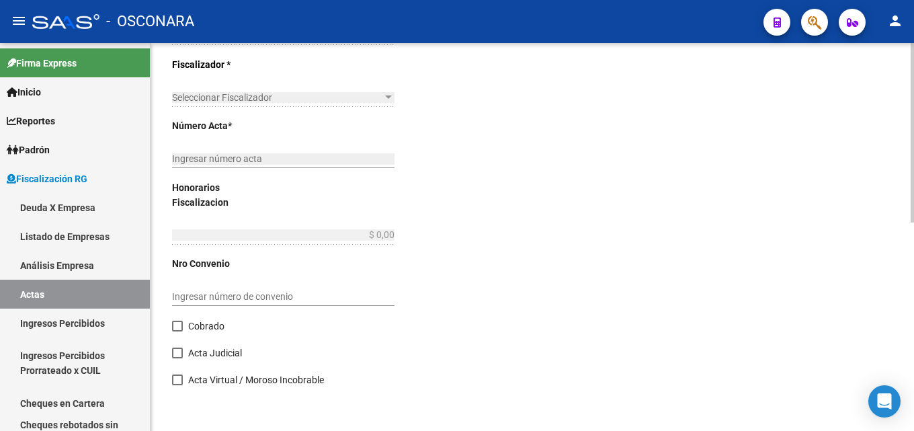
type input "1875"
type input "$ 60.061,23"
checkbox input "true"
type input "COBRANZA FISCALIZADORA [PERSON_NAME]"
type input "[DATE]"
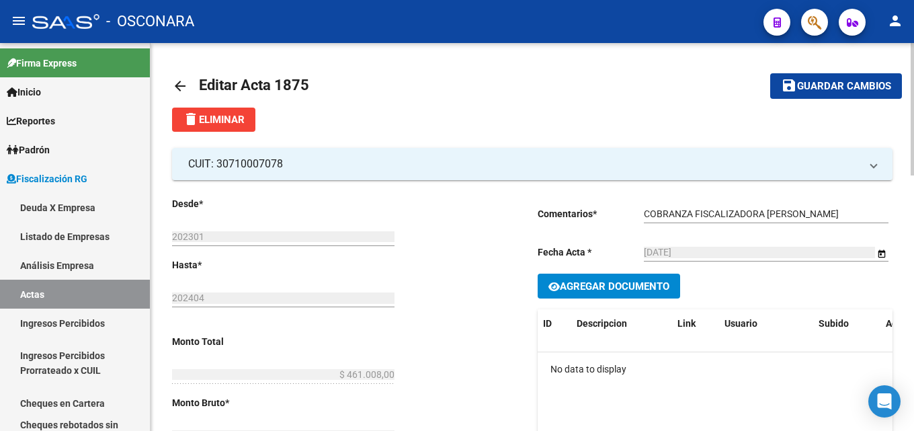
click at [181, 83] on mat-icon "arrow_back" at bounding box center [180, 86] width 16 height 16
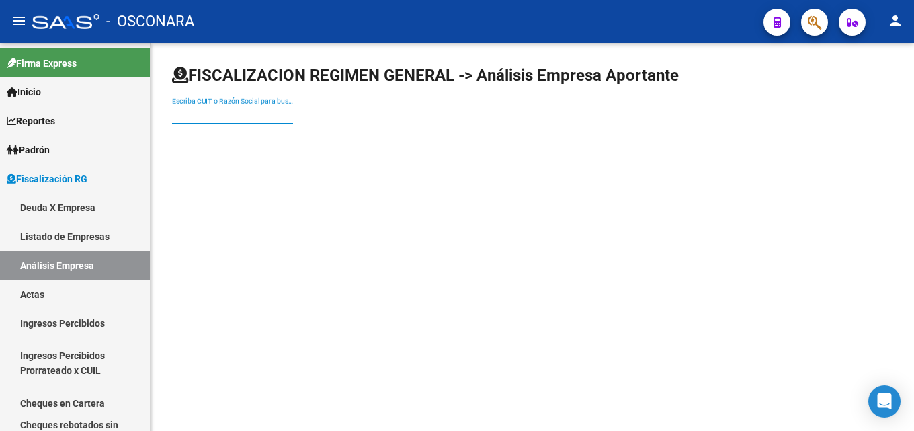
click at [218, 118] on input "Escriba CUIT o Razón Social para buscar" at bounding box center [232, 114] width 121 height 11
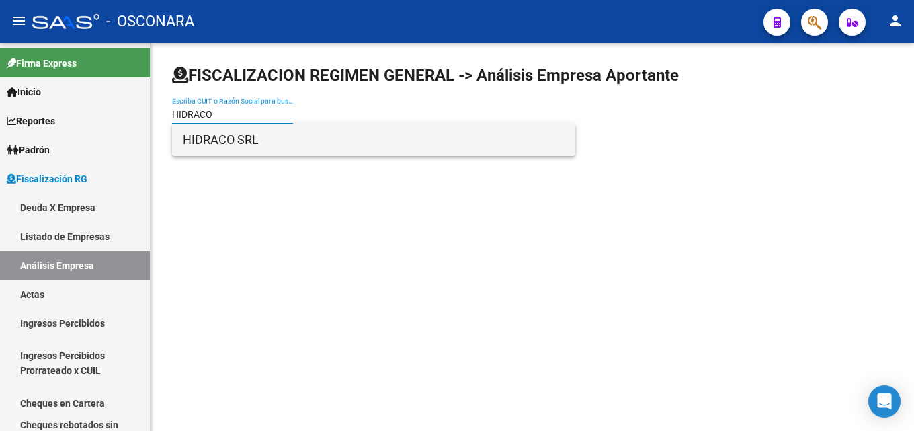
type input "HIDRACO"
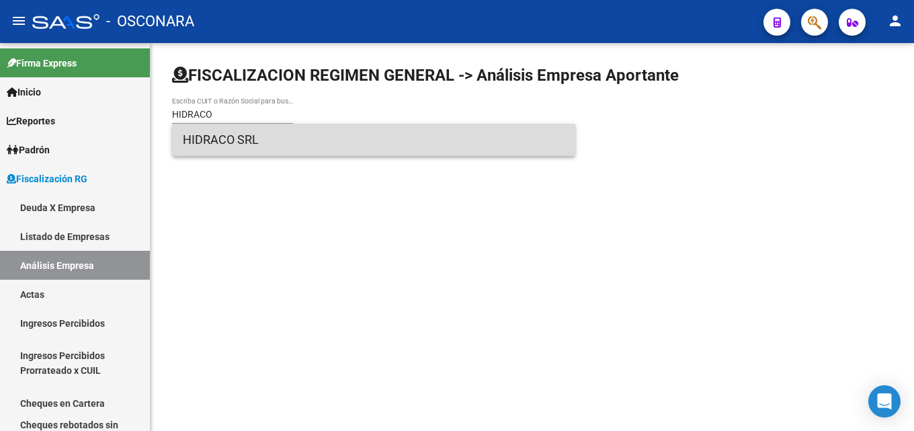
click at [217, 136] on span "HIDRACO SRL" at bounding box center [374, 140] width 382 height 32
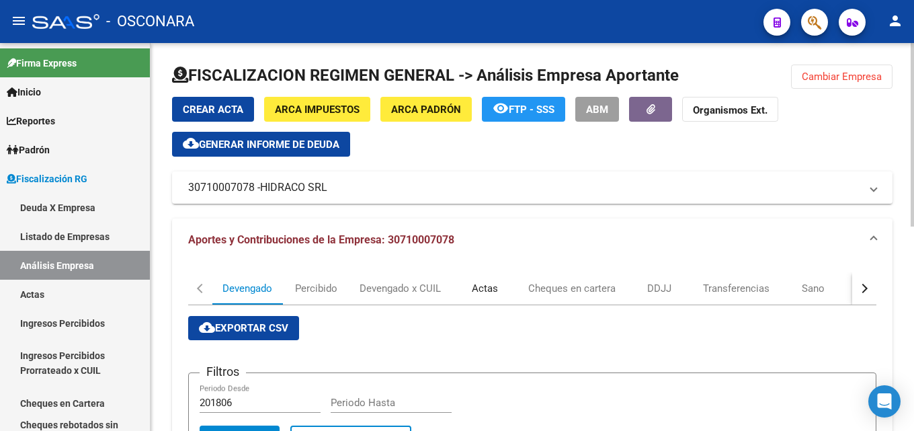
click at [472, 284] on div "Actas" at bounding box center [485, 288] width 26 height 15
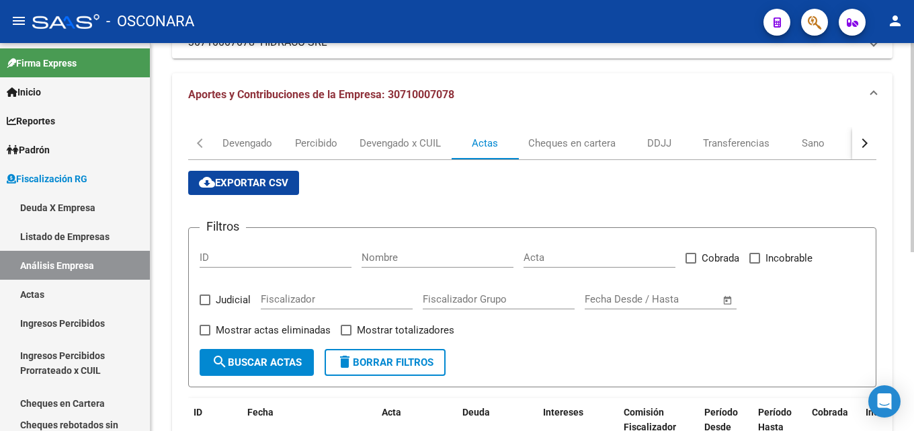
scroll to position [260, 0]
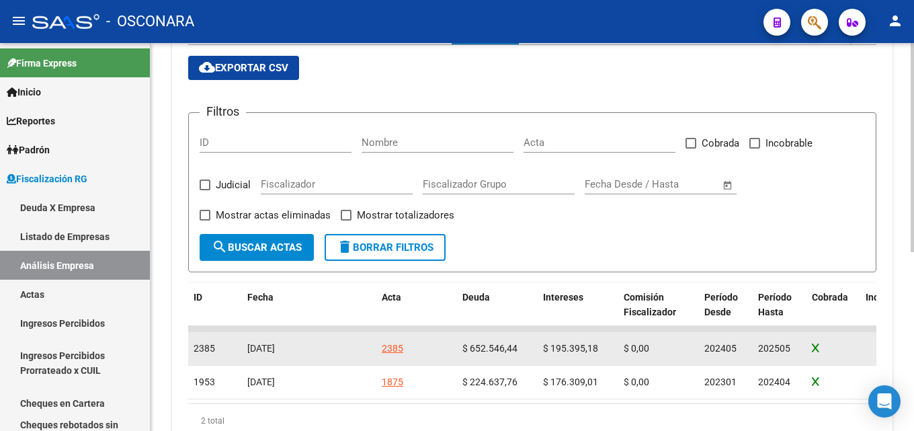
click at [400, 351] on div "2385" at bounding box center [392, 348] width 21 height 15
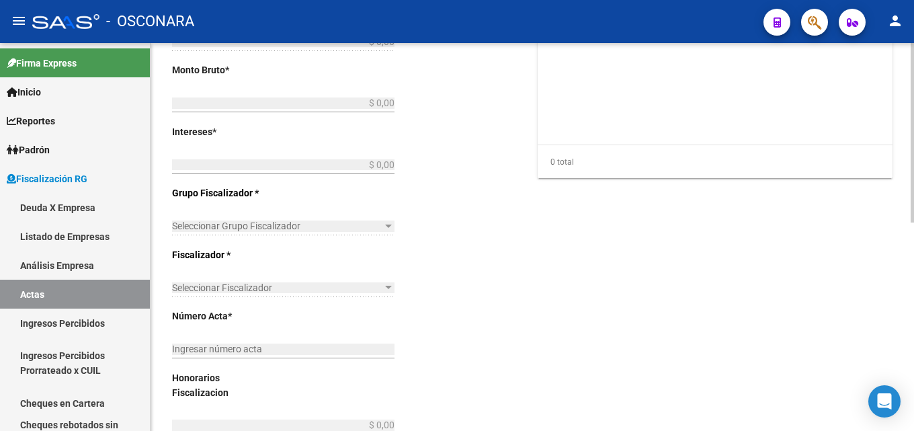
type input "202405"
type input "202505"
type input "$ 975.132,86"
type input "$ 652.546,44"
type input "$ 195.395,18"
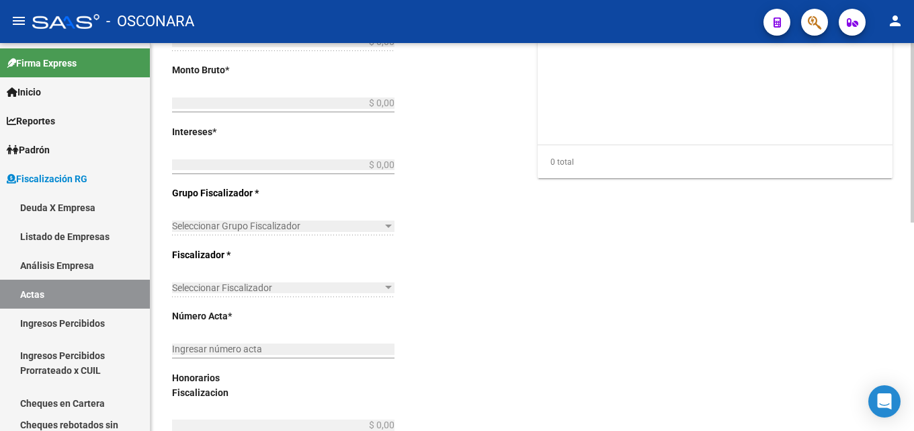
type input "2385"
type input "$ 127.191,24"
checkbox input "true"
type input "COBRANZA FISCALIZADORA [PERSON_NAME]"
type input "[DATE]"
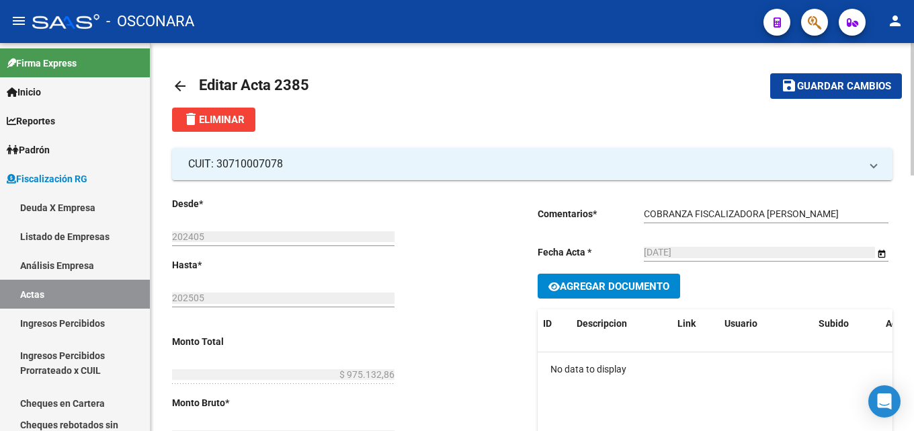
click at [183, 89] on mat-icon "arrow_back" at bounding box center [180, 86] width 16 height 16
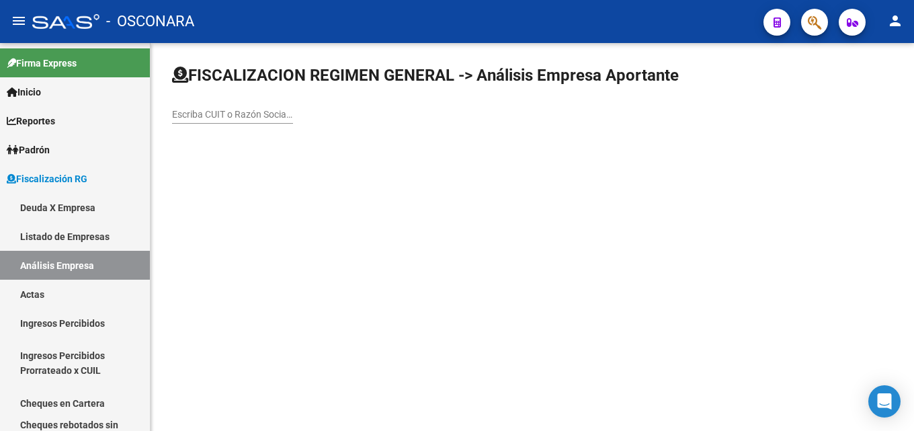
click at [230, 101] on div "Escriba CUIT o Razón Social para buscar" at bounding box center [232, 110] width 121 height 27
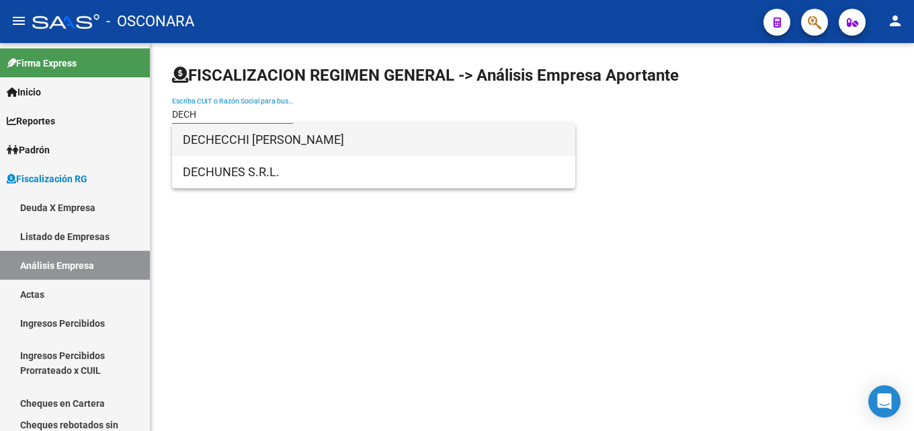
type input "DECH"
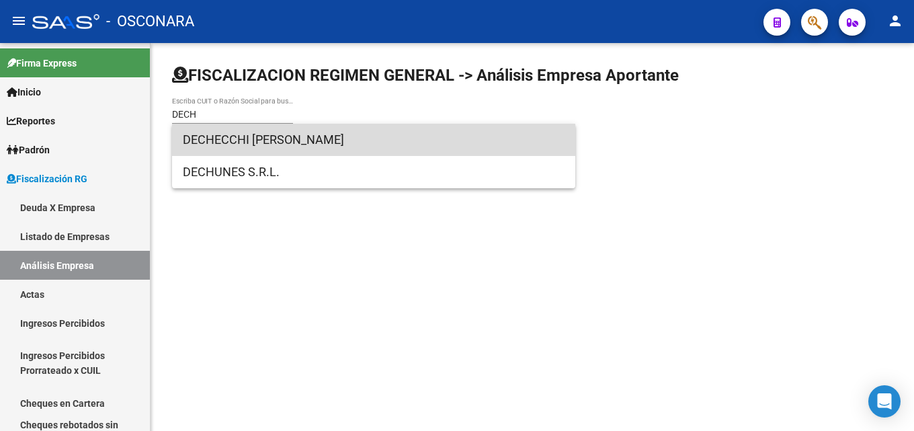
click at [431, 142] on span "DECHECCHI [PERSON_NAME]" at bounding box center [374, 140] width 382 height 32
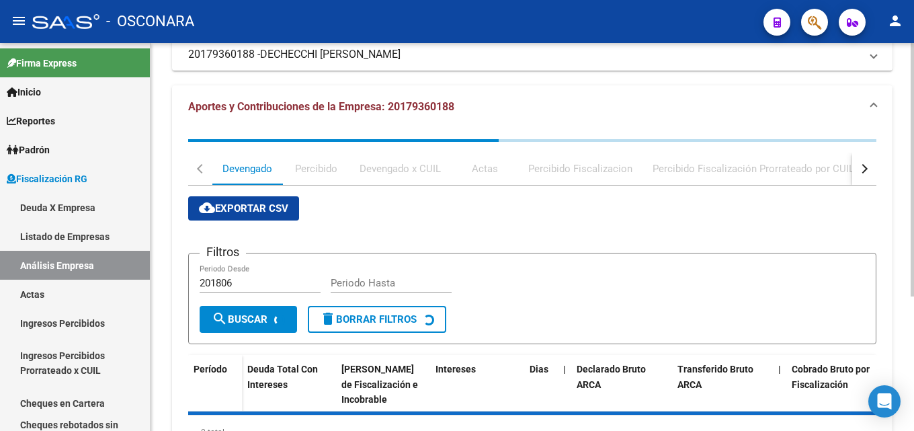
scroll to position [134, 0]
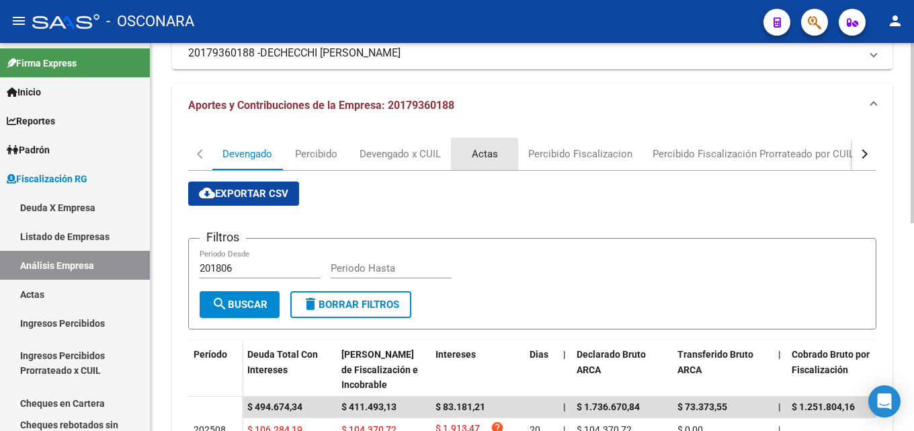
click at [500, 150] on div "Actas" at bounding box center [484, 154] width 67 height 32
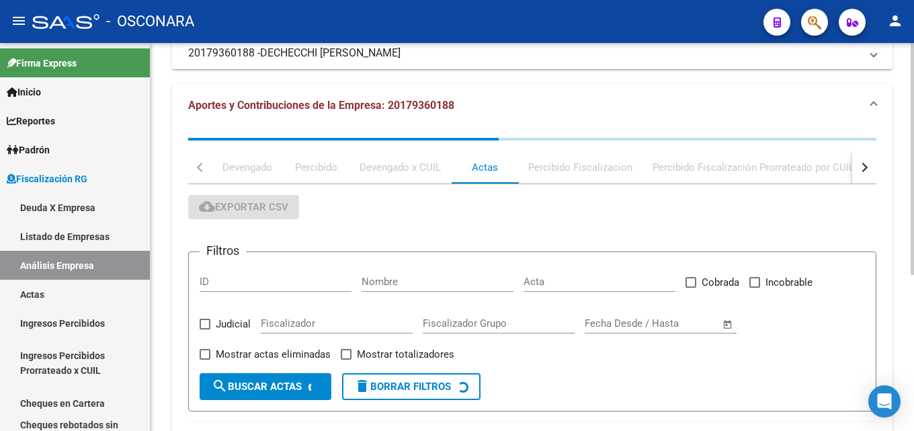
scroll to position [0, 0]
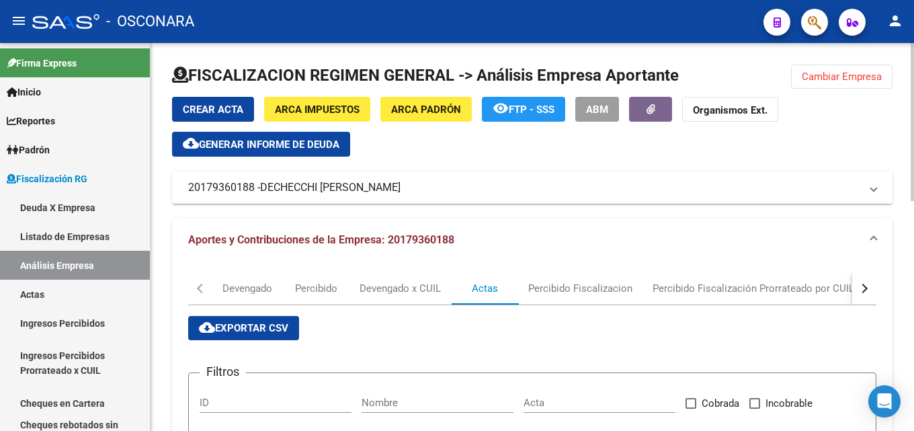
drag, startPoint x: 457, startPoint y: 187, endPoint x: 401, endPoint y: 191, distance: 55.9
click at [401, 191] on mat-panel-title "20179360188 - [PERSON_NAME]" at bounding box center [524, 187] width 672 height 15
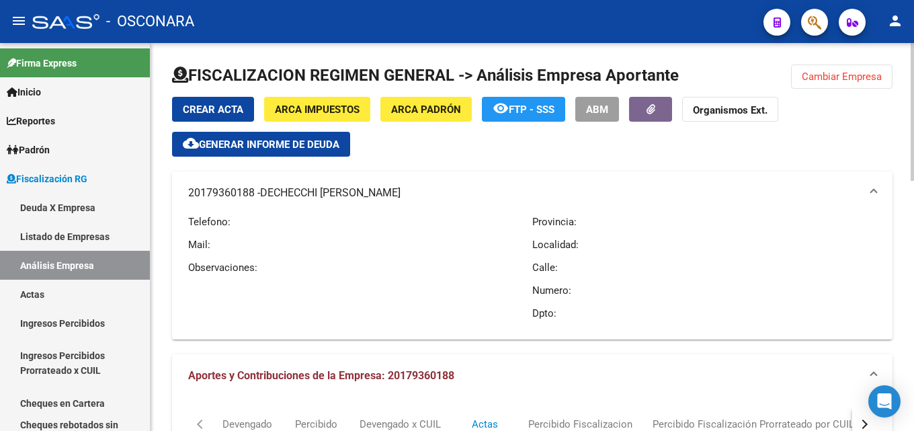
drag, startPoint x: 410, startPoint y: 193, endPoint x: 399, endPoint y: 196, distance: 11.7
click at [399, 196] on mat-panel-title "20179360188 - [PERSON_NAME]" at bounding box center [524, 192] width 672 height 15
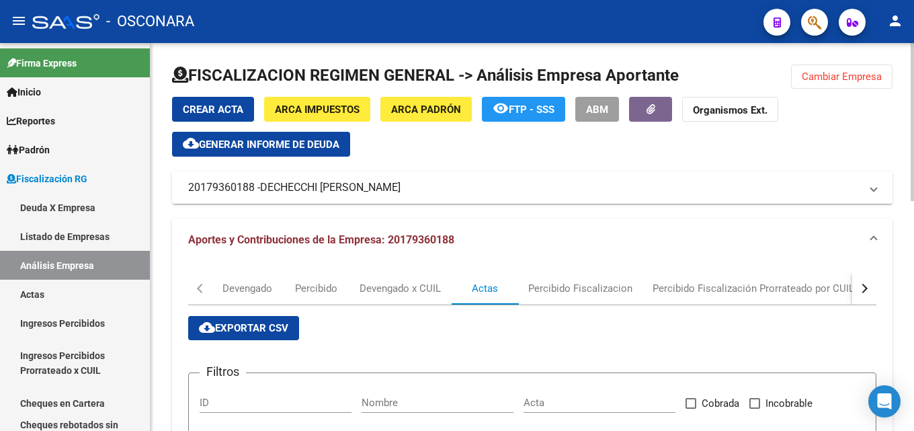
drag, startPoint x: 187, startPoint y: 187, endPoint x: 254, endPoint y: 189, distance: 66.5
click at [254, 189] on mat-expansion-panel-header "20179360188 - [PERSON_NAME]" at bounding box center [532, 187] width 720 height 32
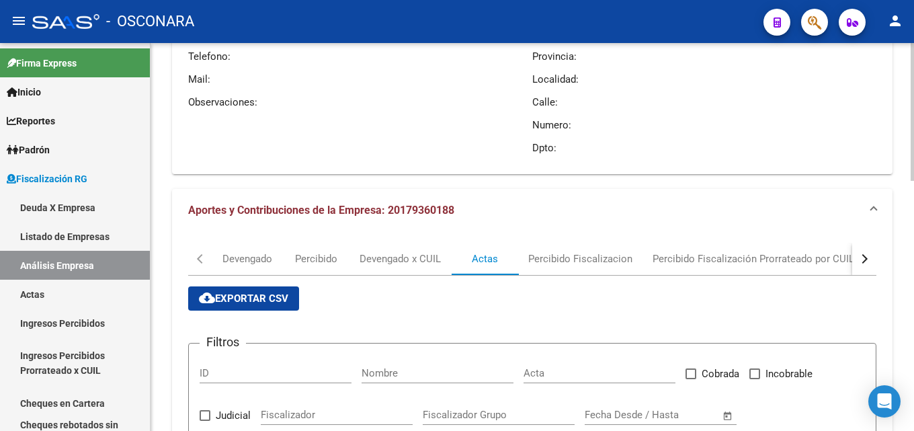
scroll to position [202, 0]
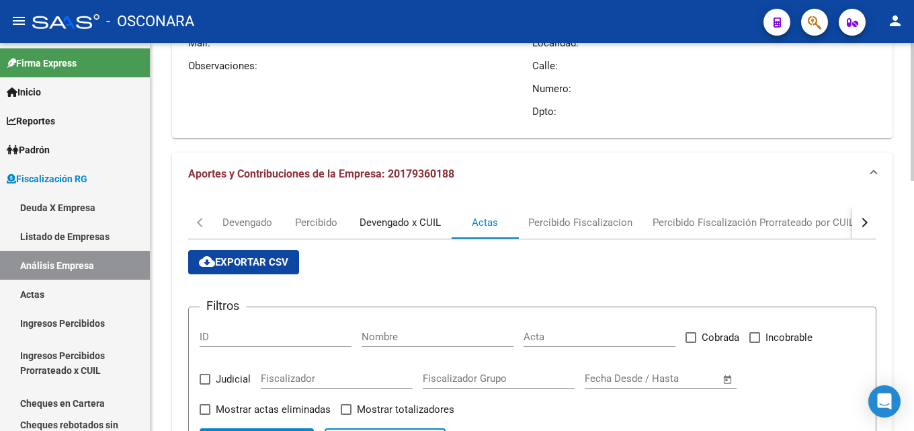
click at [400, 222] on div "Devengado x CUIL" at bounding box center [399, 222] width 81 height 15
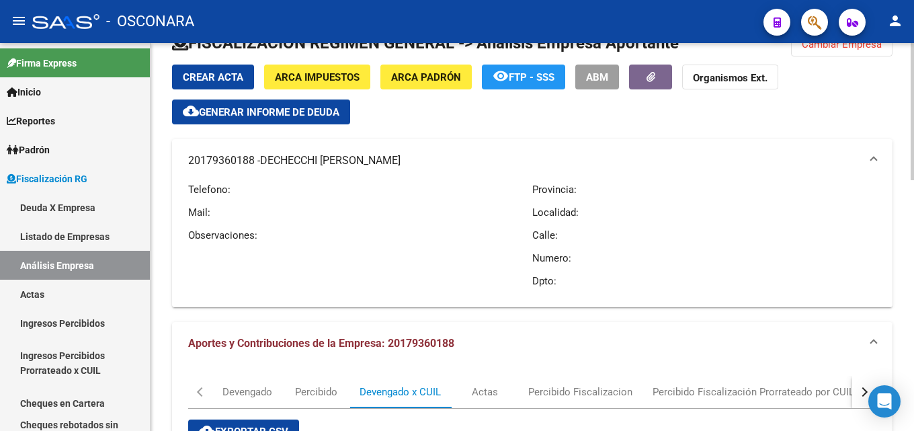
scroll to position [0, 0]
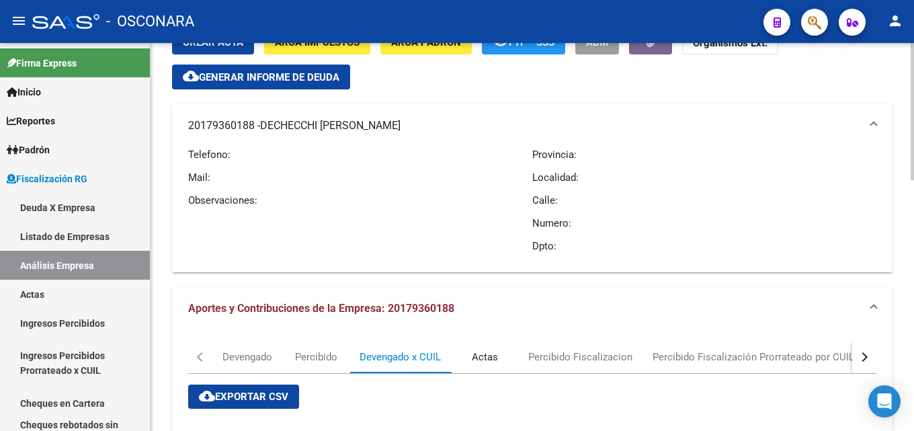
click at [474, 353] on div "Actas" at bounding box center [485, 356] width 26 height 15
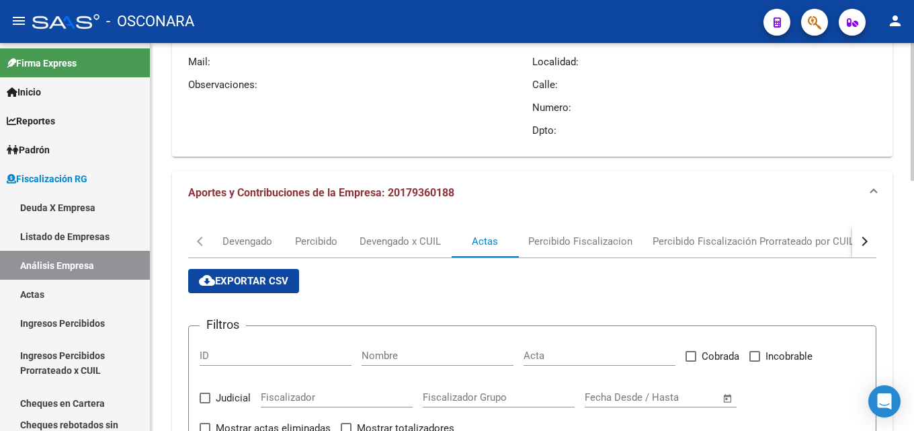
scroll to position [403, 0]
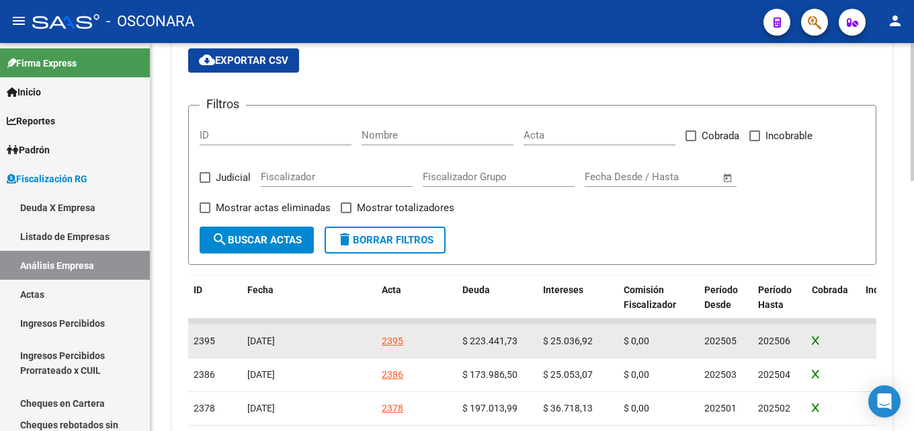
click at [391, 339] on div "2395" at bounding box center [392, 340] width 21 height 15
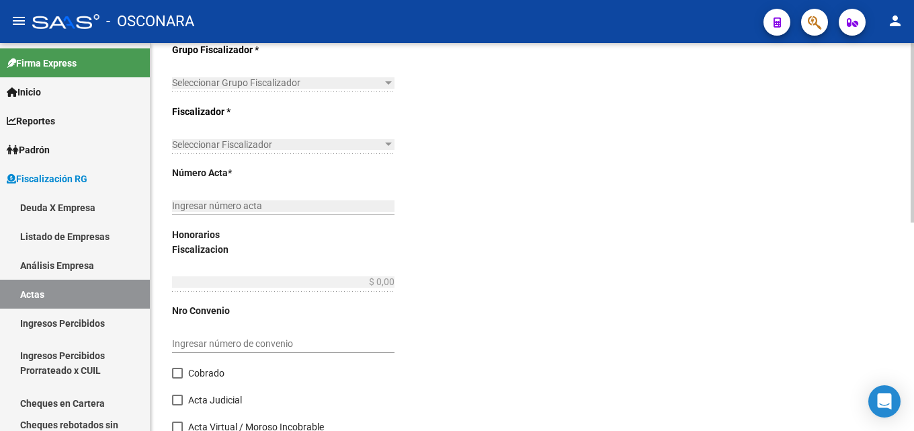
type input "202505"
type input "202506"
type input "$ 285.750,45"
type input "$ 223.441,73"
type input "$ 25.036,92"
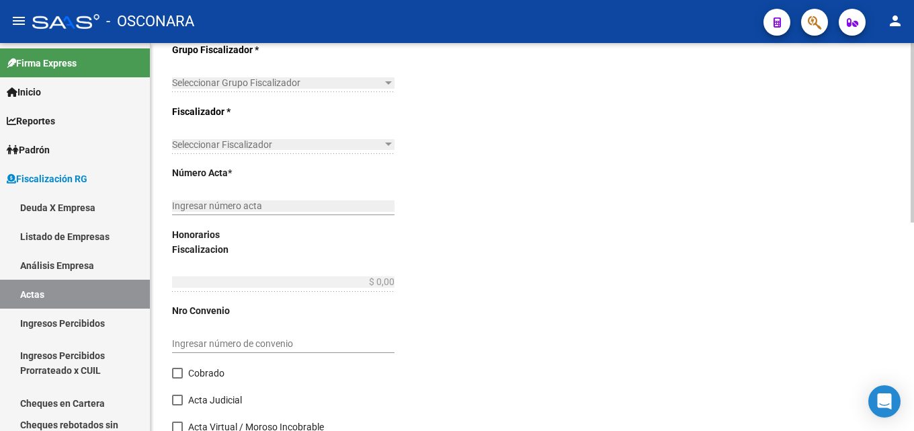
type input "2395"
type input "$ 37.271,80"
checkbox input "true"
type input "COBRANZA NORMA TISORIERO"
type input "[DATE]"
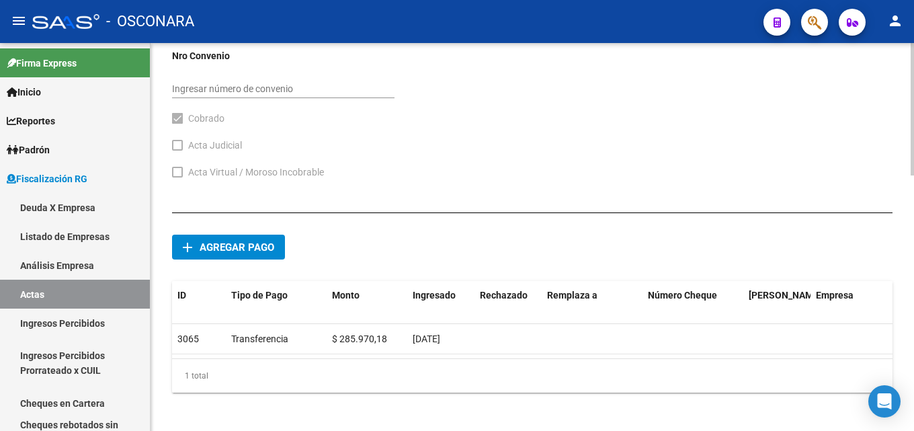
scroll to position [746, 0]
